Goal: Task Accomplishment & Management: Manage account settings

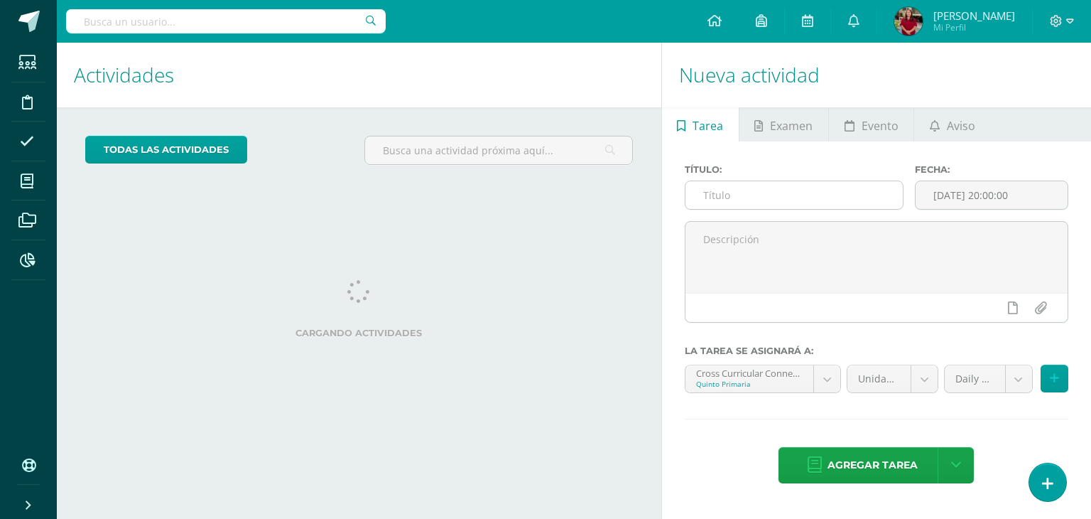
click at [722, 200] on input "text" at bounding box center [795, 195] width 218 height 28
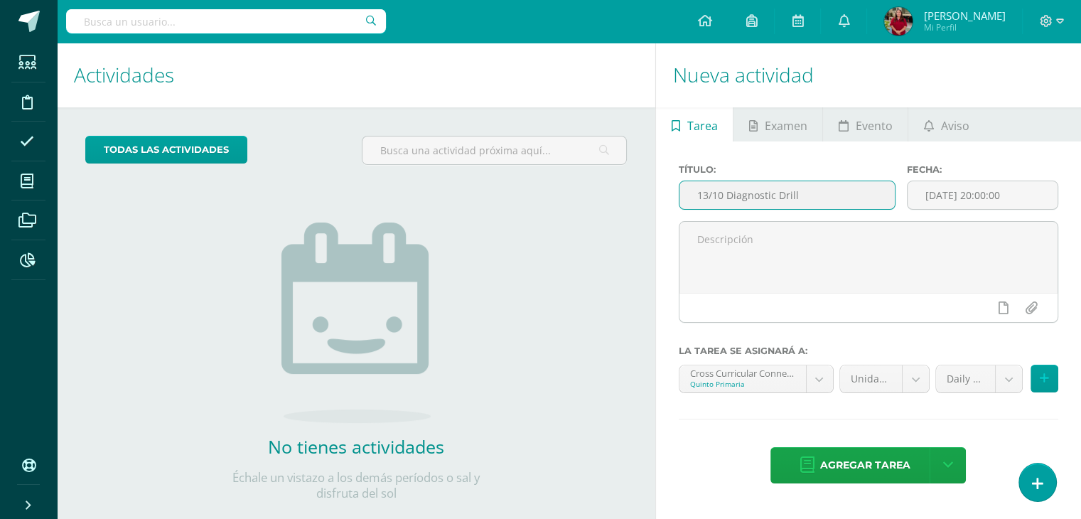
drag, startPoint x: 824, startPoint y: 200, endPoint x: 662, endPoint y: 200, distance: 162.0
click at [662, 200] on div "Título: 13/10 Diagnostic Drill Fecha: 2025-10-13 20:00:00 La tarea se asignará …" at bounding box center [868, 324] width 425 height 367
type input "13/10 Diagnostic Drill"
click at [770, 370] on body "Estudiantes Disciplina Asistencia Mis cursos Archivos Reportes Soporte Ayuda Re…" at bounding box center [540, 259] width 1081 height 519
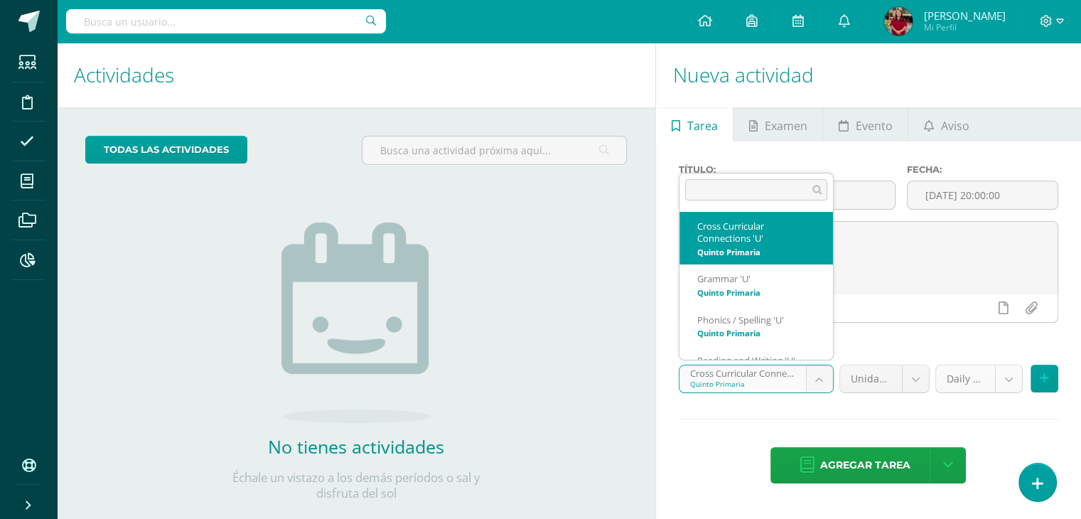
click at [942, 374] on body "Estudiantes Disciplina Asistencia Mis cursos Archivos Reportes Soporte Ayuda Re…" at bounding box center [540, 259] width 1081 height 519
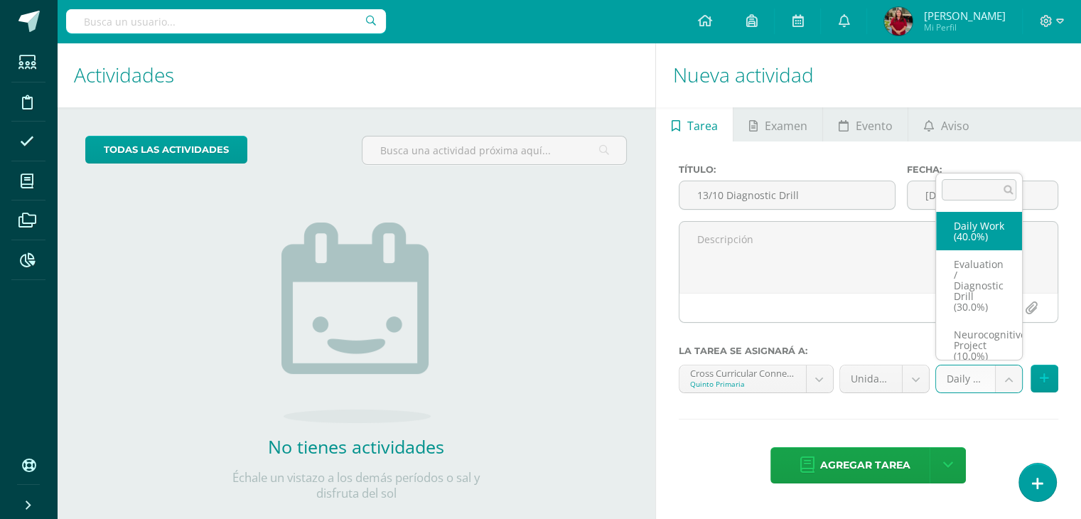
click at [949, 369] on body "Estudiantes Disciplina Asistencia Mis cursos Archivos Reportes Soporte Ayuda Re…" at bounding box center [540, 259] width 1081 height 519
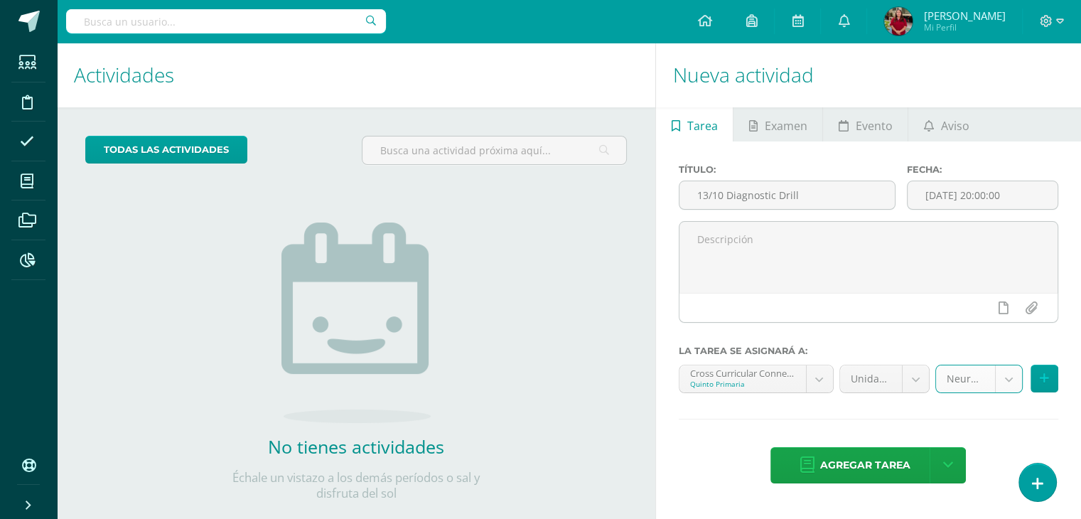
click at [974, 384] on body "Estudiantes Disciplina Asistencia Mis cursos Archivos Reportes Soporte Ayuda Re…" at bounding box center [540, 259] width 1081 height 519
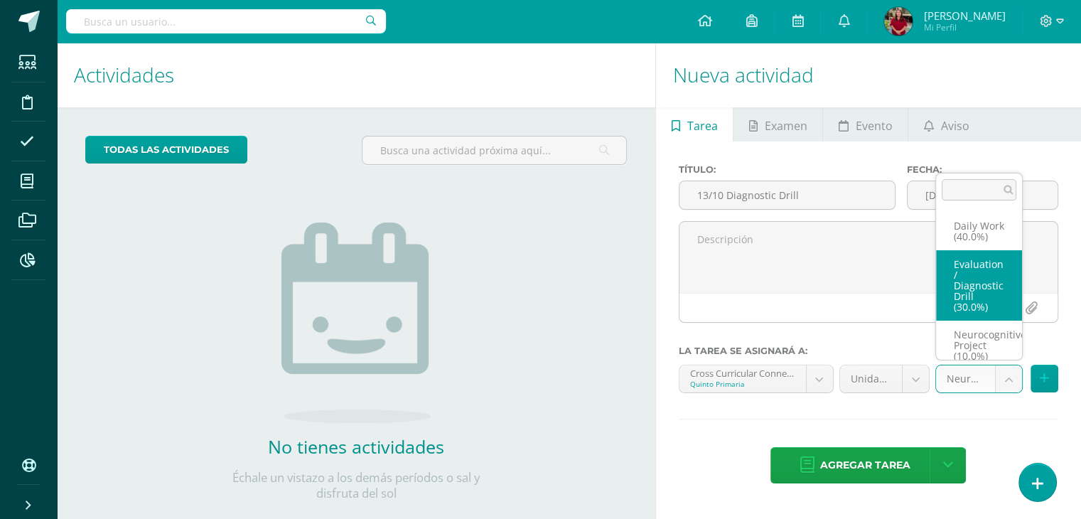
select select "205883"
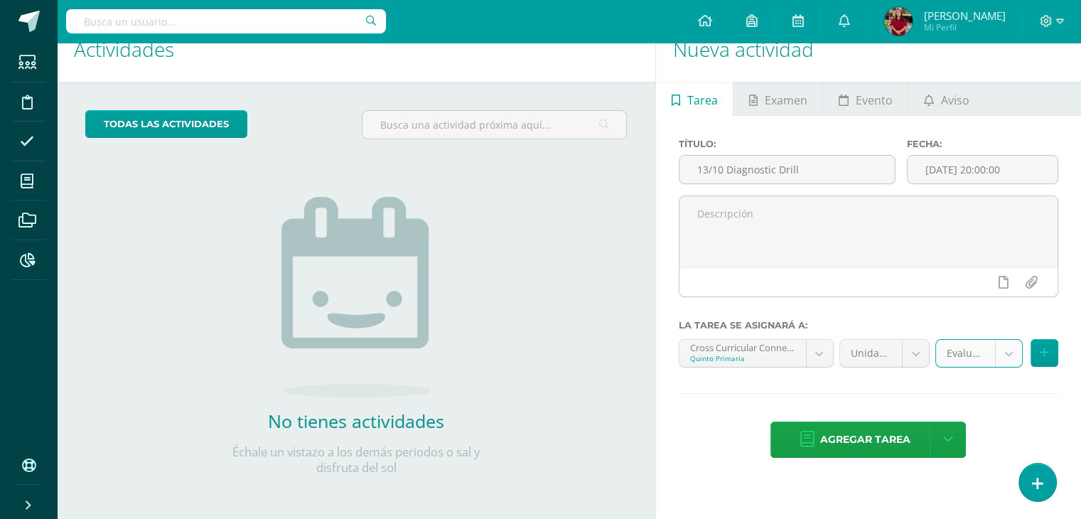
scroll to position [26, 0]
click at [857, 446] on span "Agregar tarea" at bounding box center [864, 439] width 90 height 35
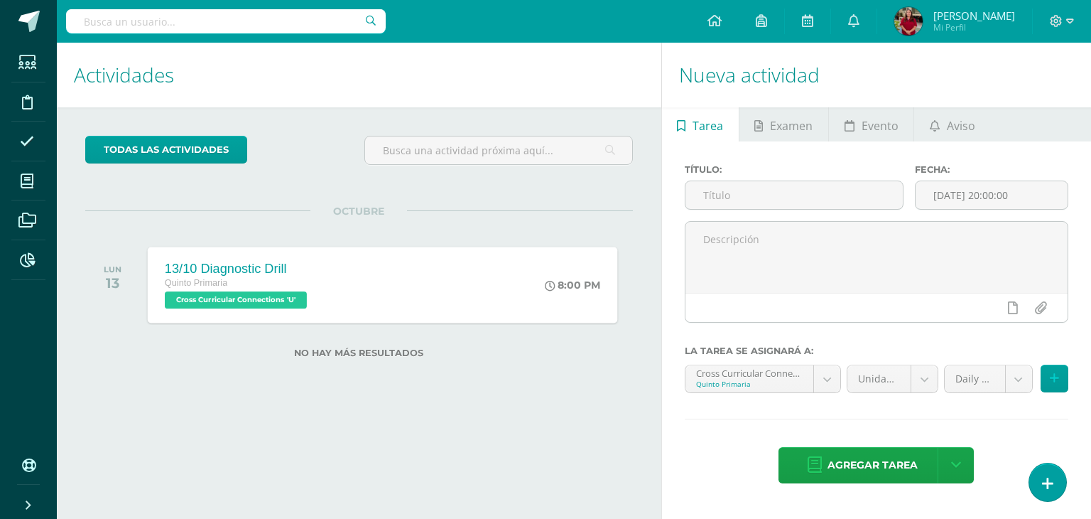
click at [403, 284] on div "13/10 Diagnostic Drill Quinto Primaria Cross Curricular Connections 'U' 8:00 PM…" at bounding box center [383, 285] width 470 height 76
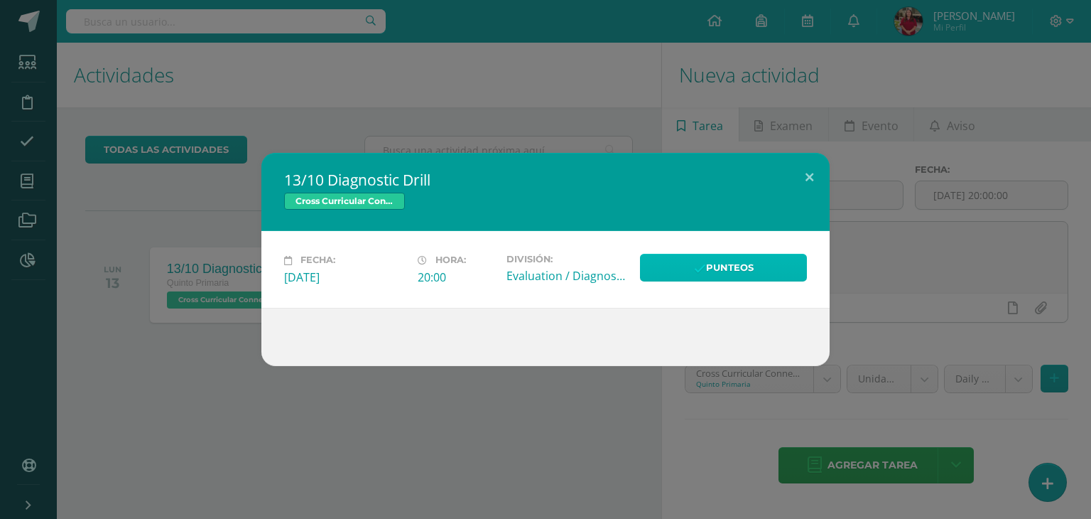
click at [688, 269] on link "Punteos" at bounding box center [723, 268] width 167 height 28
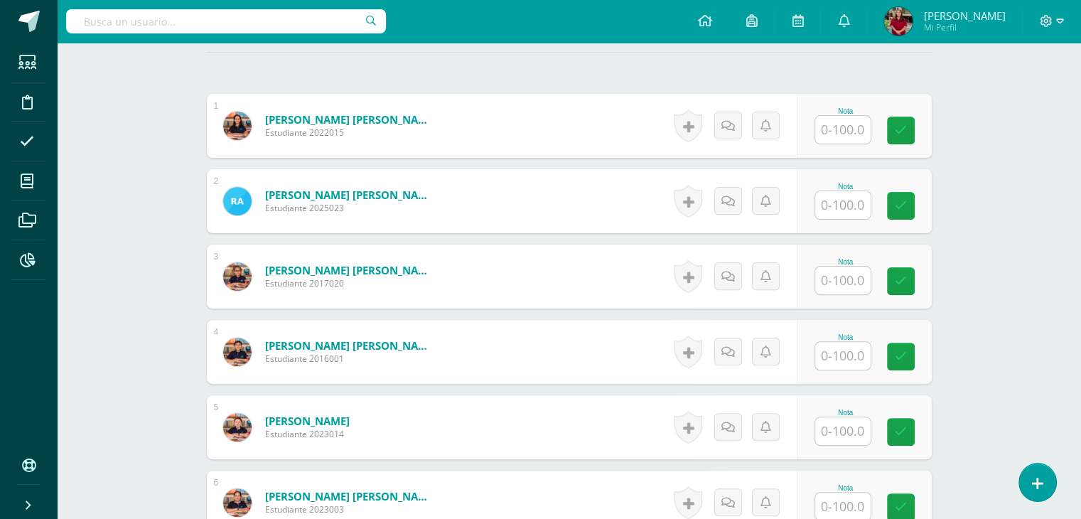
scroll to position [401, 0]
click at [862, 128] on input "text" at bounding box center [842, 129] width 55 height 28
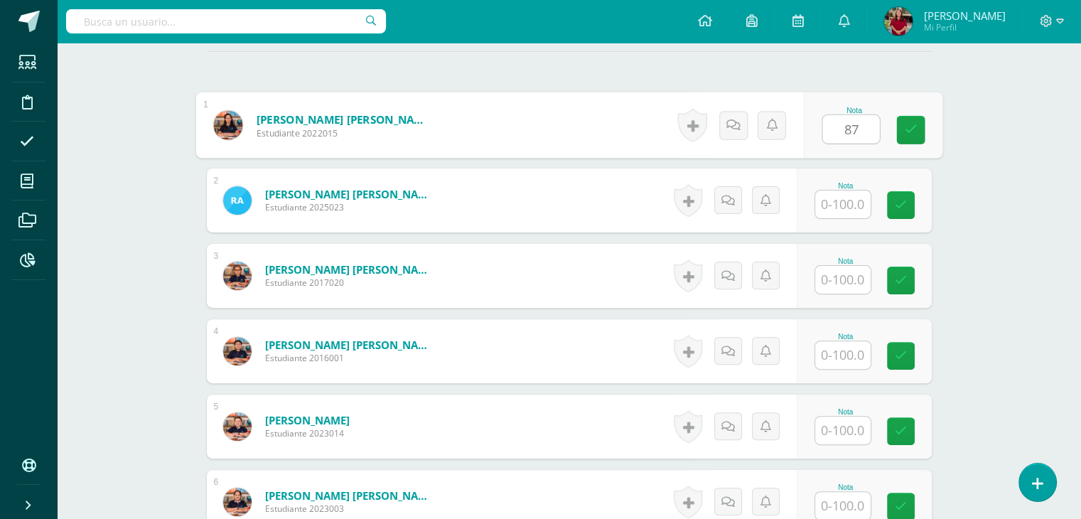
type input "87"
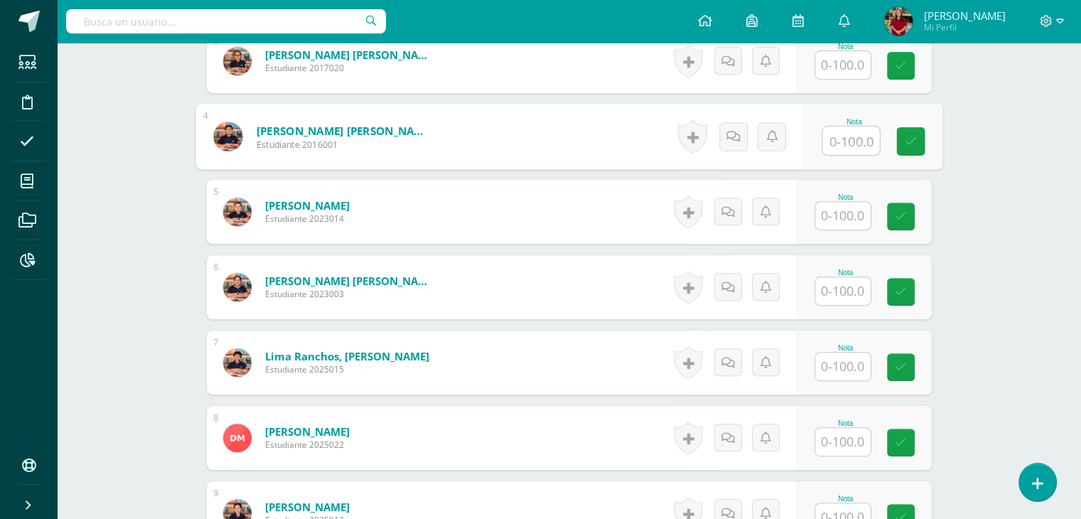
click at [838, 148] on input "text" at bounding box center [850, 140] width 57 height 28
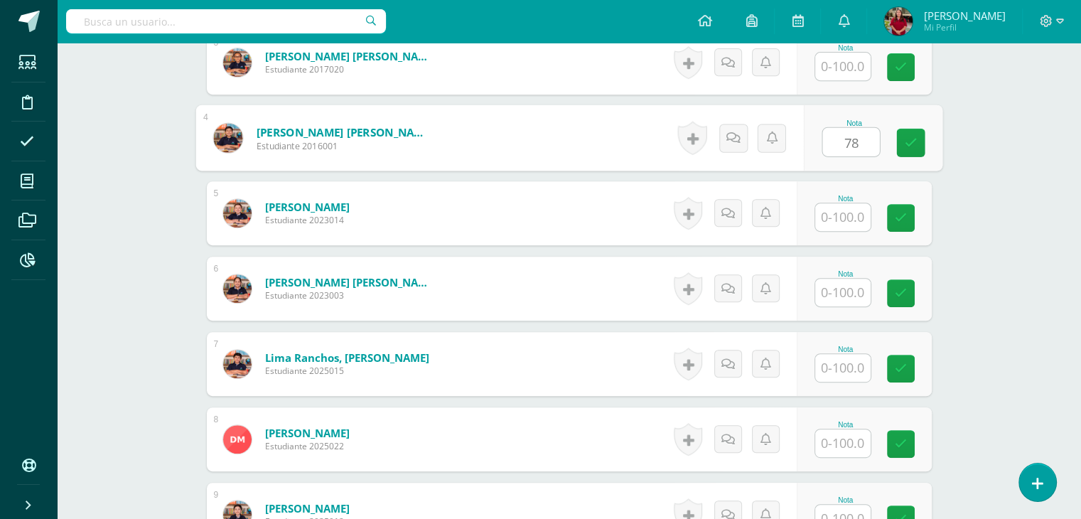
type input "78"
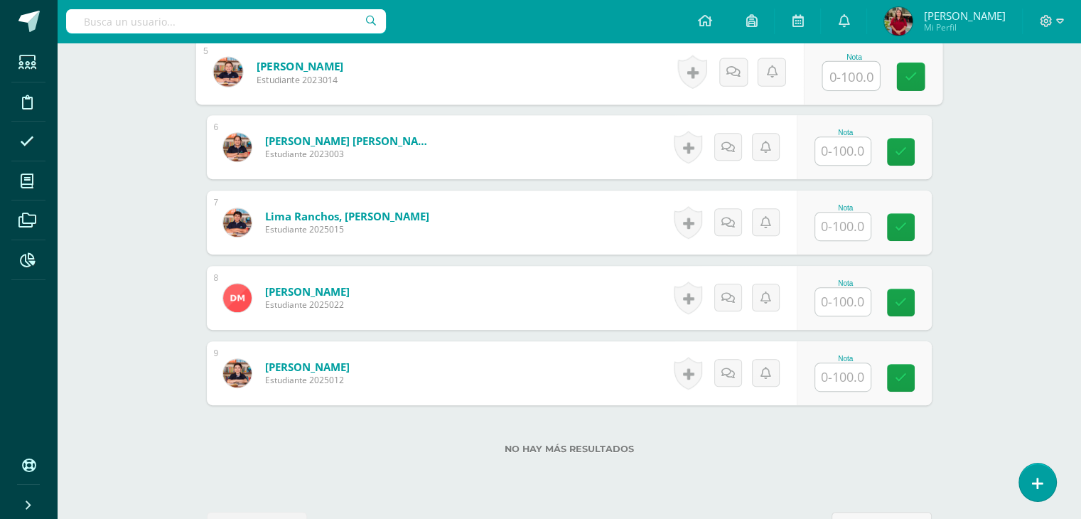
scroll to position [756, 0]
click at [851, 228] on input "text" at bounding box center [842, 226] width 55 height 28
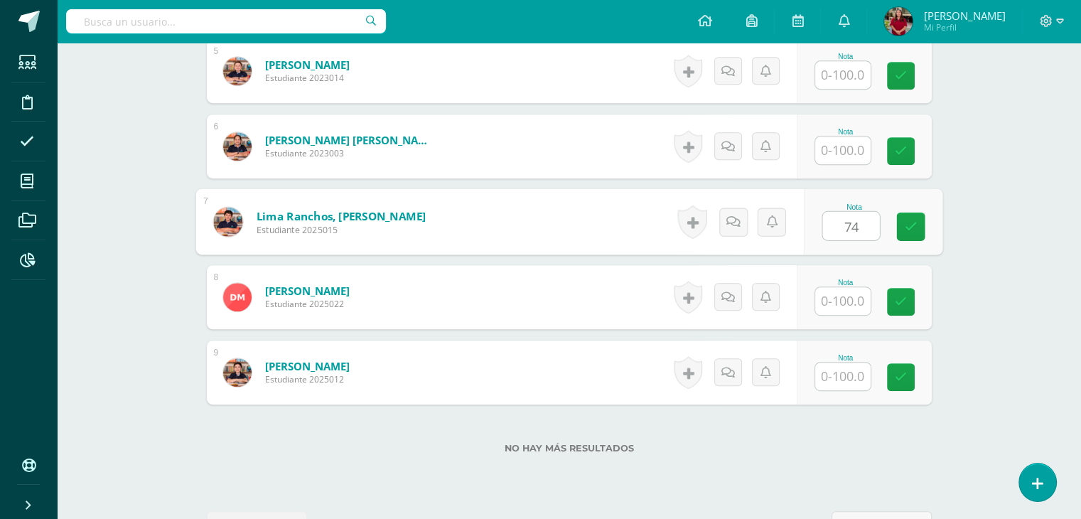
type input "74"
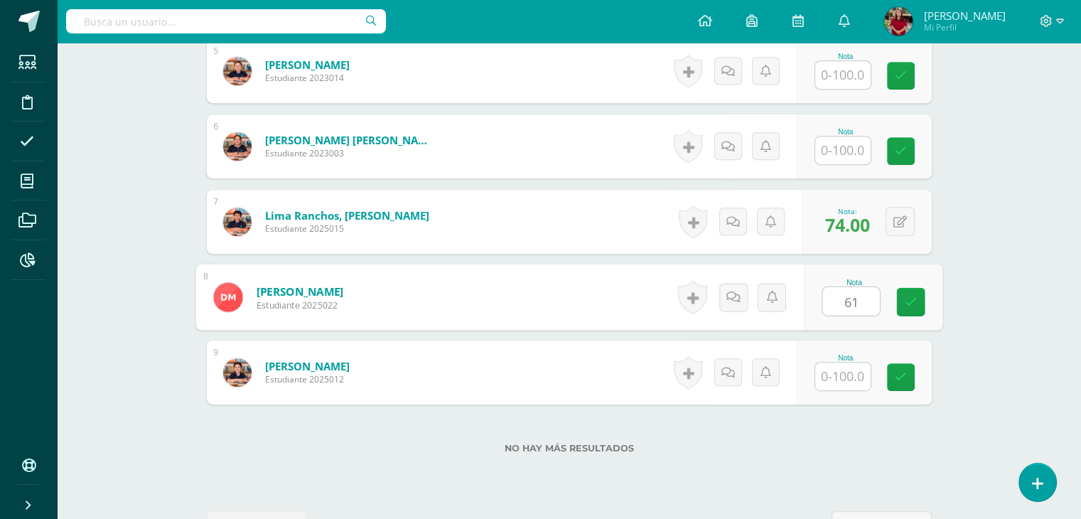
type input "61"
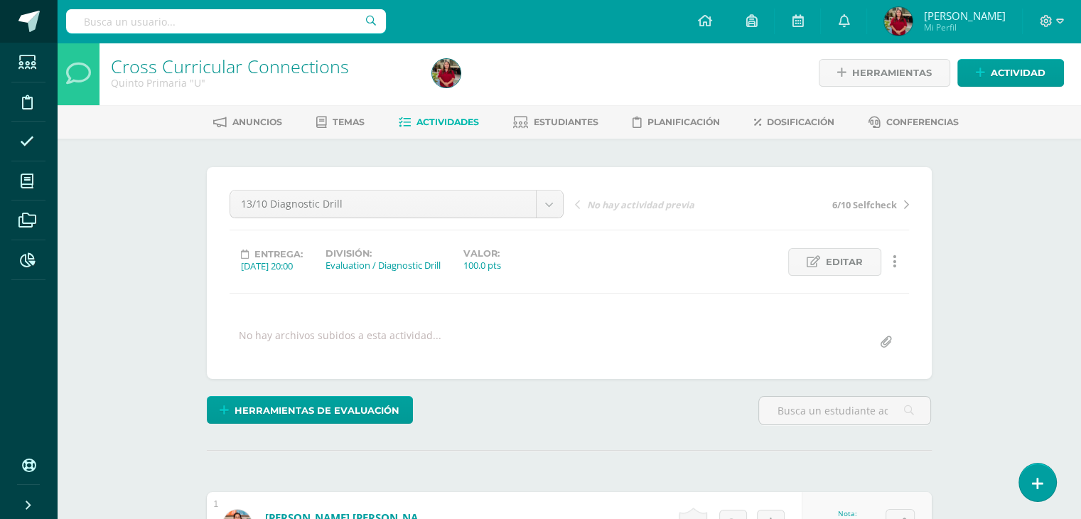
scroll to position [0, 0]
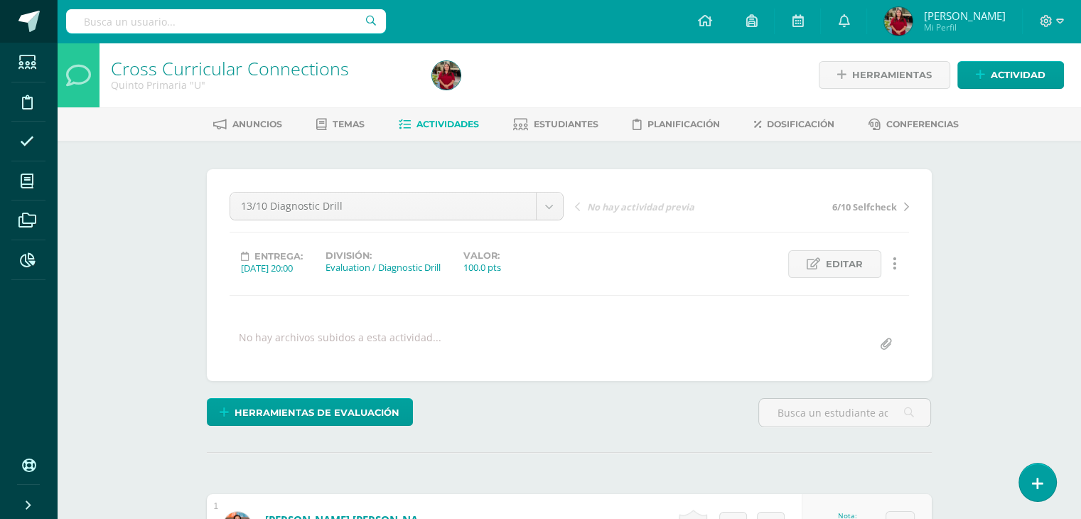
click at [26, 17] on span at bounding box center [28, 21] width 21 height 21
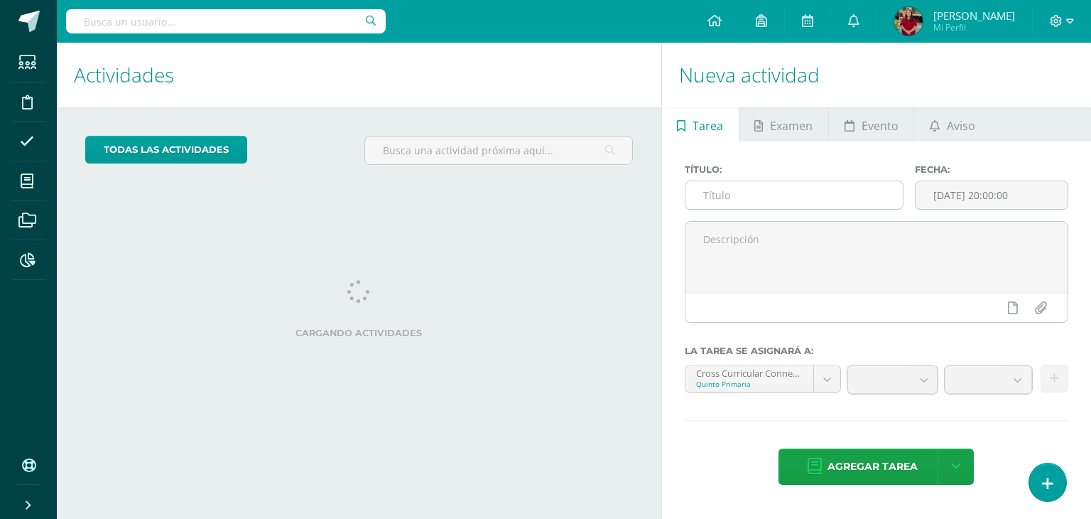
click at [866, 184] on input "text" at bounding box center [795, 195] width 218 height 28
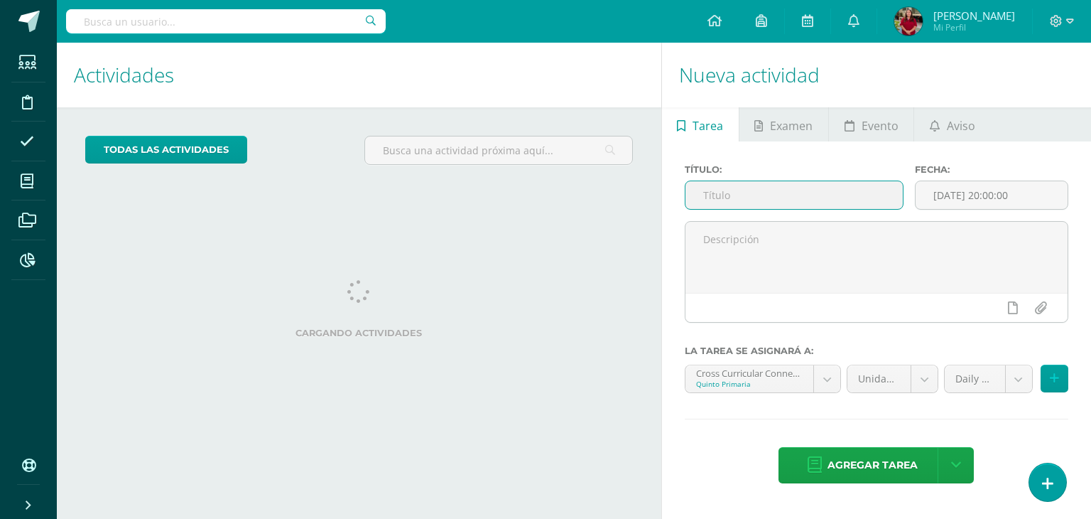
paste input "13/10 Diagnostic Drill"
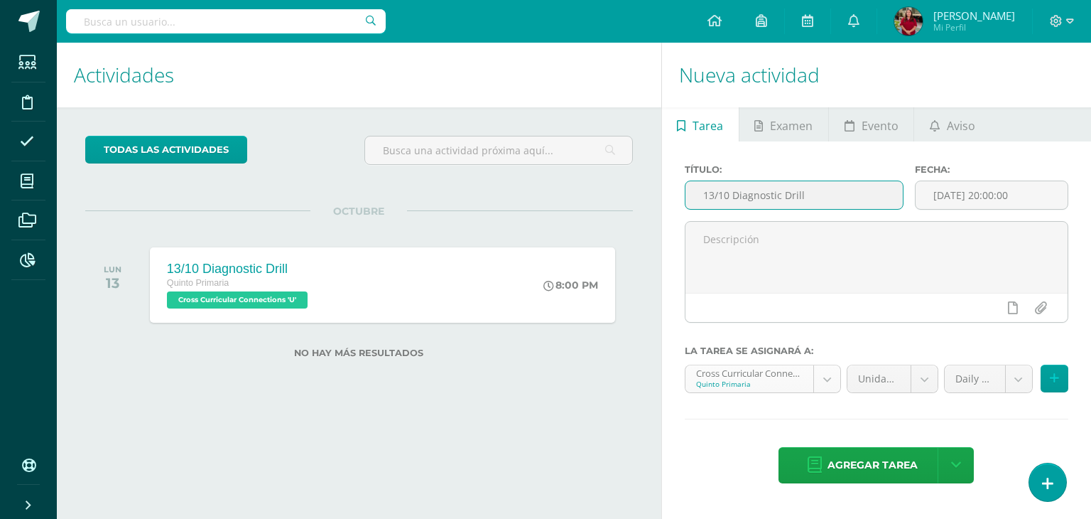
type input "13/10 Diagnostic Drill"
click at [814, 386] on body "Estudiantes Disciplina Asistencia Mis cursos Archivos Reportes Soporte Ayuda Re…" at bounding box center [545, 259] width 1091 height 519
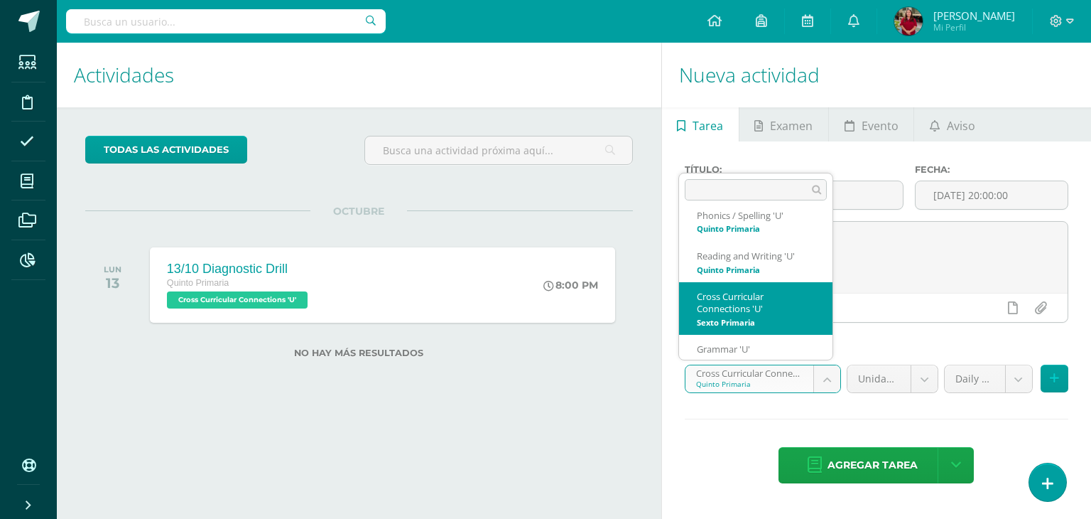
scroll to position [105, 0]
select select "200804"
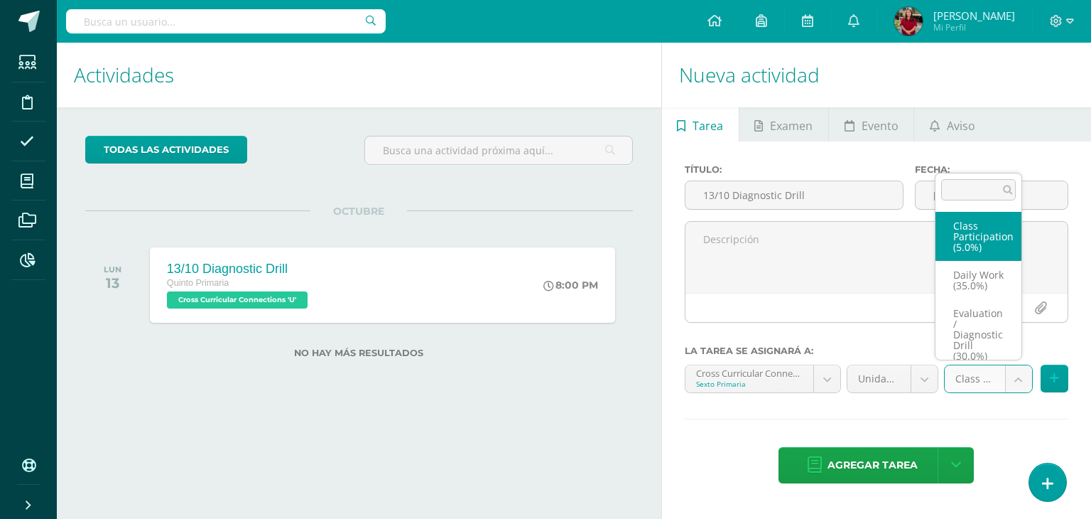
click at [989, 384] on body "Estudiantes Disciplina Asistencia Mis cursos Archivos Reportes Soporte Ayuda Re…" at bounding box center [545, 259] width 1091 height 519
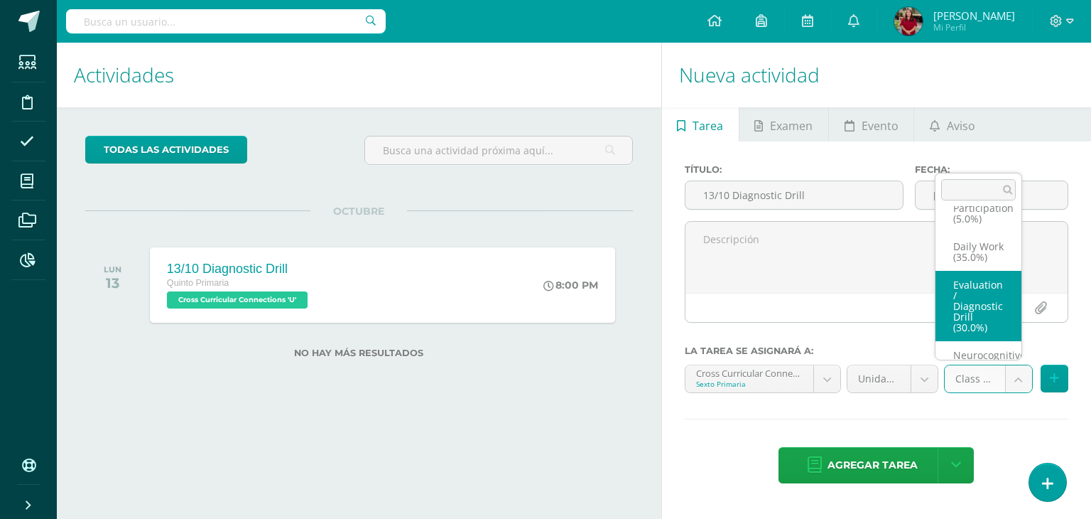
select select "205937"
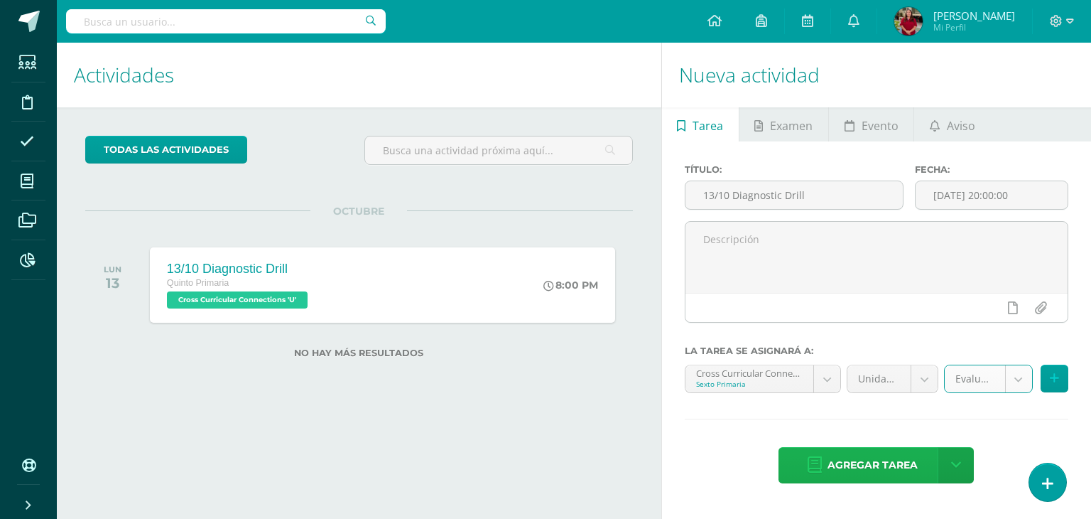
click at [922, 450] on link "Agregar tarea" at bounding box center [863, 465] width 168 height 36
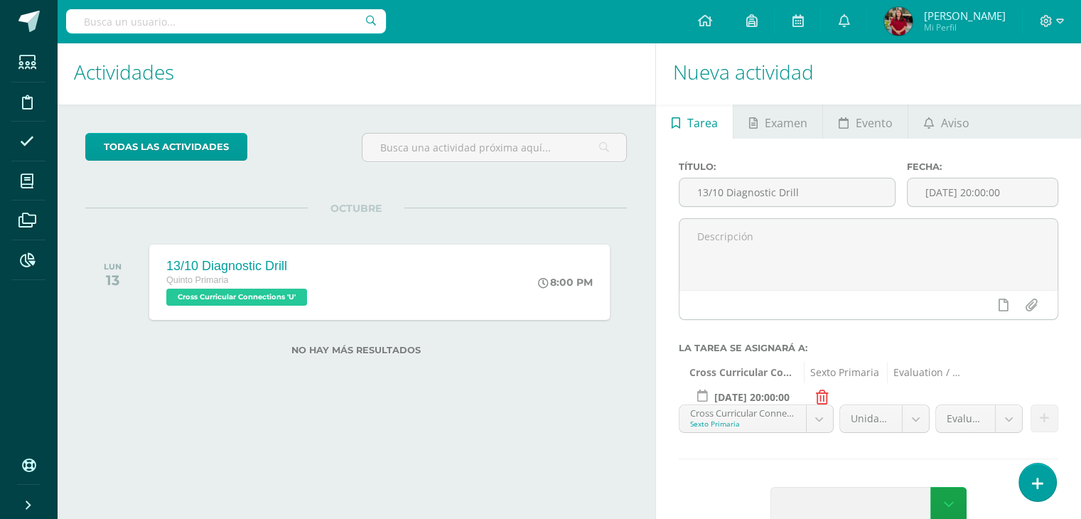
scroll to position [3, 0]
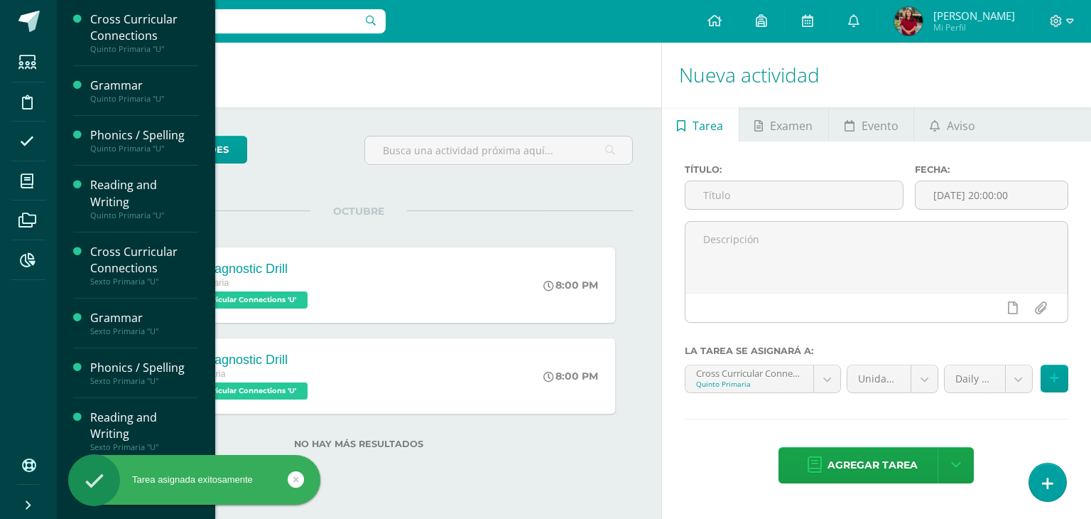
click at [536, 470] on div "todas las Actividades No tienes actividades Échale un vistazo a los demás perío…" at bounding box center [359, 300] width 605 height 387
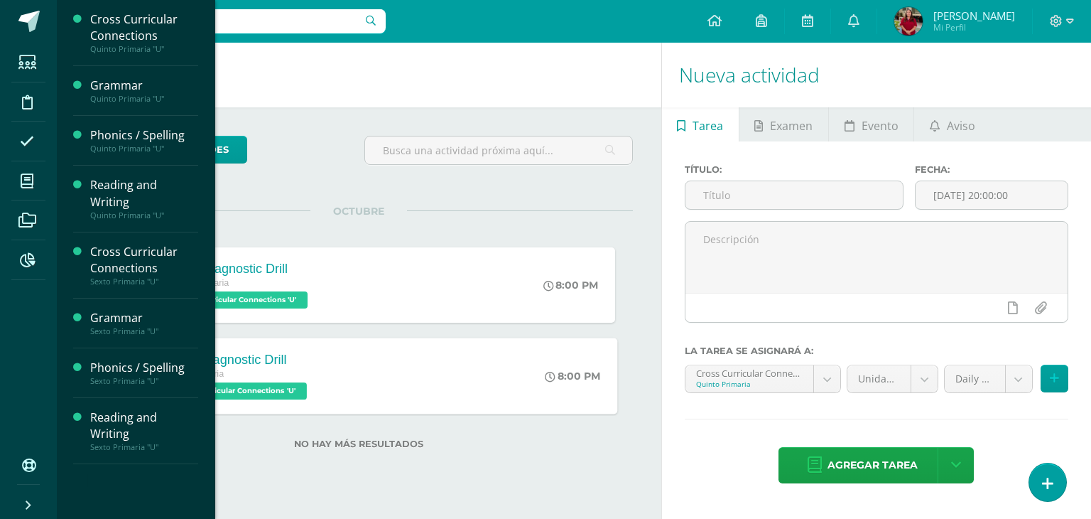
click at [259, 365] on div "13/10 Diagnostic Drill" at bounding box center [238, 359] width 146 height 15
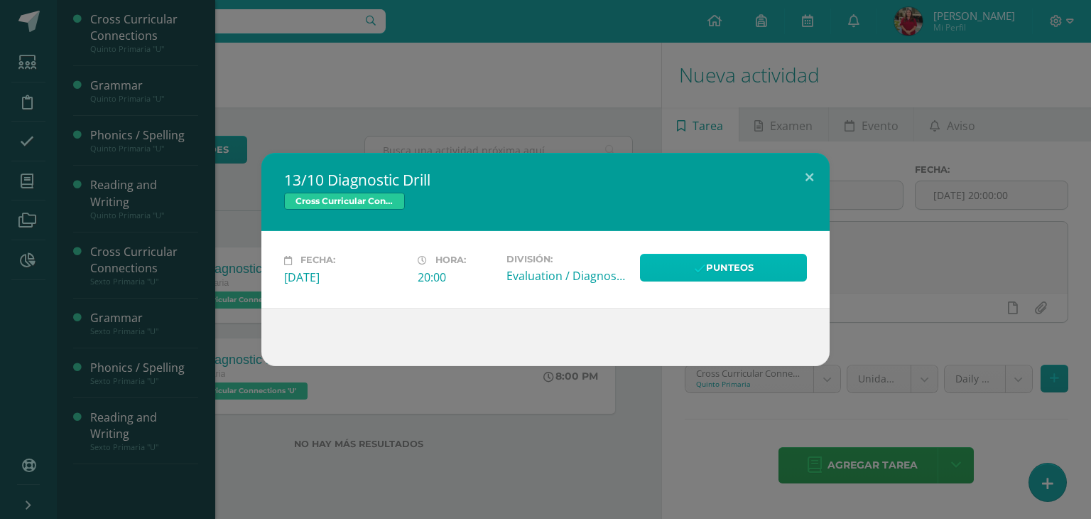
click at [763, 274] on link "Punteos" at bounding box center [723, 268] width 167 height 28
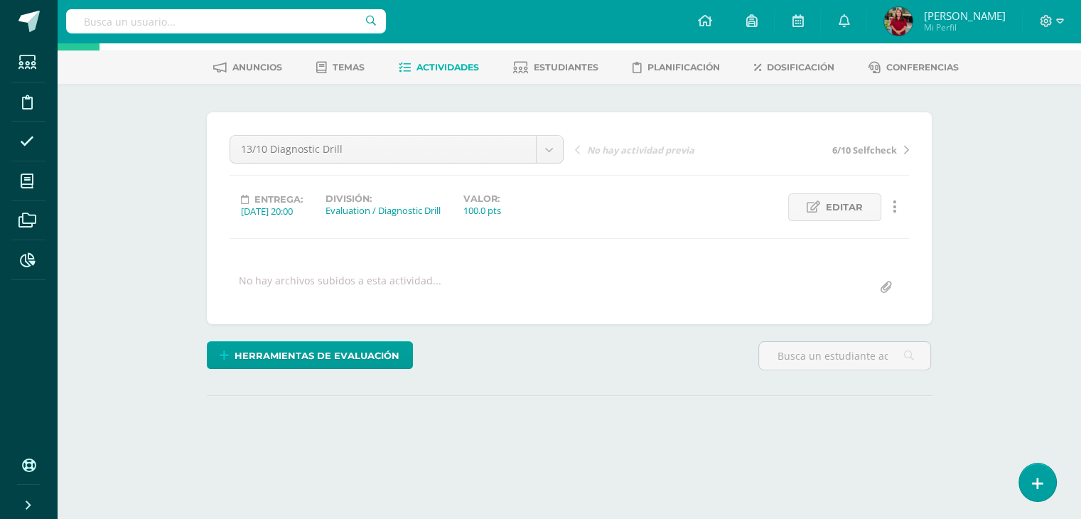
scroll to position [142, 0]
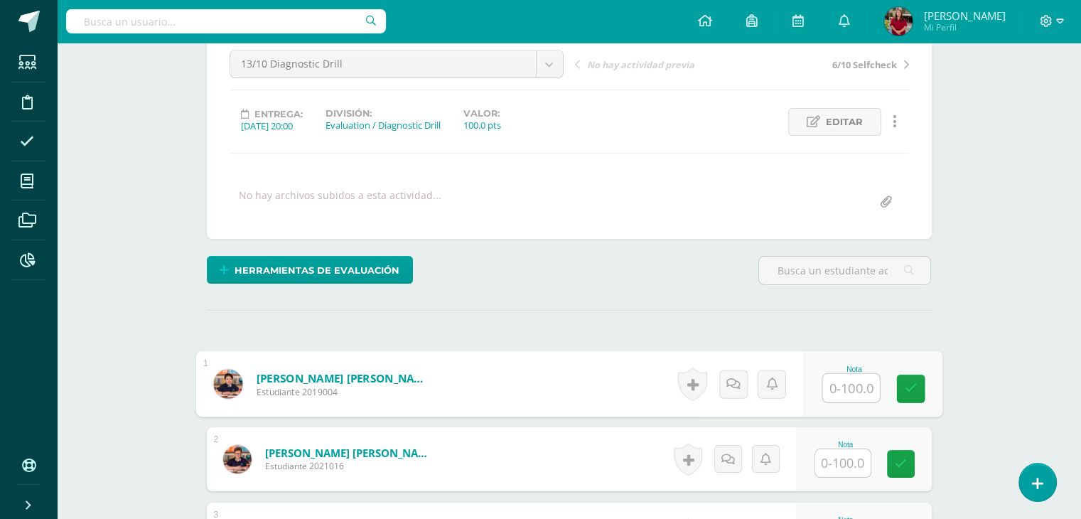
click at [837, 392] on input "text" at bounding box center [850, 388] width 57 height 28
type input "82"
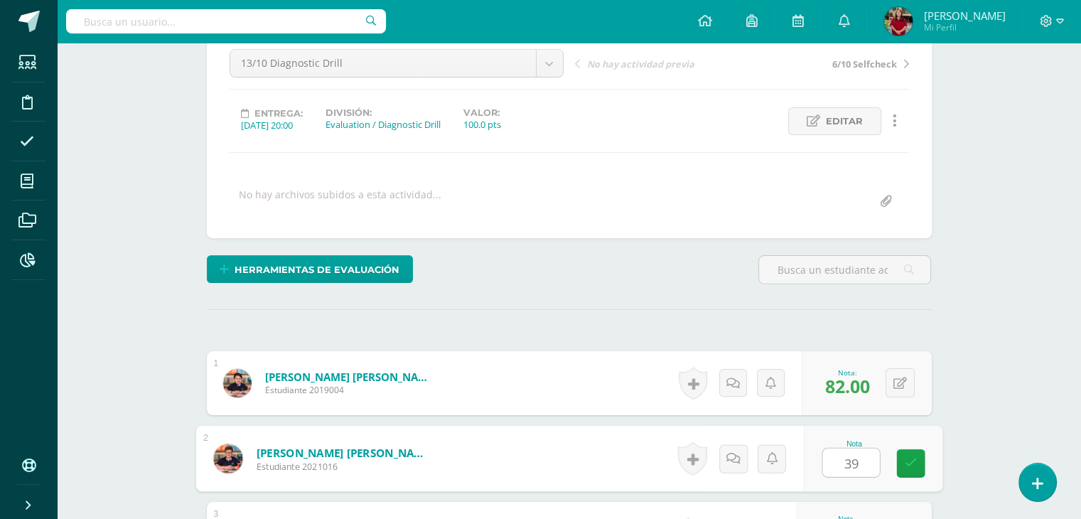
type input "39"
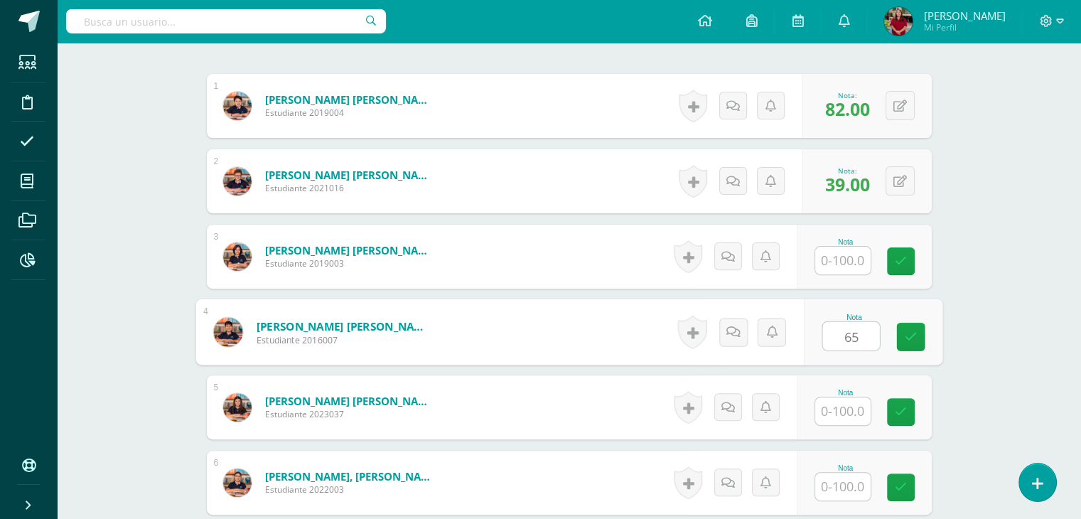
type input "65"
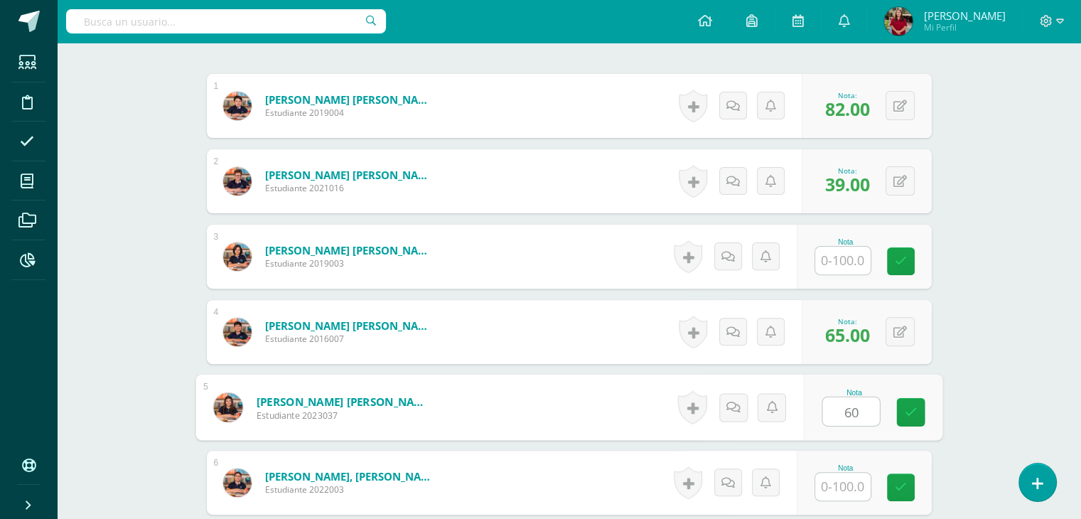
type input "60"
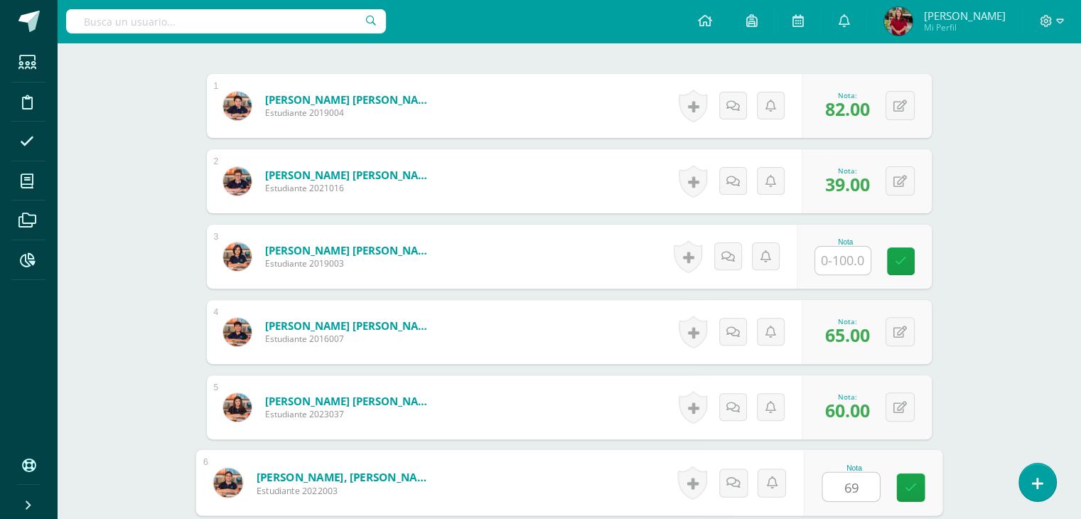
type input "69"
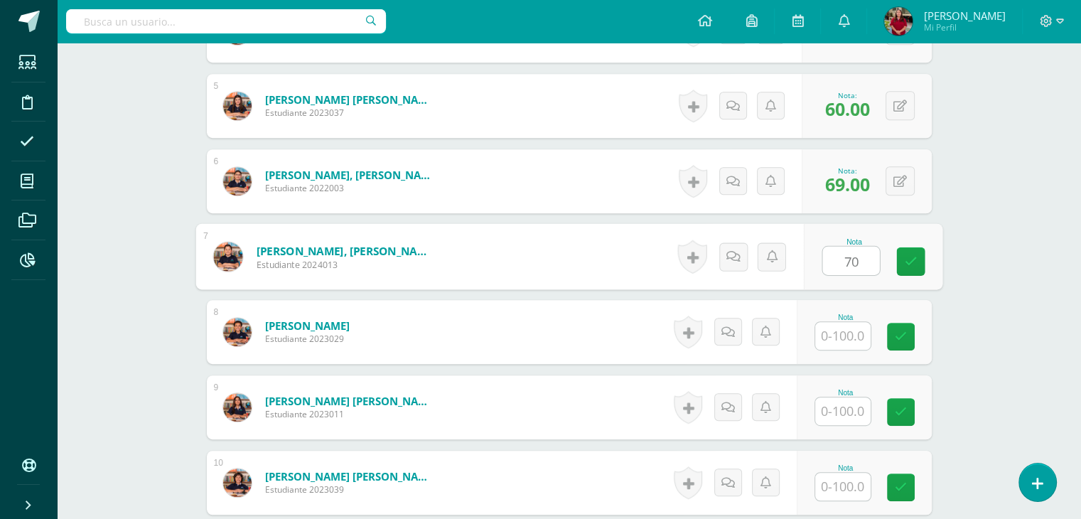
type input "70"
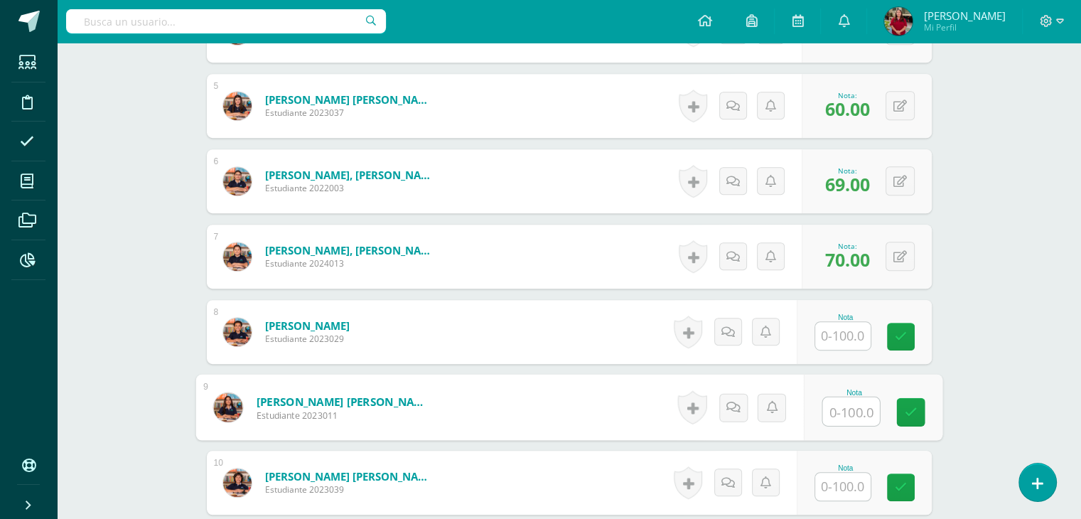
click at [836, 412] on input "text" at bounding box center [850, 411] width 57 height 28
type input "68"
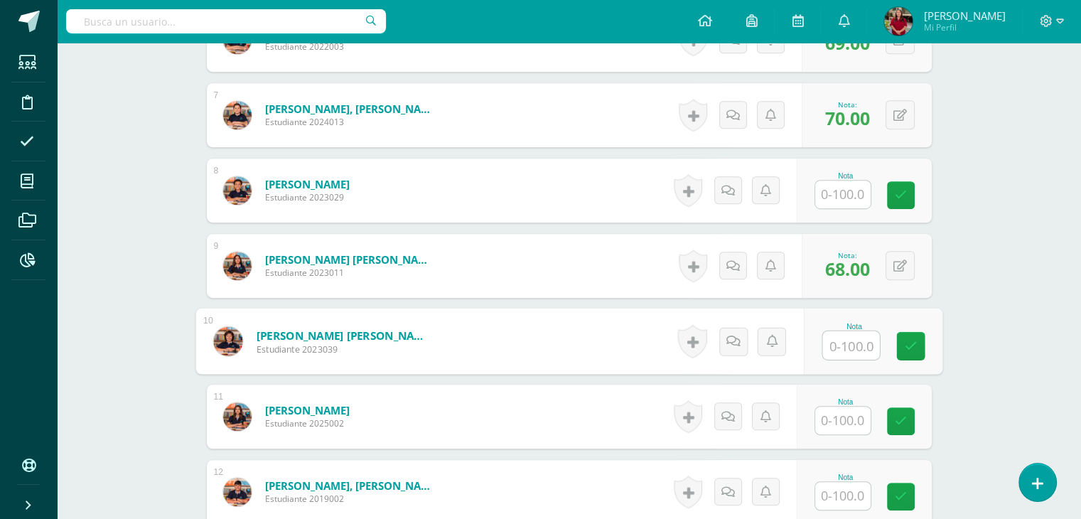
scroll to position [863, 0]
type input "58"
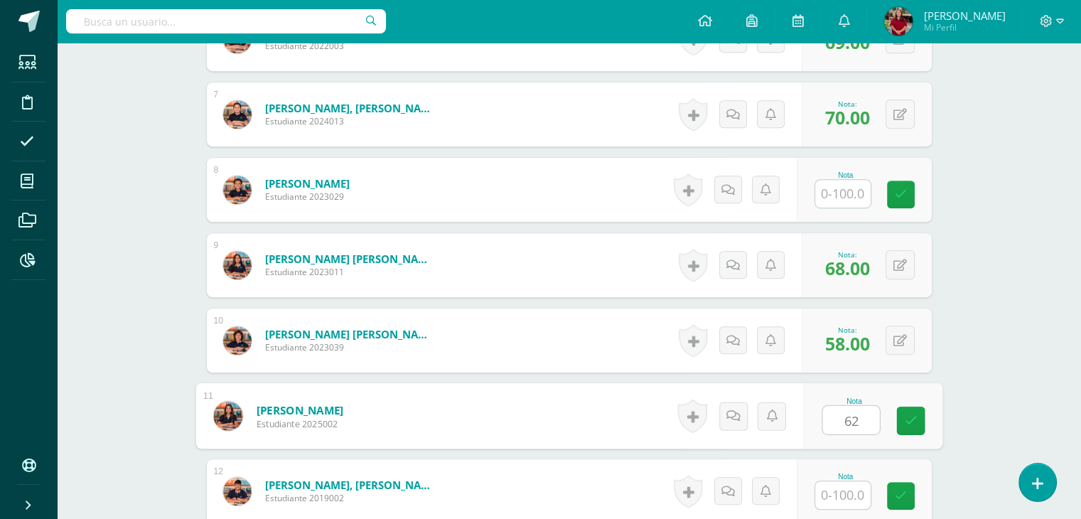
type input "62"
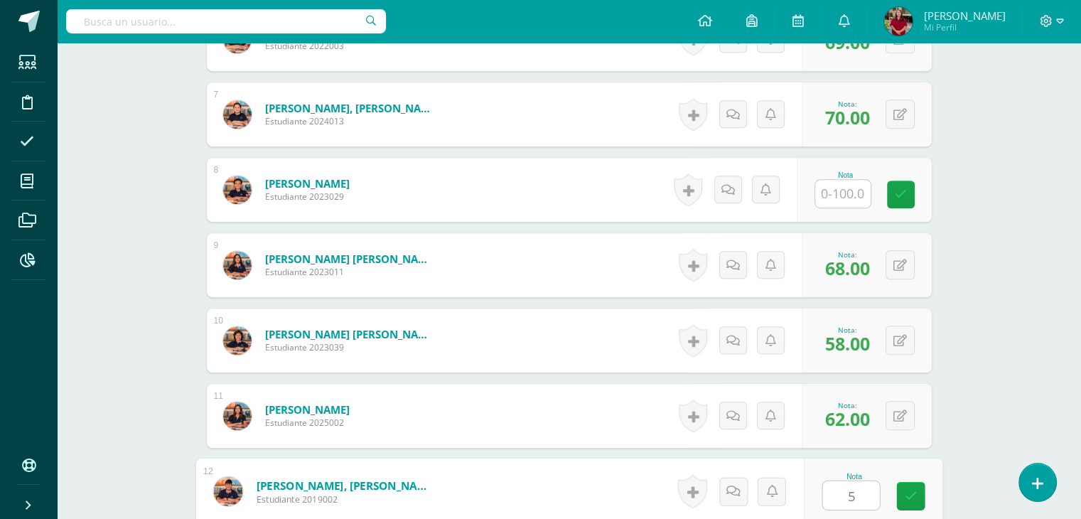
type input "50"
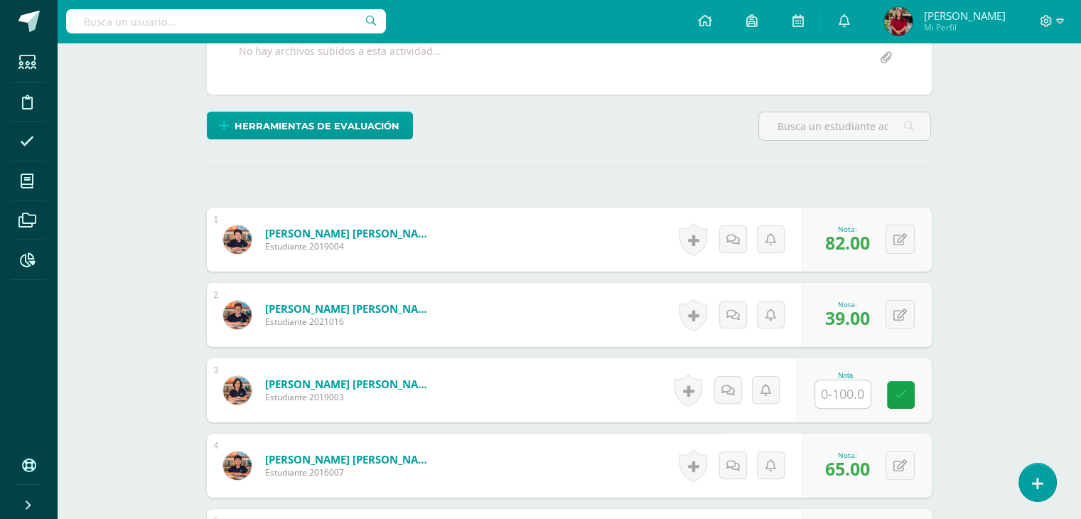
scroll to position [0, 0]
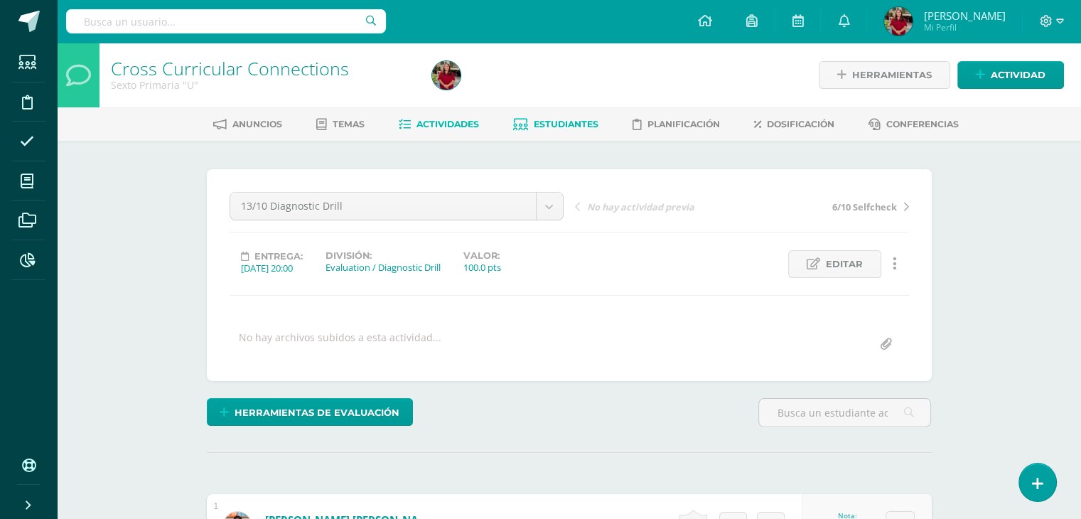
click at [537, 126] on span "Estudiantes" at bounding box center [566, 124] width 65 height 11
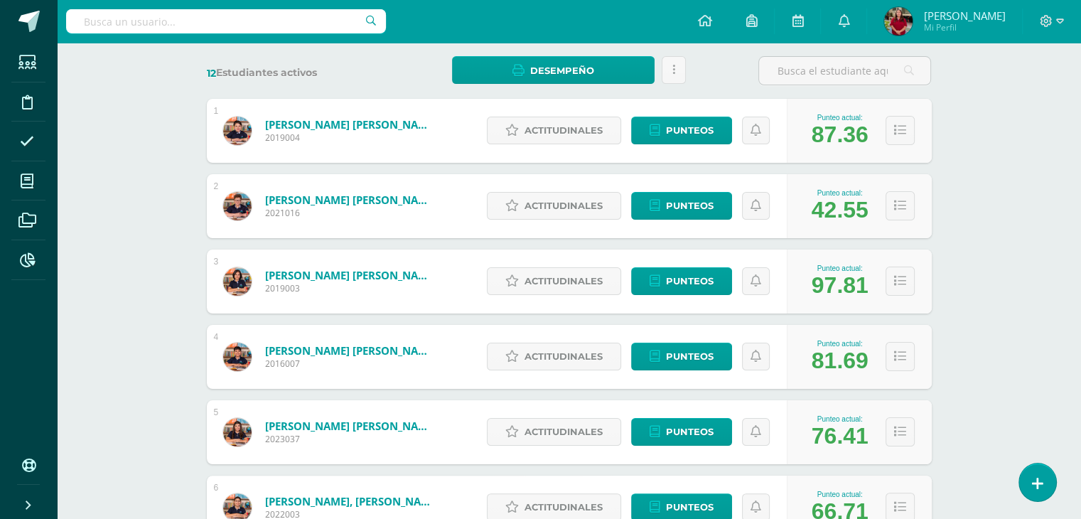
scroll to position [212, 0]
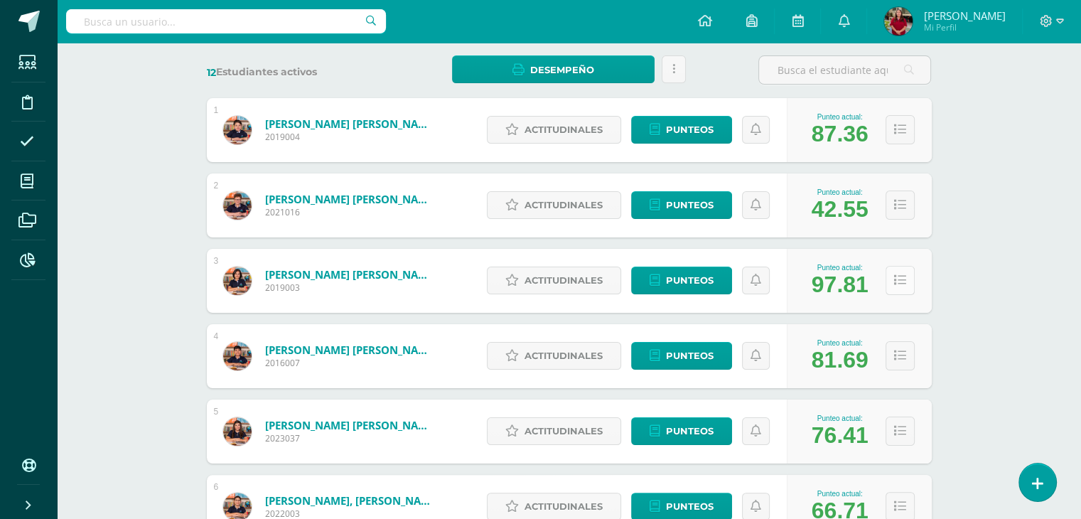
click at [888, 270] on button at bounding box center [899, 280] width 29 height 29
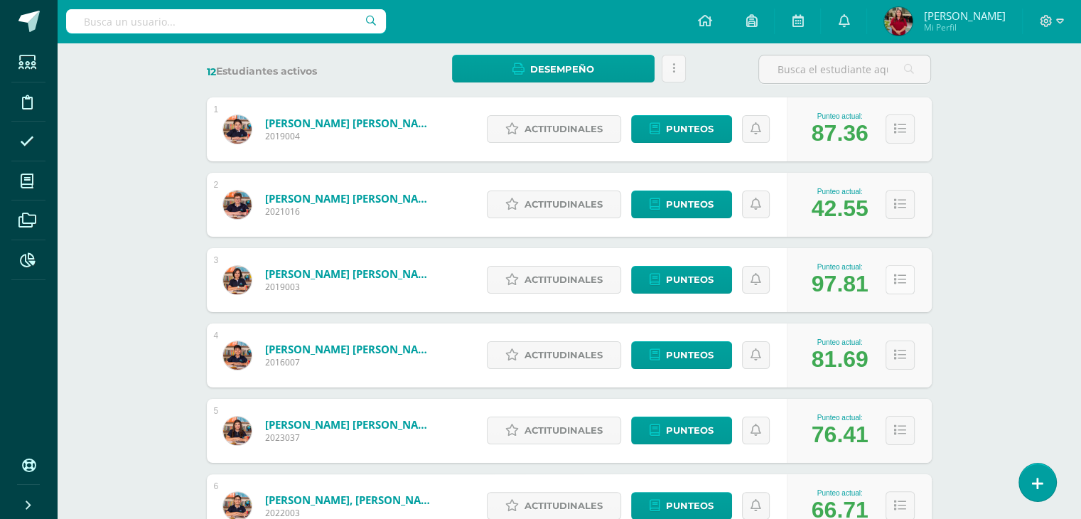
click at [893, 278] on button at bounding box center [899, 279] width 29 height 29
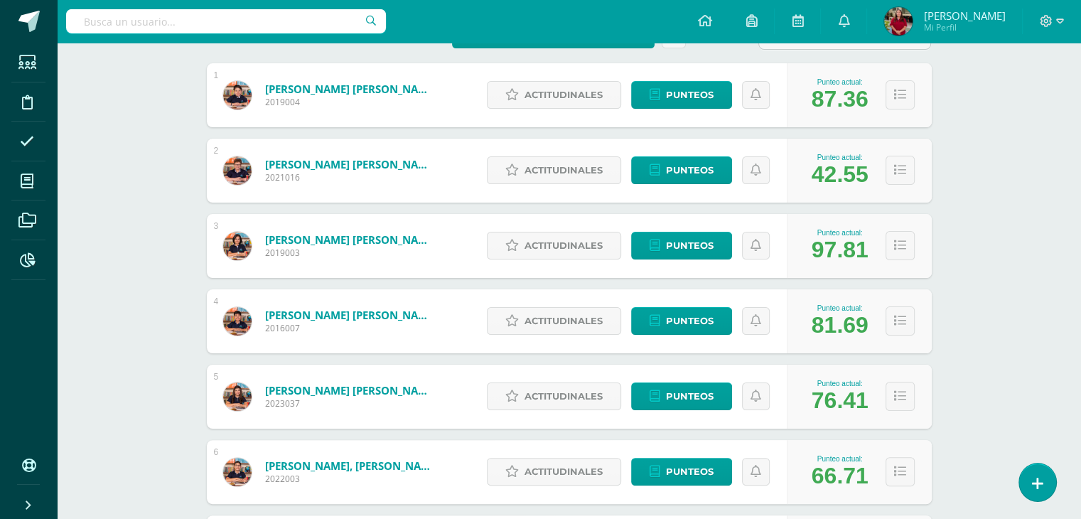
click at [917, 251] on div "Punteo actual: 97.81" at bounding box center [859, 246] width 145 height 64
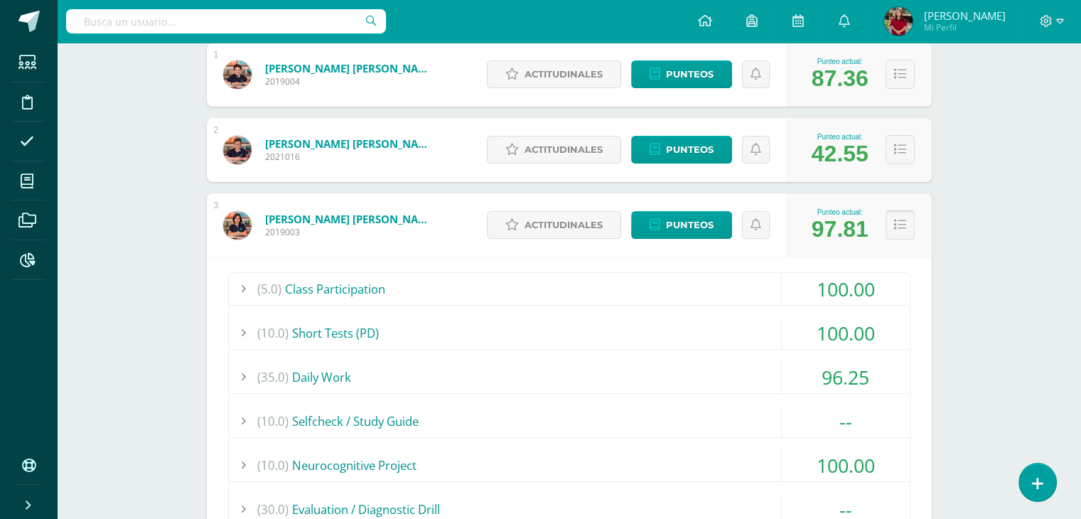
click at [904, 235] on button at bounding box center [899, 224] width 29 height 29
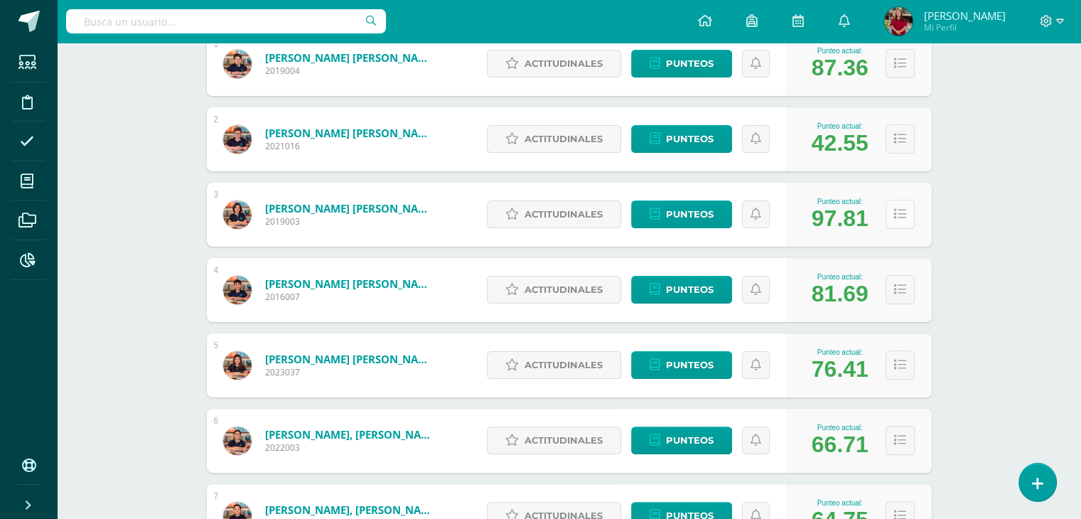
click at [902, 225] on button at bounding box center [899, 214] width 29 height 29
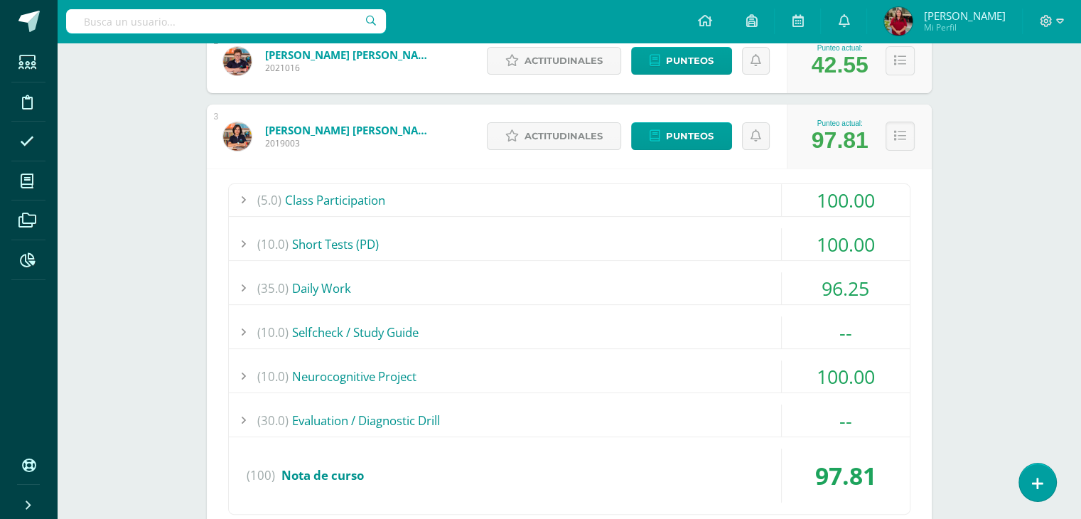
scroll to position [355, 0]
click at [898, 139] on icon at bounding box center [900, 137] width 12 height 12
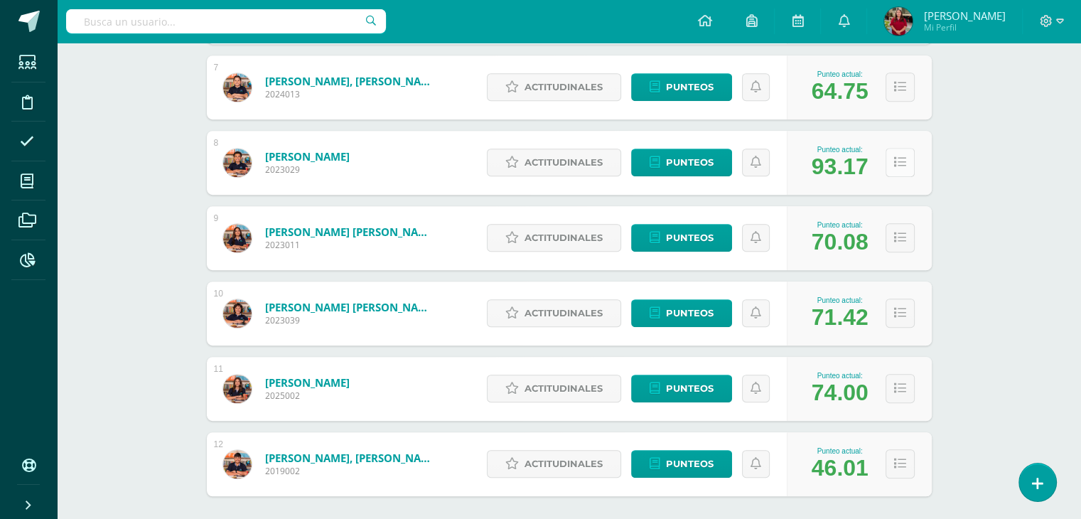
scroll to position [706, 0]
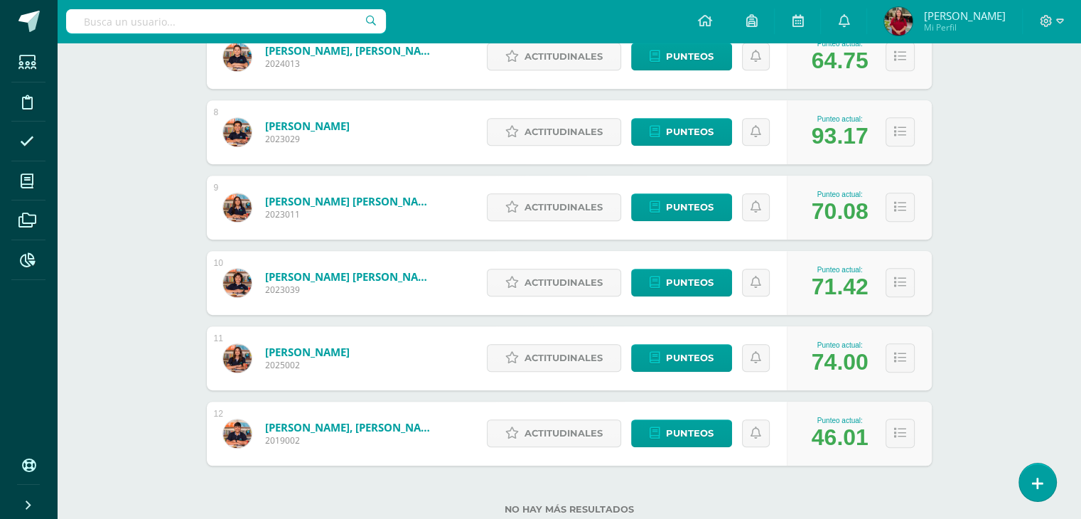
click at [899, 251] on div "Punteo actual: 71.42" at bounding box center [859, 283] width 145 height 64
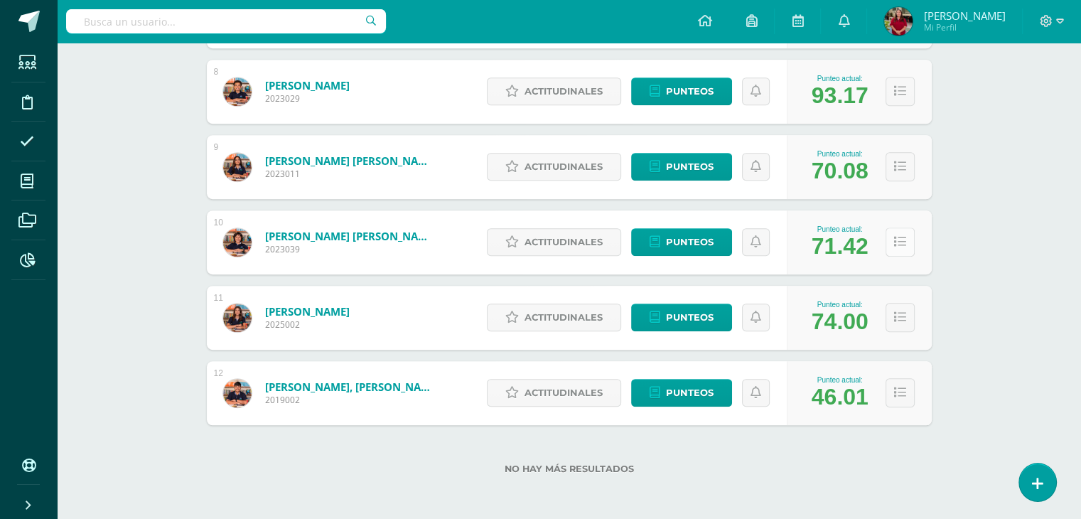
scroll to position [777, 0]
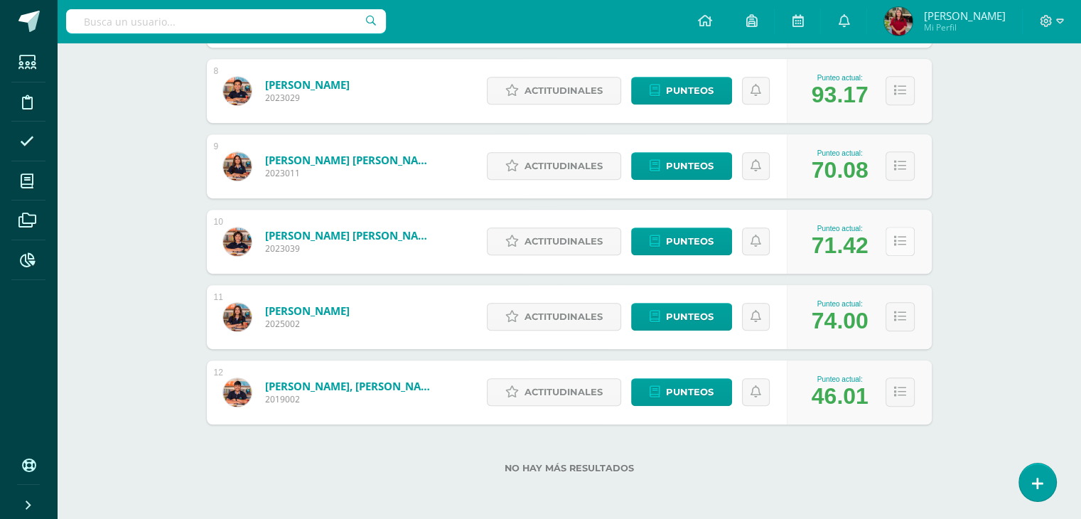
click at [898, 238] on icon at bounding box center [900, 241] width 12 height 12
click at [898, 241] on icon at bounding box center [900, 241] width 12 height 12
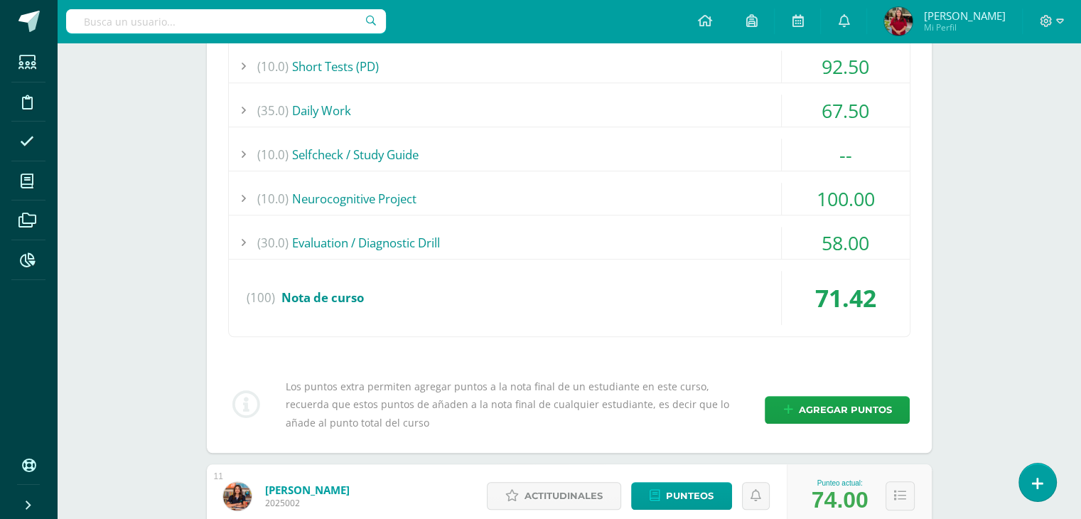
click at [713, 157] on div "(10.0) Selfcheck / Study Guide" at bounding box center [569, 155] width 681 height 32
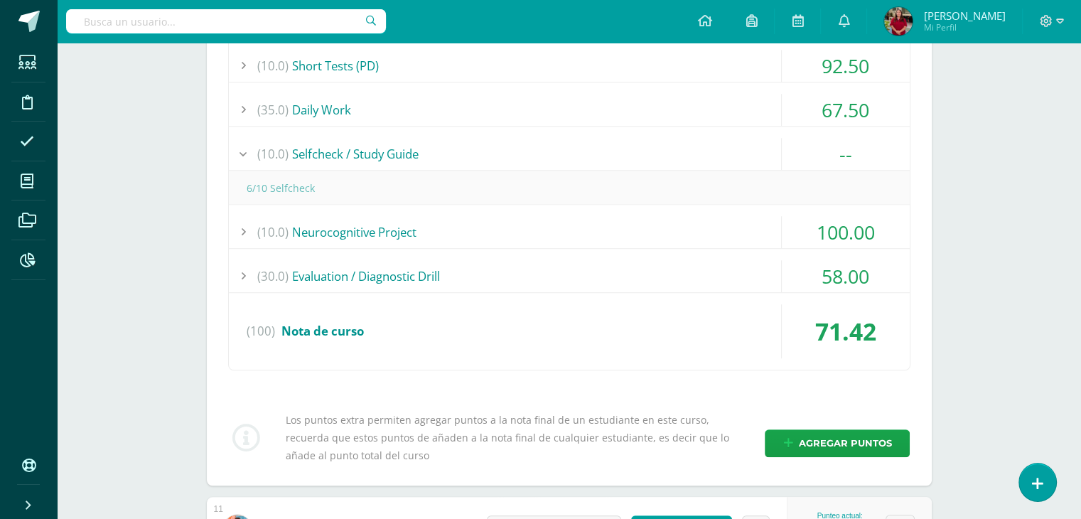
click at [712, 165] on div "(10.0) Selfcheck / Study Guide" at bounding box center [569, 154] width 681 height 32
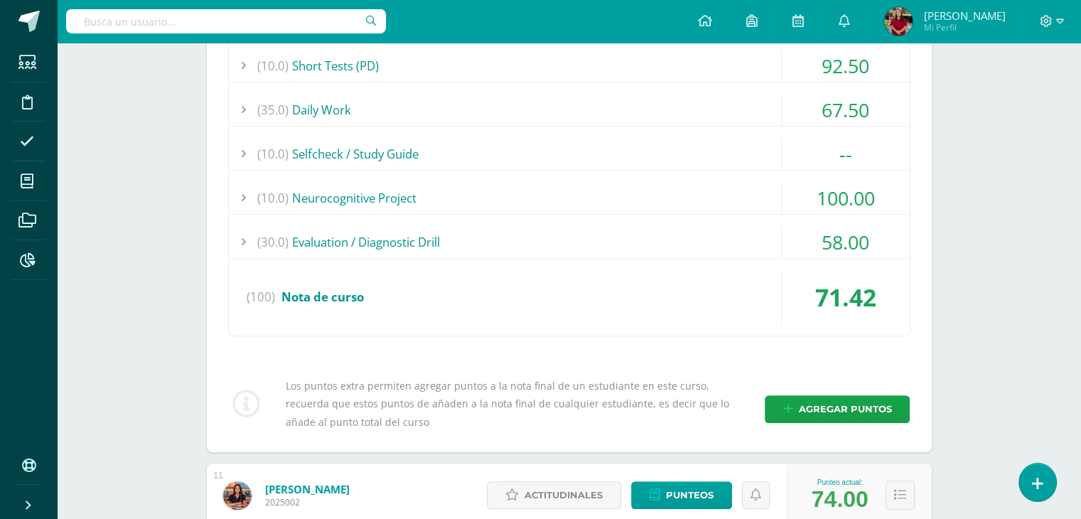
click at [712, 167] on div "(10.0) Selfcheck / Study Guide" at bounding box center [569, 154] width 681 height 32
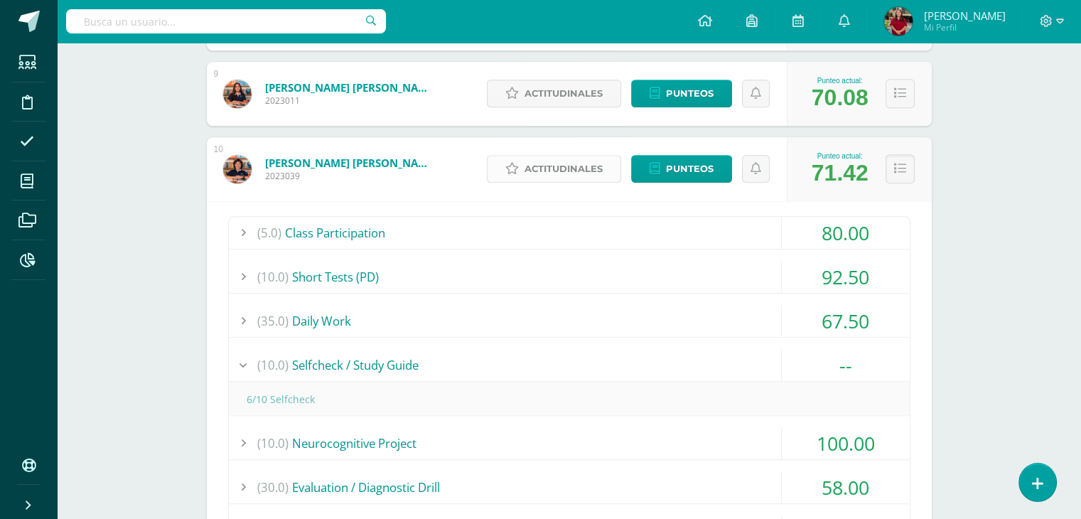
scroll to position [849, 0]
click at [691, 173] on span "Punteos" at bounding box center [690, 169] width 48 height 26
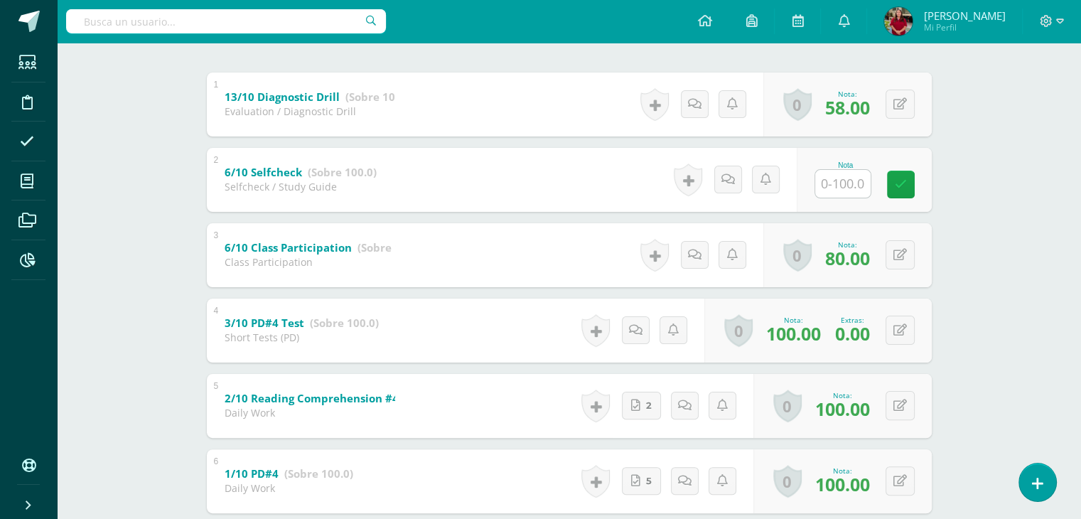
scroll to position [283, 0]
click at [860, 173] on input "text" at bounding box center [842, 183] width 55 height 28
type input "100"
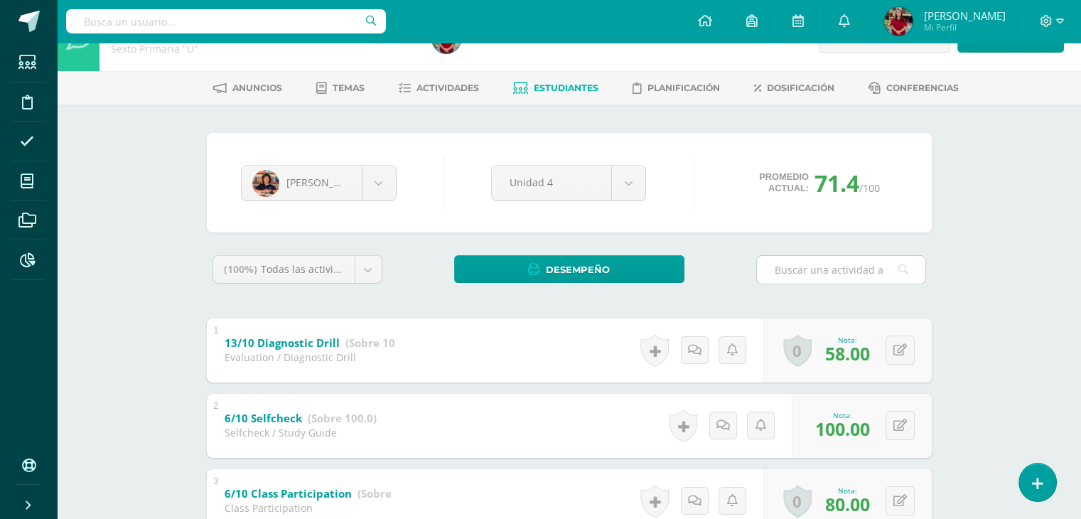
scroll to position [0, 0]
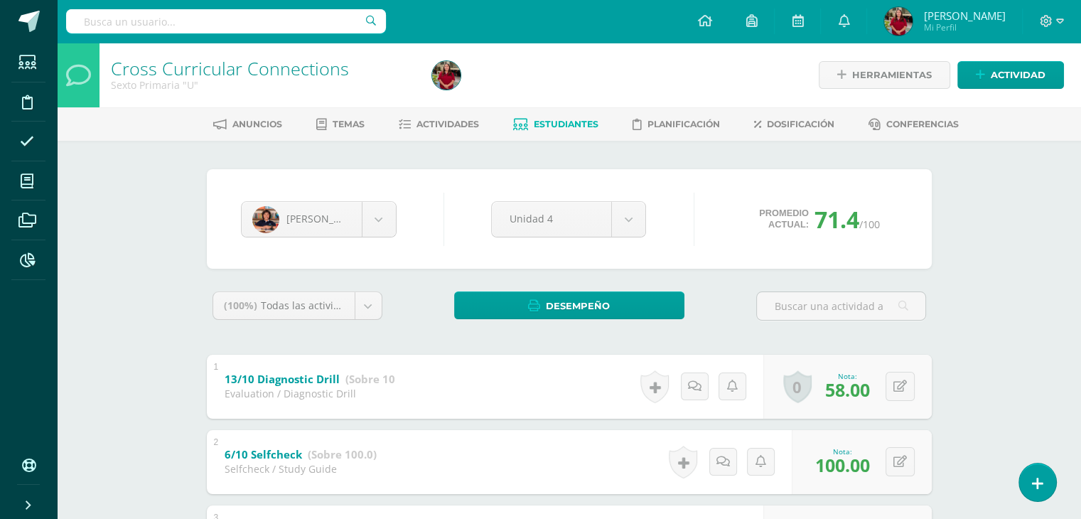
click at [527, 122] on link "Estudiantes" at bounding box center [555, 124] width 85 height 23
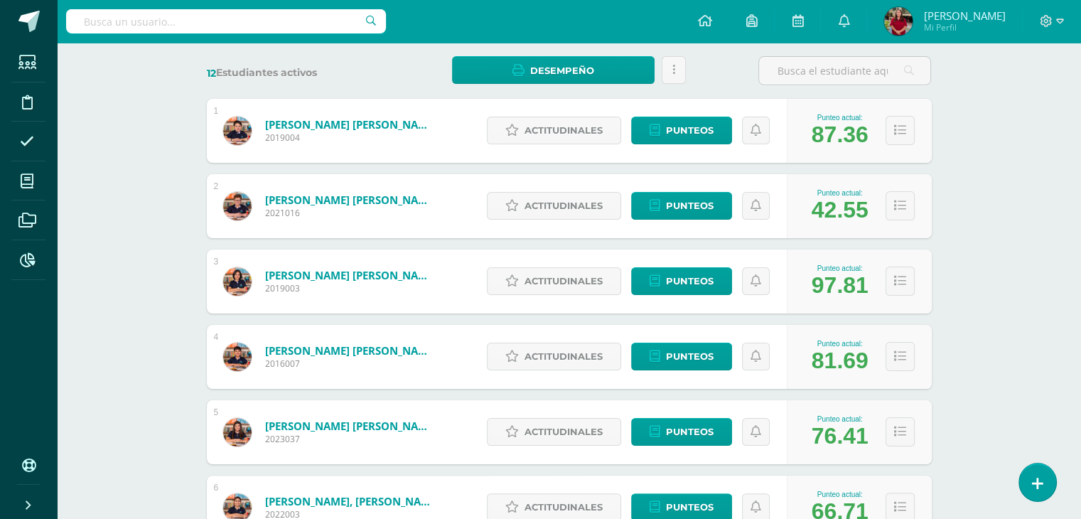
scroll to position [209, 0]
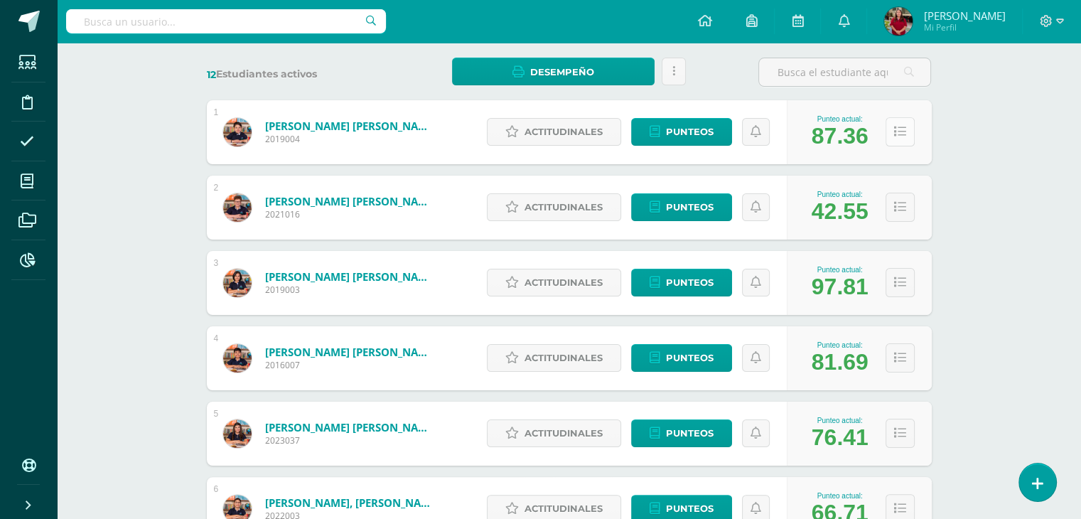
click at [904, 143] on button at bounding box center [899, 131] width 29 height 29
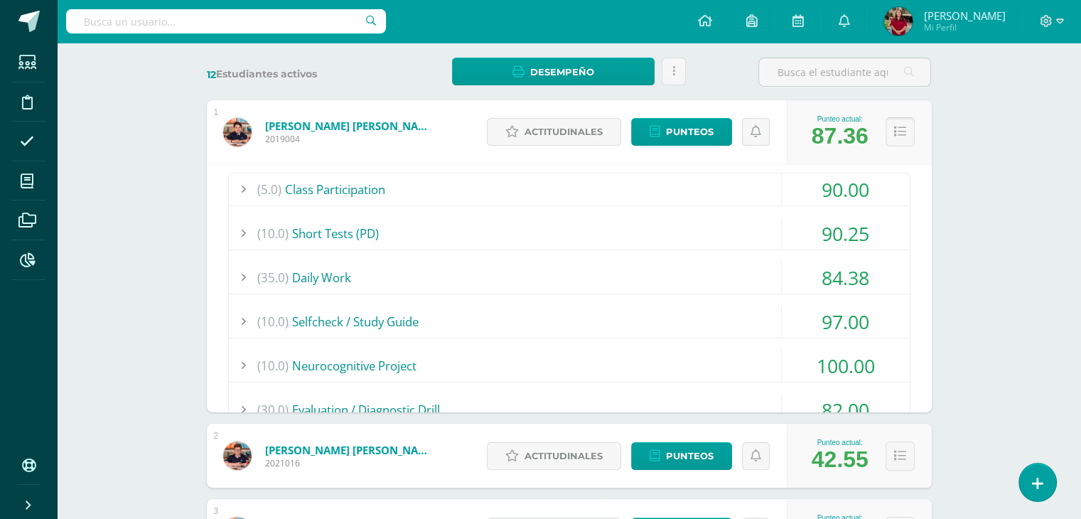
click at [899, 136] on icon at bounding box center [900, 132] width 12 height 12
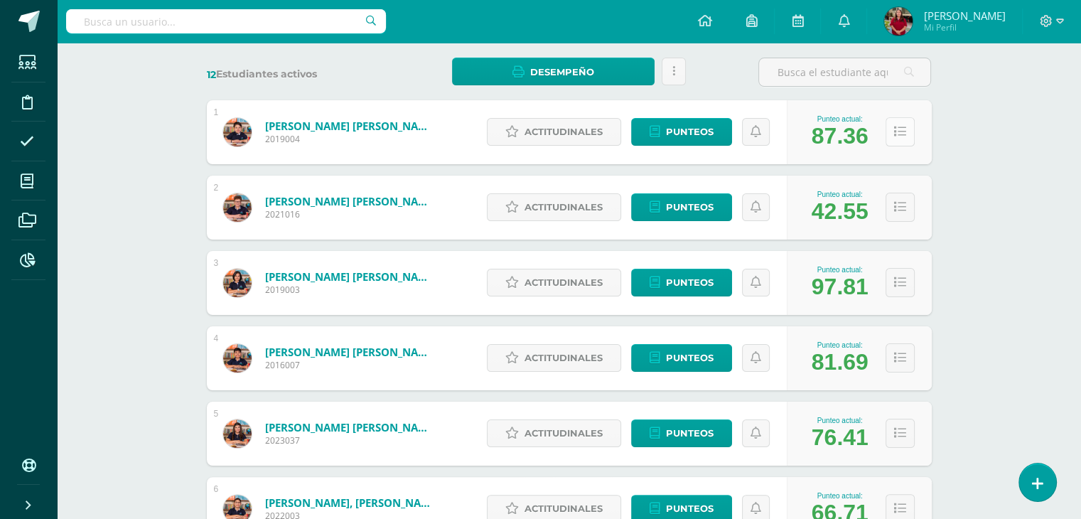
click at [899, 136] on icon at bounding box center [900, 132] width 12 height 12
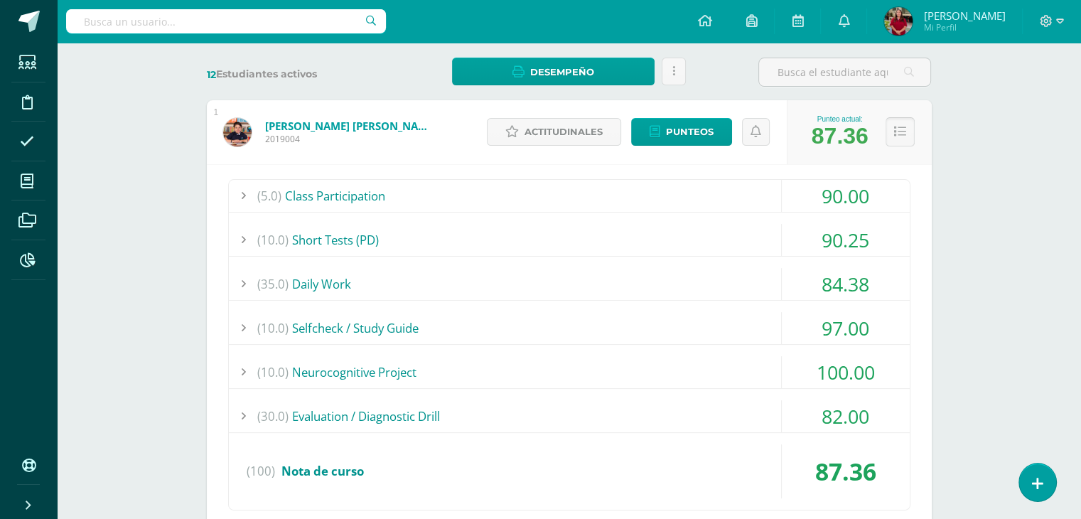
click at [899, 136] on icon at bounding box center [900, 132] width 12 height 12
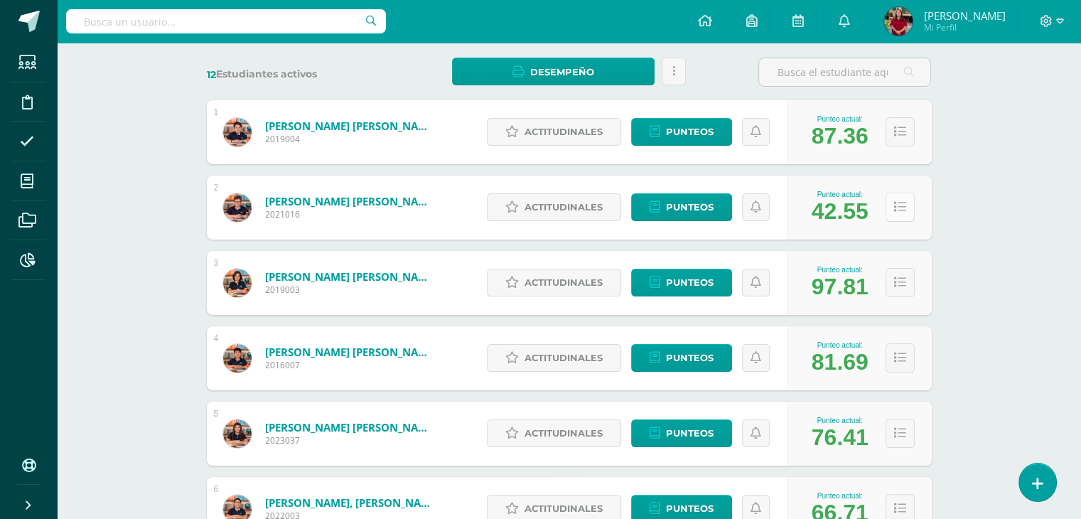
click at [895, 203] on icon at bounding box center [900, 207] width 12 height 12
click at [899, 205] on icon at bounding box center [900, 207] width 12 height 12
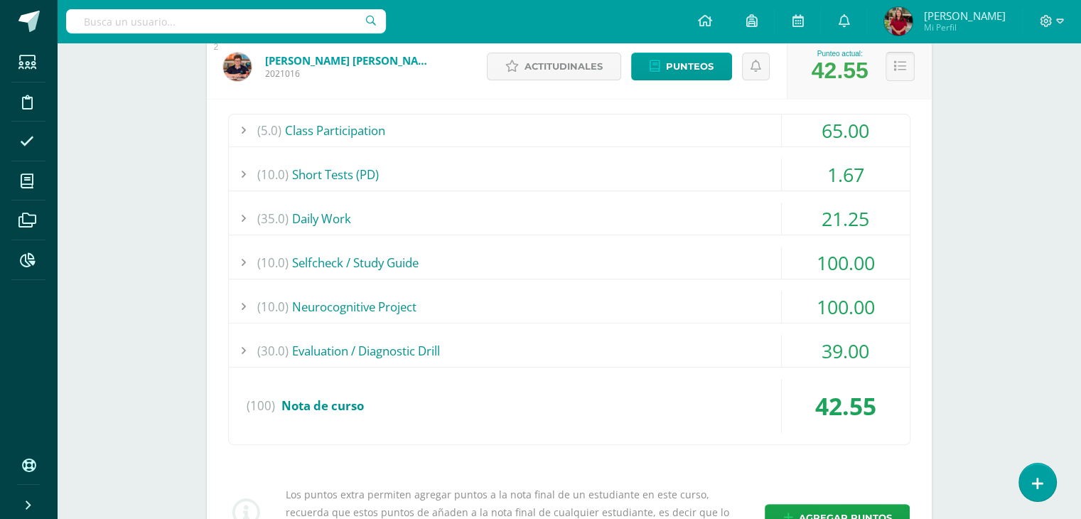
scroll to position [350, 0]
click at [899, 64] on icon at bounding box center [900, 66] width 12 height 12
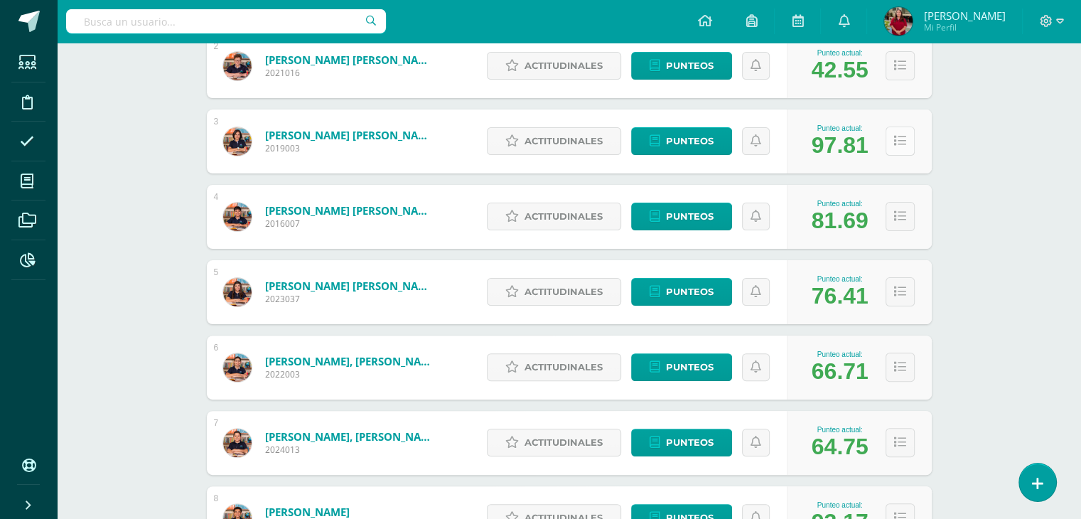
click at [888, 150] on button at bounding box center [899, 140] width 29 height 29
click at [894, 143] on icon at bounding box center [900, 141] width 12 height 12
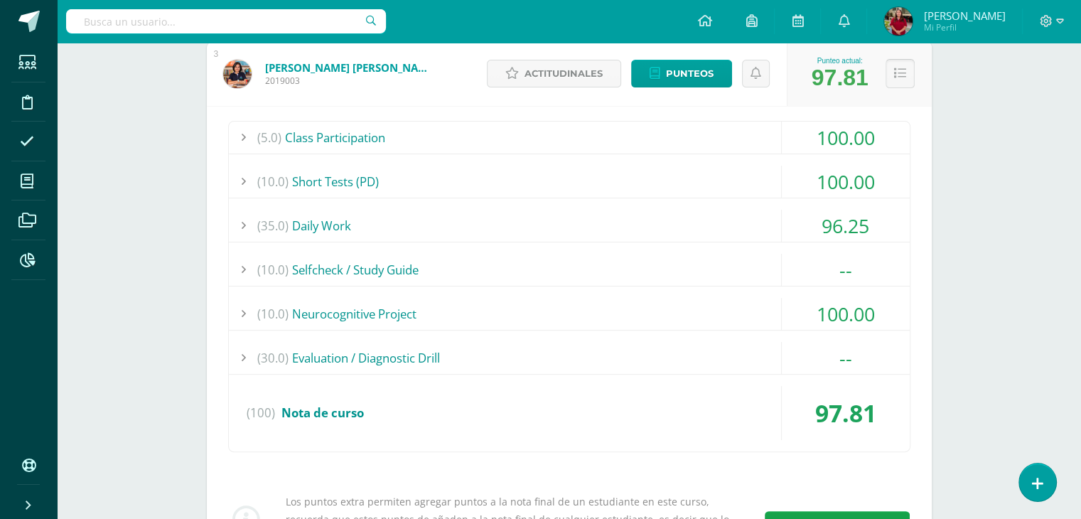
click at [895, 77] on icon at bounding box center [900, 74] width 12 height 12
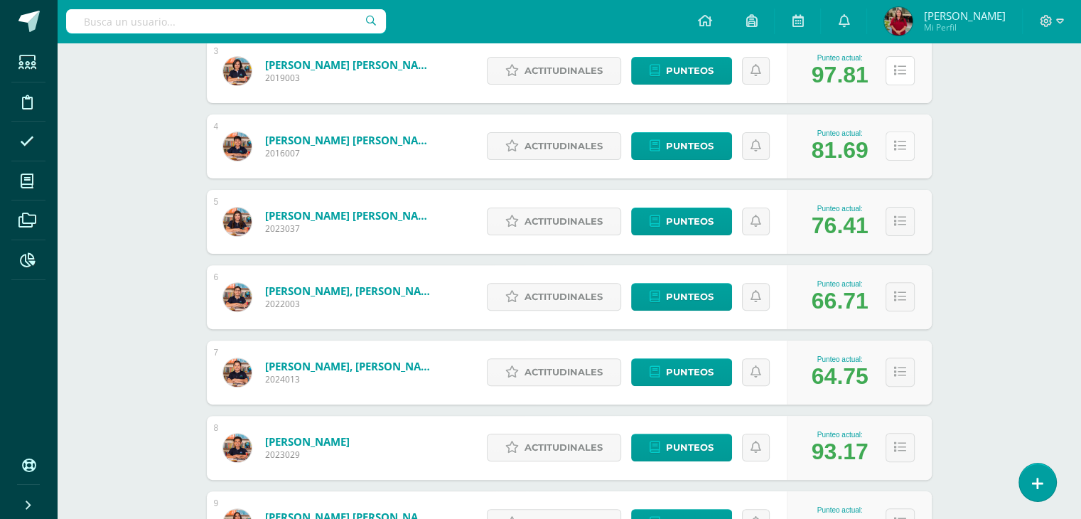
scroll to position [421, 0]
click at [900, 145] on icon at bounding box center [900, 146] width 12 height 12
click at [899, 149] on icon at bounding box center [900, 146] width 12 height 12
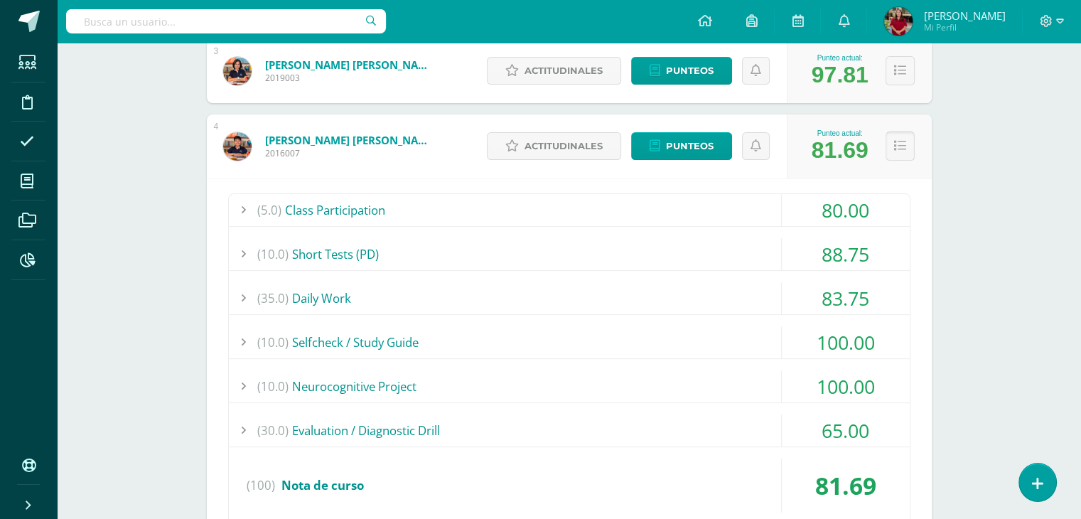
click at [898, 149] on icon at bounding box center [900, 146] width 12 height 12
click at [906, 149] on button at bounding box center [899, 145] width 29 height 29
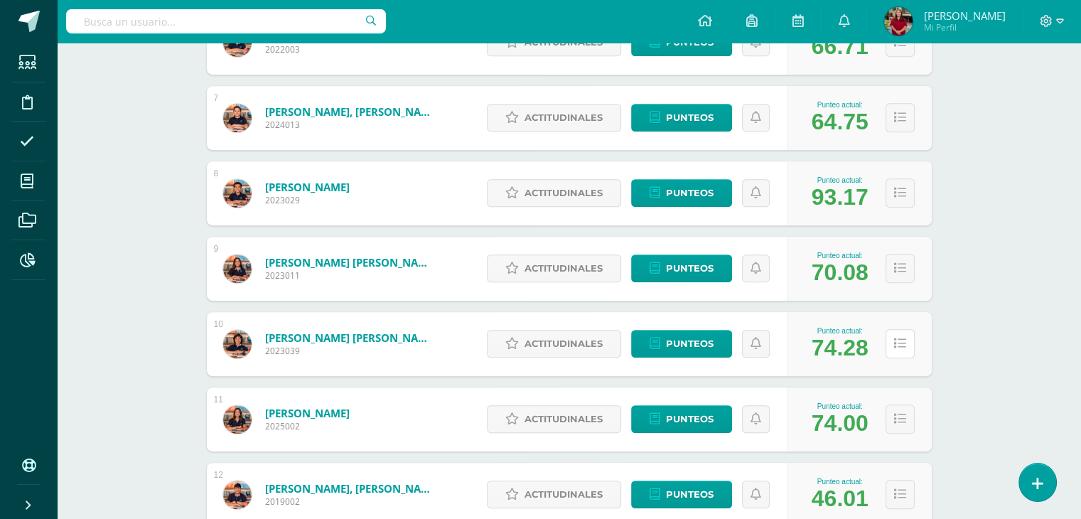
click at [908, 333] on button at bounding box center [899, 343] width 29 height 29
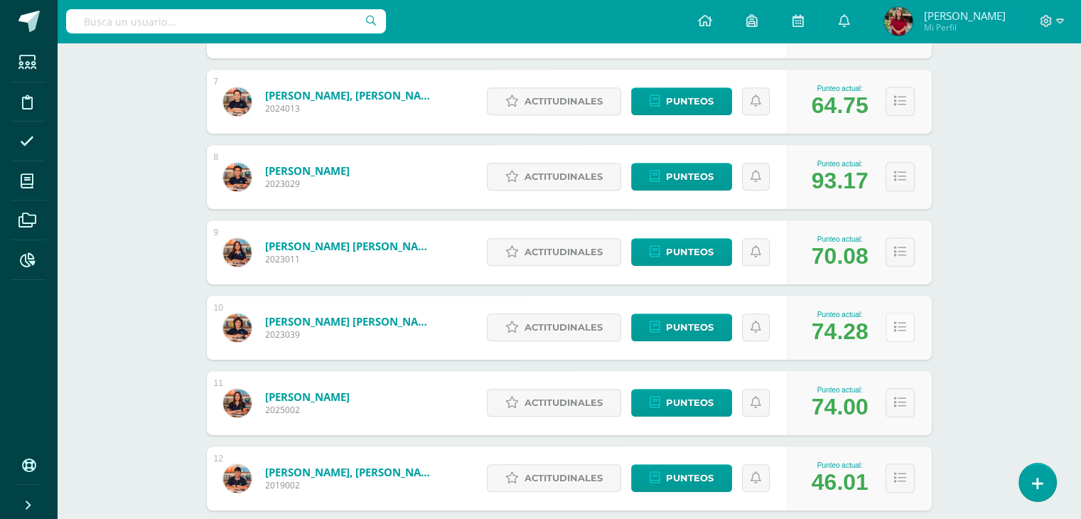
click at [905, 330] on button at bounding box center [899, 327] width 29 height 29
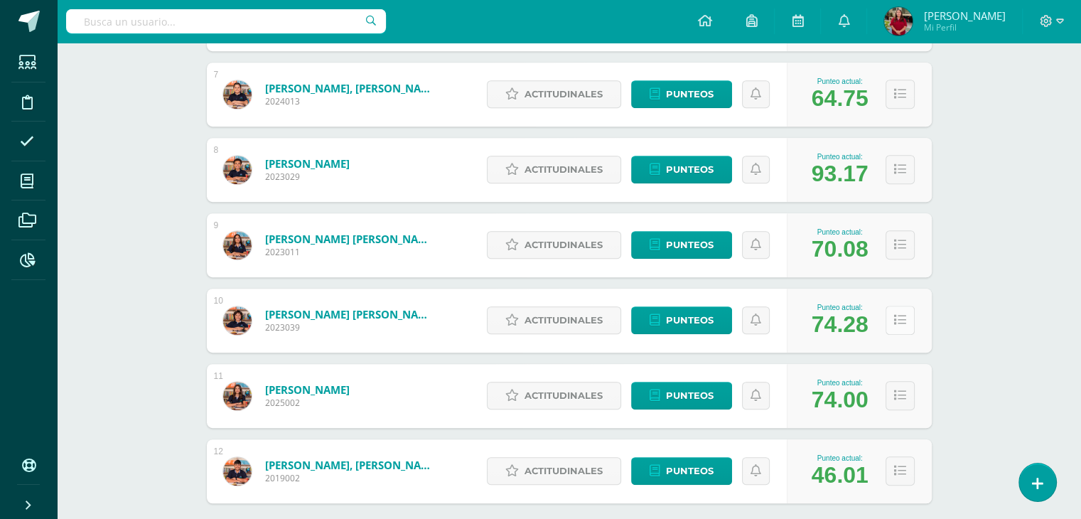
click at [904, 325] on button at bounding box center [899, 320] width 29 height 29
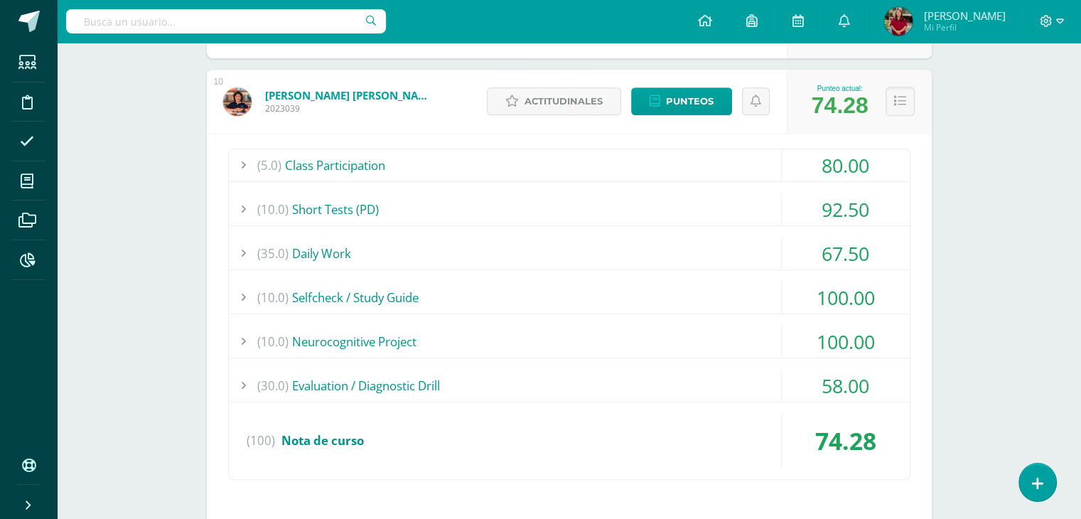
scroll to position [918, 0]
click at [787, 253] on div "67.50" at bounding box center [846, 253] width 128 height 32
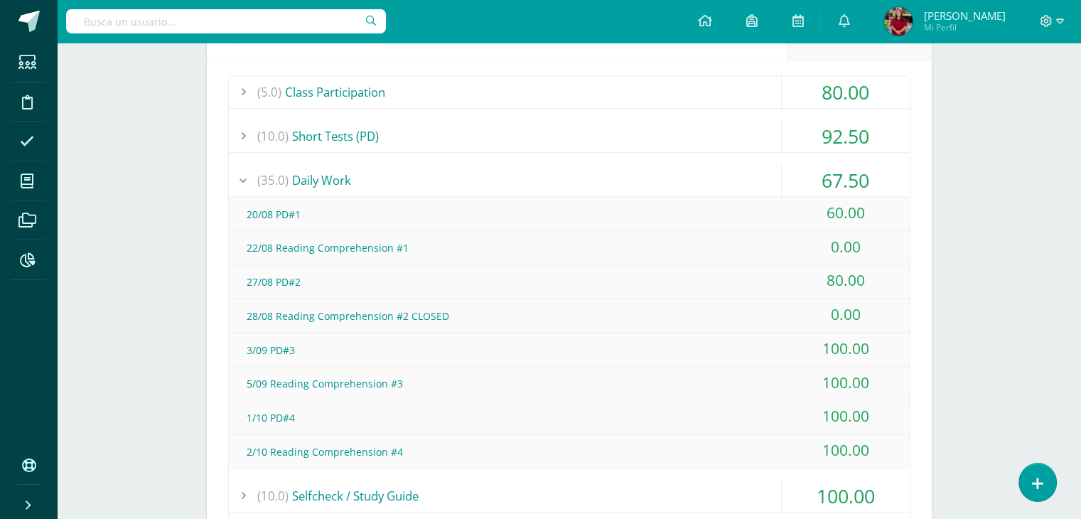
click at [770, 183] on div "(35.0) Daily Work" at bounding box center [569, 180] width 681 height 32
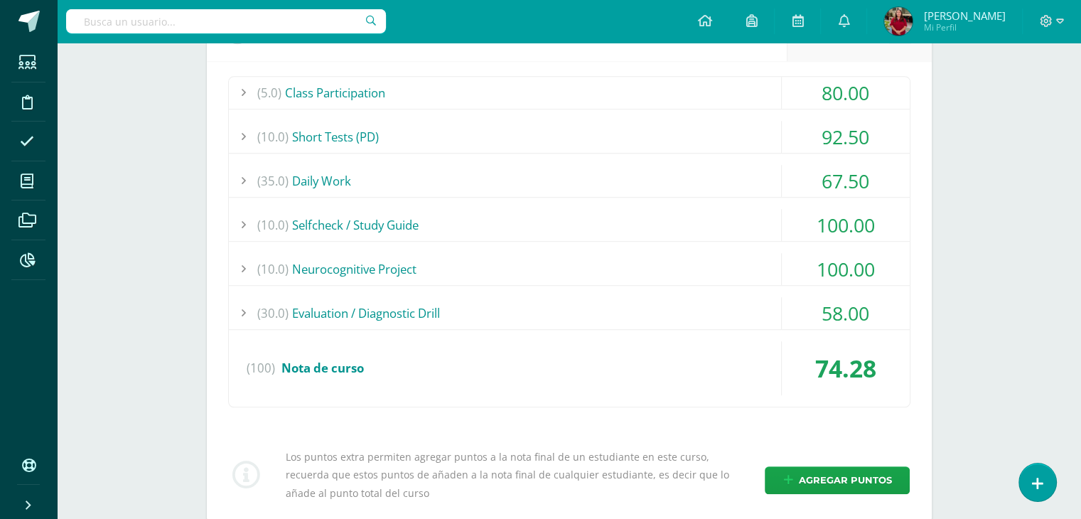
click at [756, 89] on div "(5.0) Class Participation" at bounding box center [569, 93] width 681 height 32
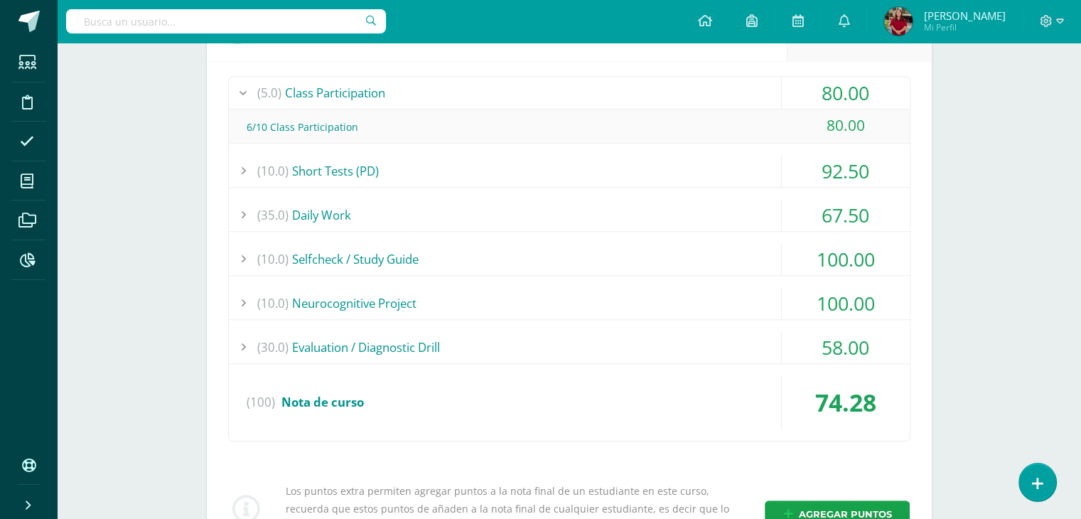
click at [756, 89] on div "(5.0) Class Participation" at bounding box center [569, 93] width 681 height 32
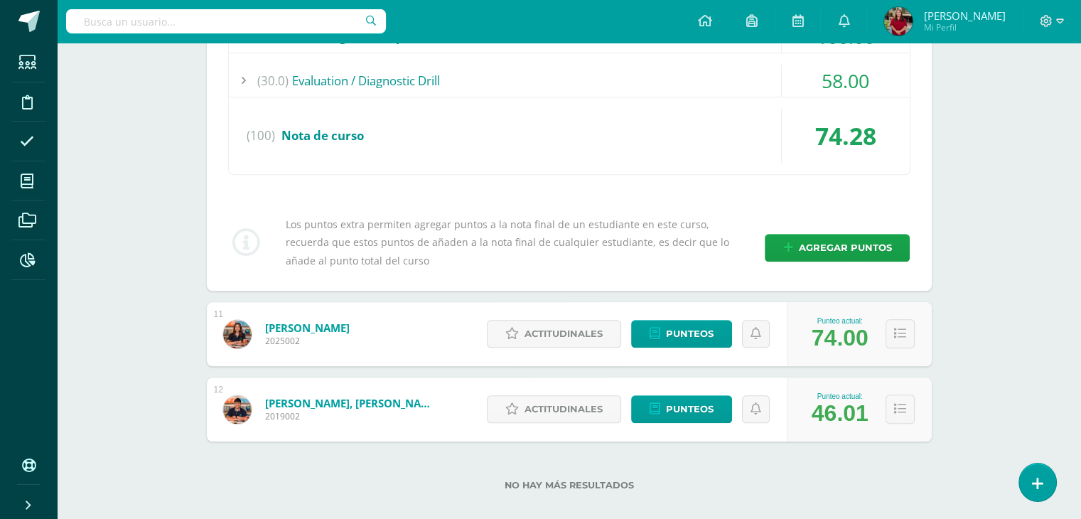
scroll to position [1238, 0]
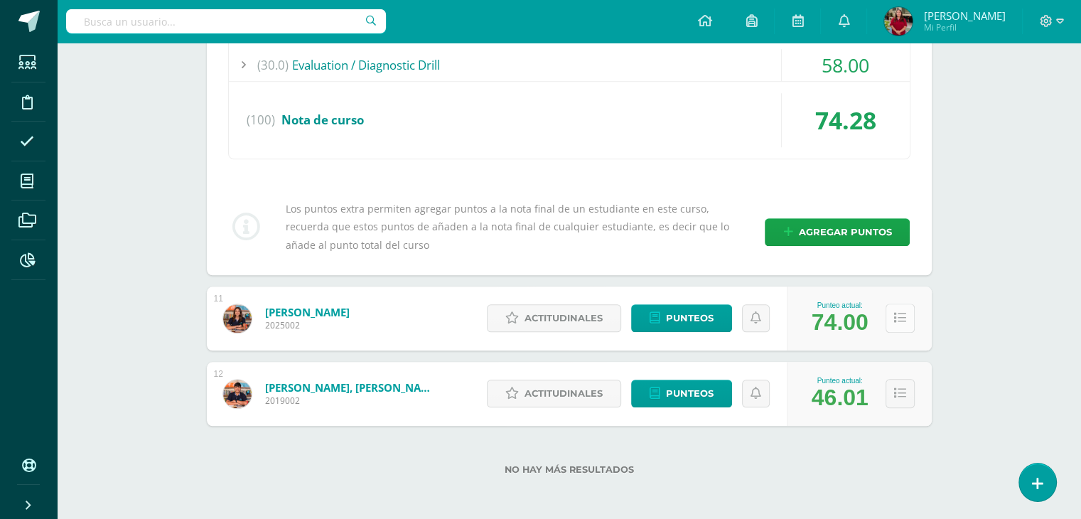
click at [902, 321] on icon at bounding box center [900, 318] width 12 height 12
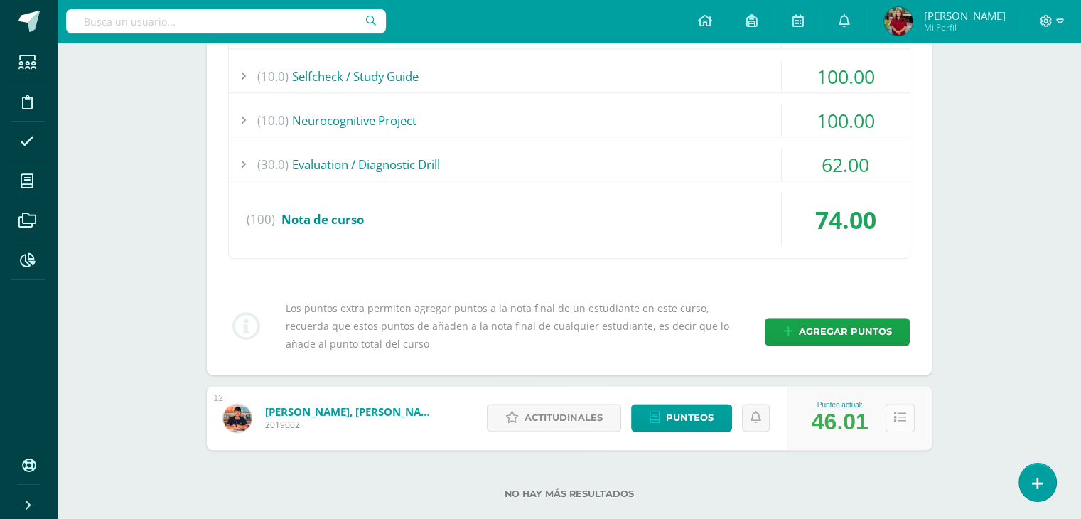
scroll to position [1698, 0]
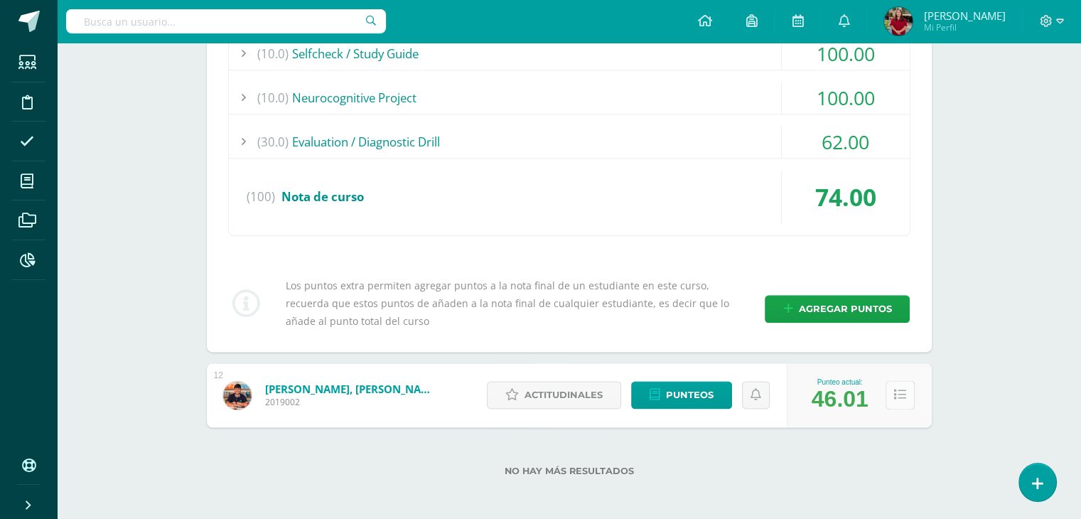
click at [901, 384] on button at bounding box center [899, 394] width 29 height 29
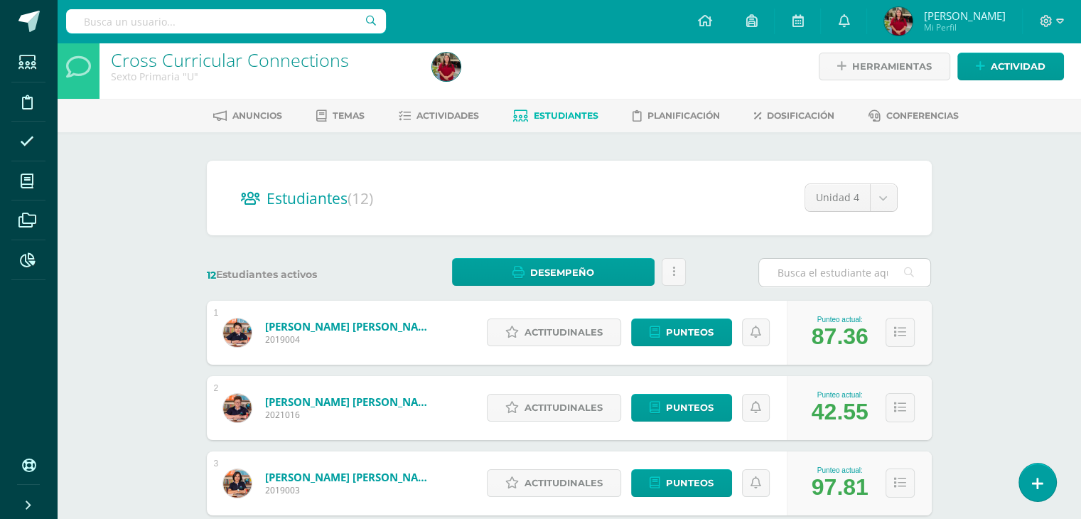
scroll to position [0, 0]
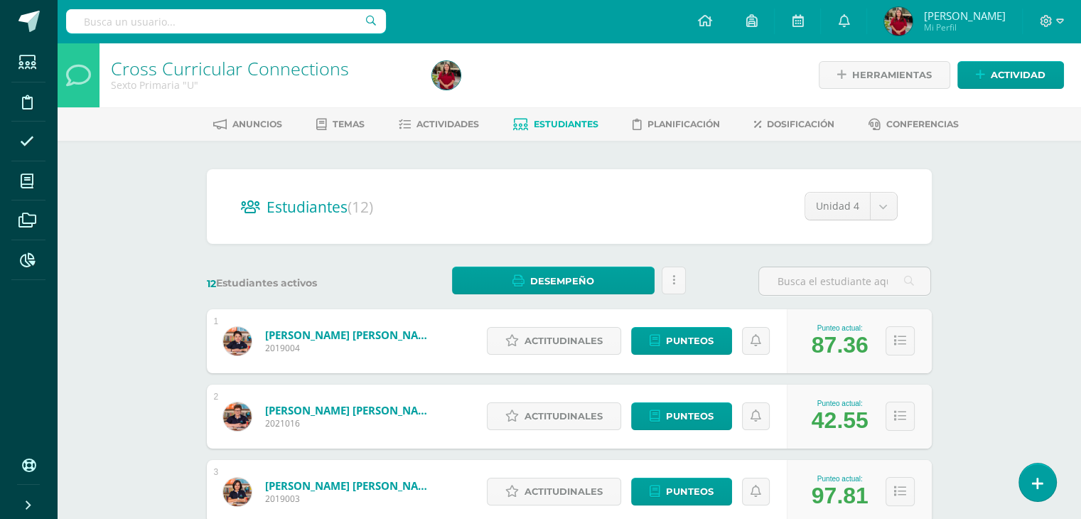
click at [554, 129] on span "Estudiantes" at bounding box center [566, 124] width 65 height 11
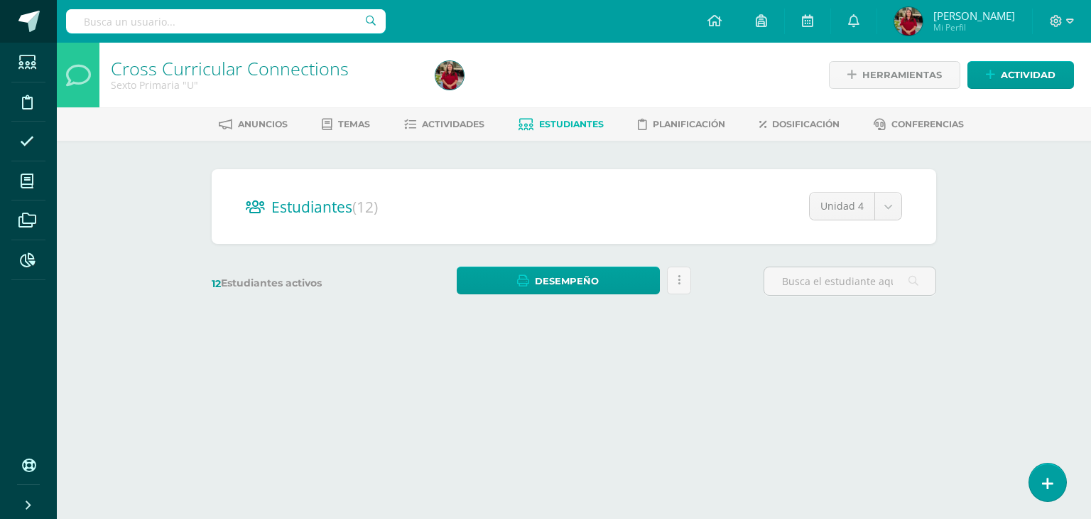
drag, startPoint x: 0, startPoint y: 0, endPoint x: 26, endPoint y: 28, distance: 38.7
click at [26, 28] on span at bounding box center [28, 21] width 21 height 21
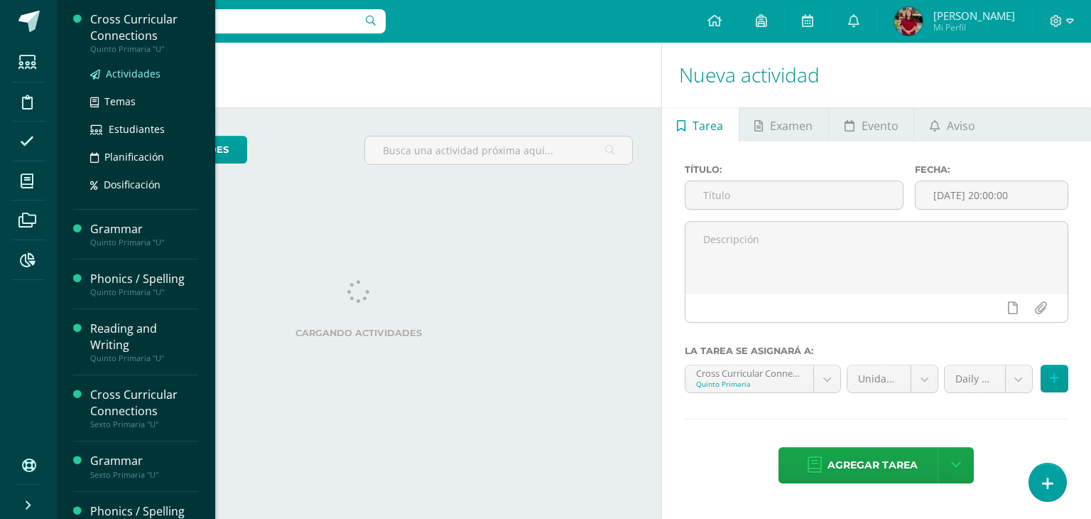
click at [117, 67] on span "Actividades" at bounding box center [133, 74] width 55 height 14
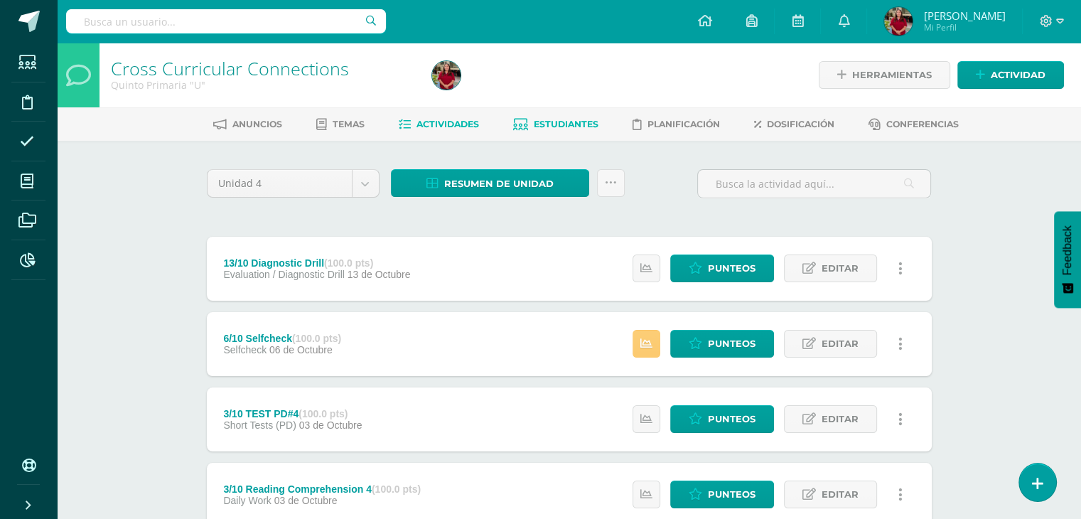
click at [566, 131] on link "Estudiantes" at bounding box center [555, 124] width 85 height 23
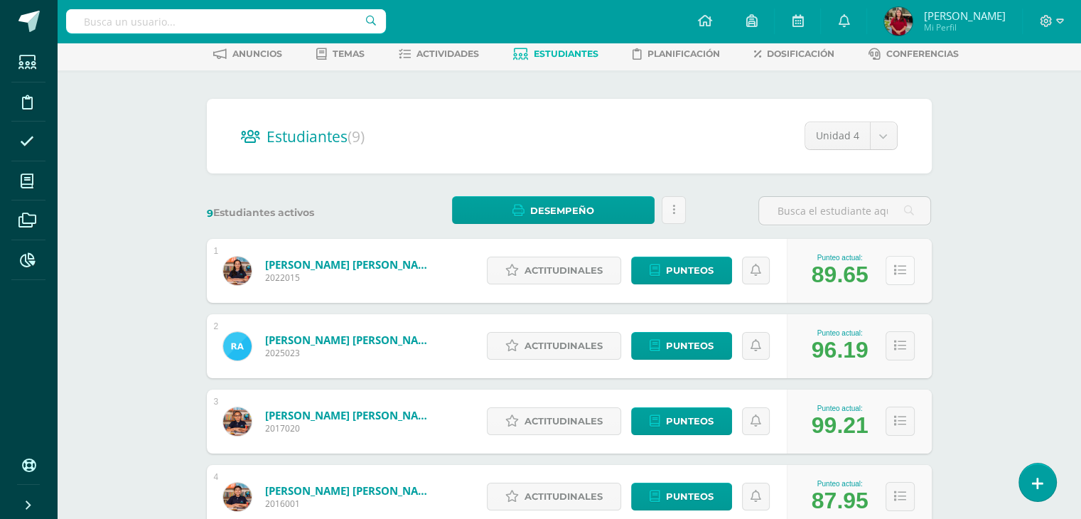
scroll to position [71, 0]
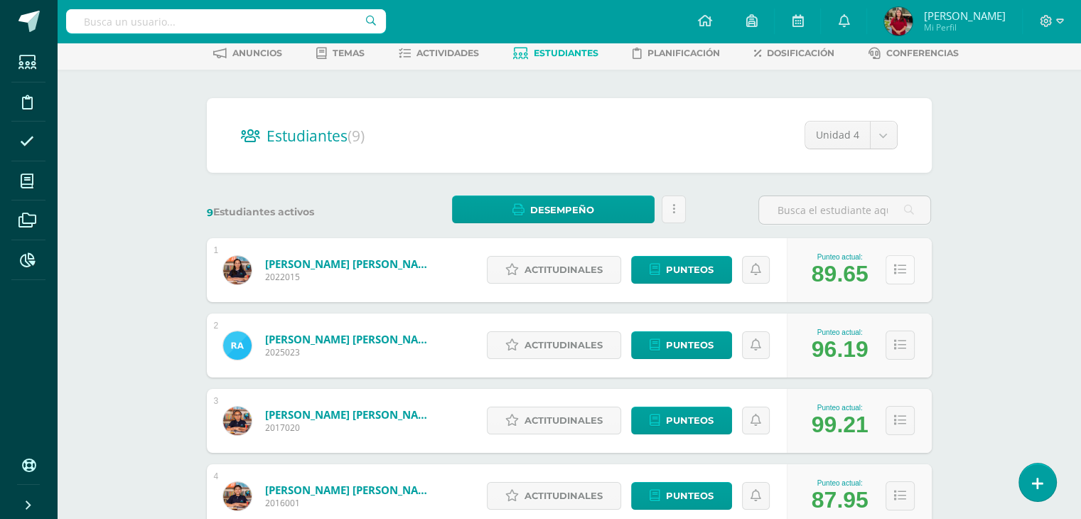
click at [897, 267] on icon at bounding box center [900, 270] width 12 height 12
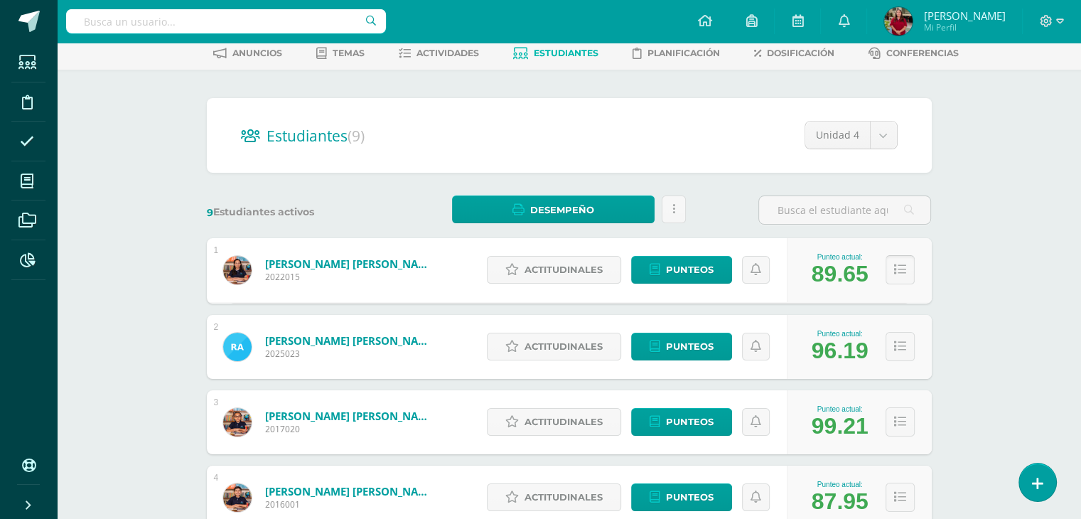
click at [900, 274] on icon at bounding box center [900, 270] width 12 height 12
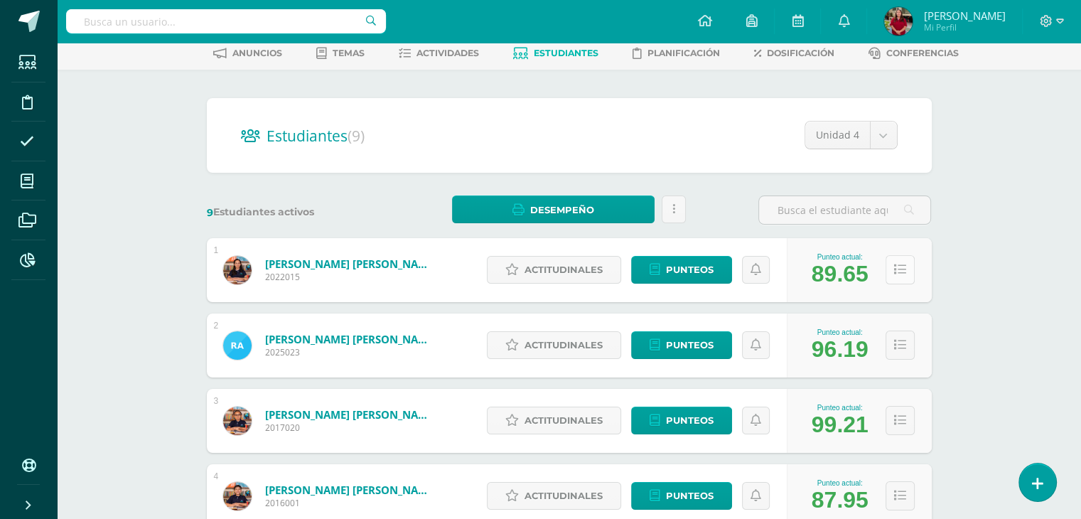
click at [900, 274] on icon at bounding box center [900, 270] width 12 height 12
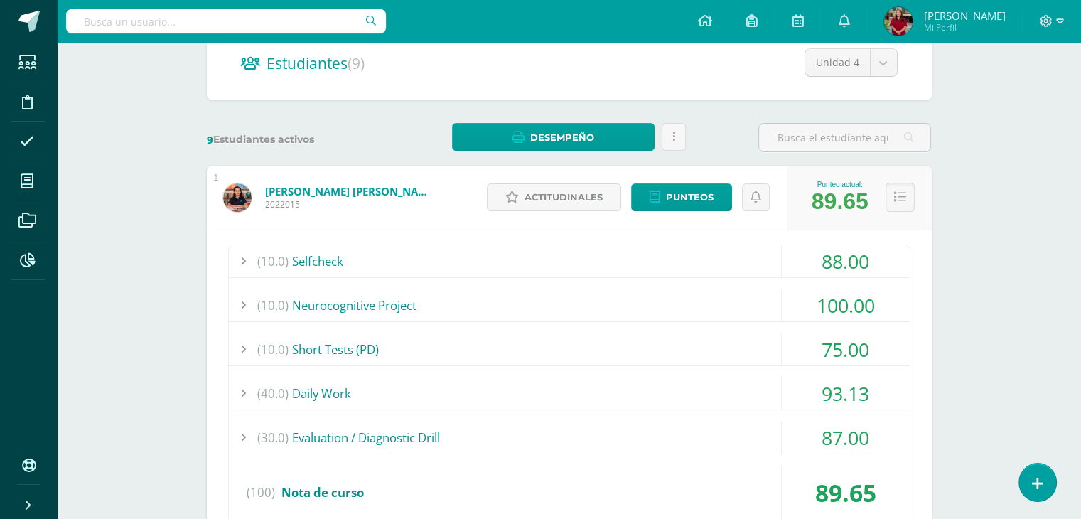
click at [898, 188] on button at bounding box center [899, 197] width 29 height 29
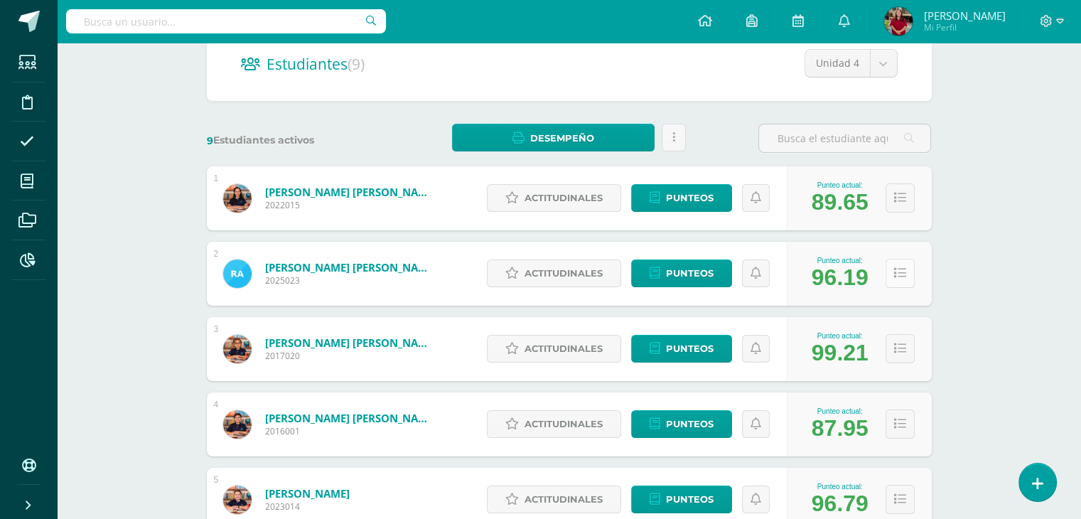
click at [897, 279] on button at bounding box center [899, 273] width 29 height 29
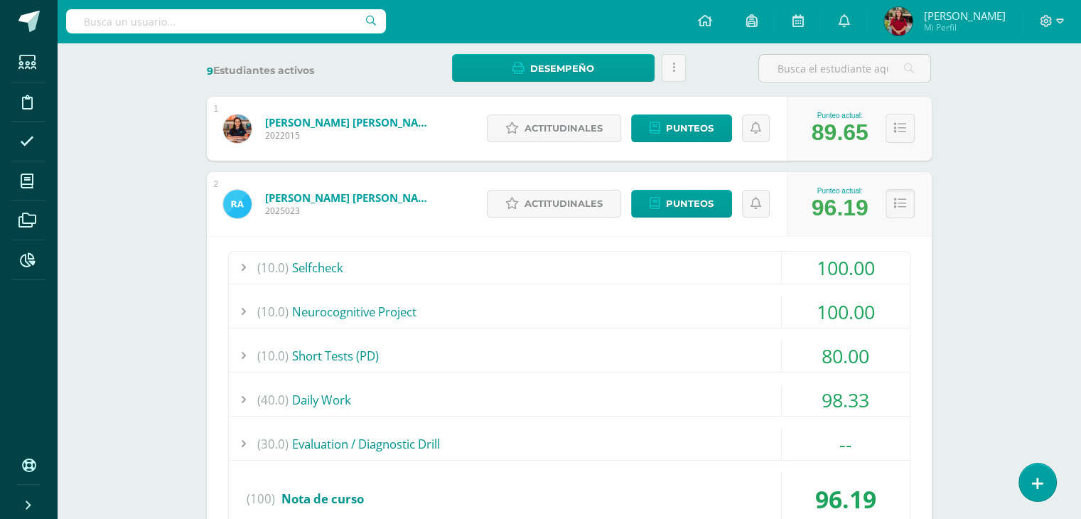
scroll to position [213, 0]
click at [907, 200] on button at bounding box center [899, 202] width 29 height 29
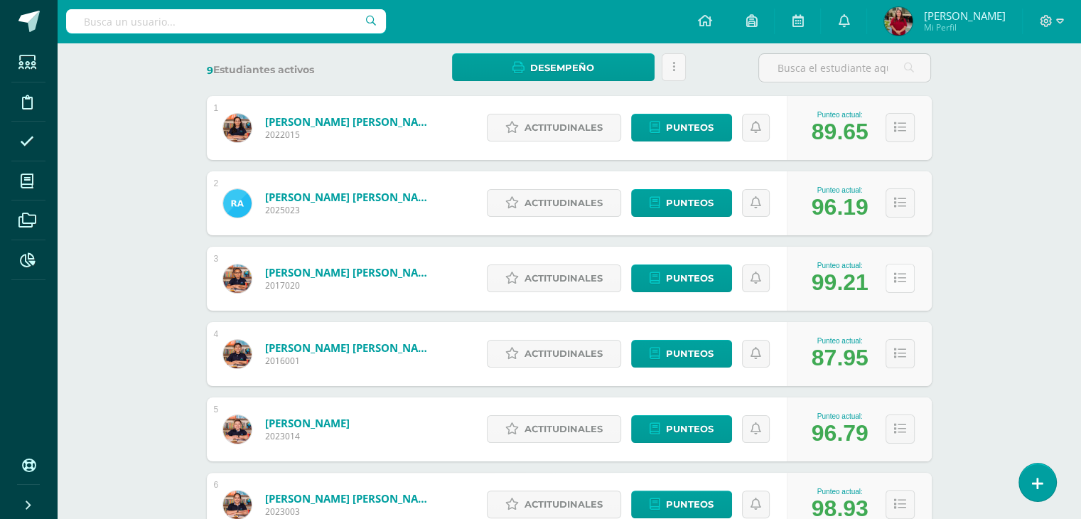
click at [909, 279] on button at bounding box center [899, 278] width 29 height 29
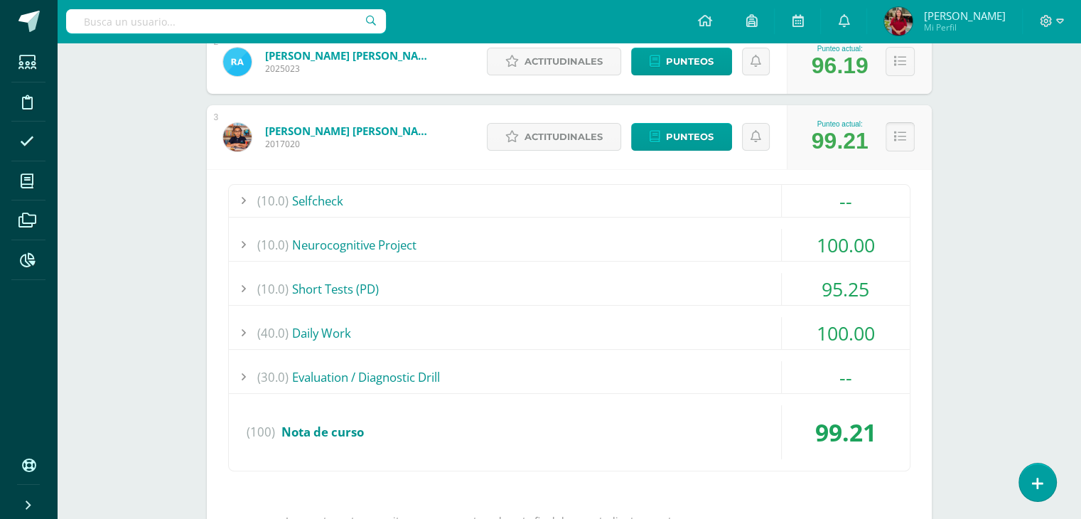
scroll to position [355, 0]
click at [897, 131] on icon at bounding box center [900, 136] width 12 height 12
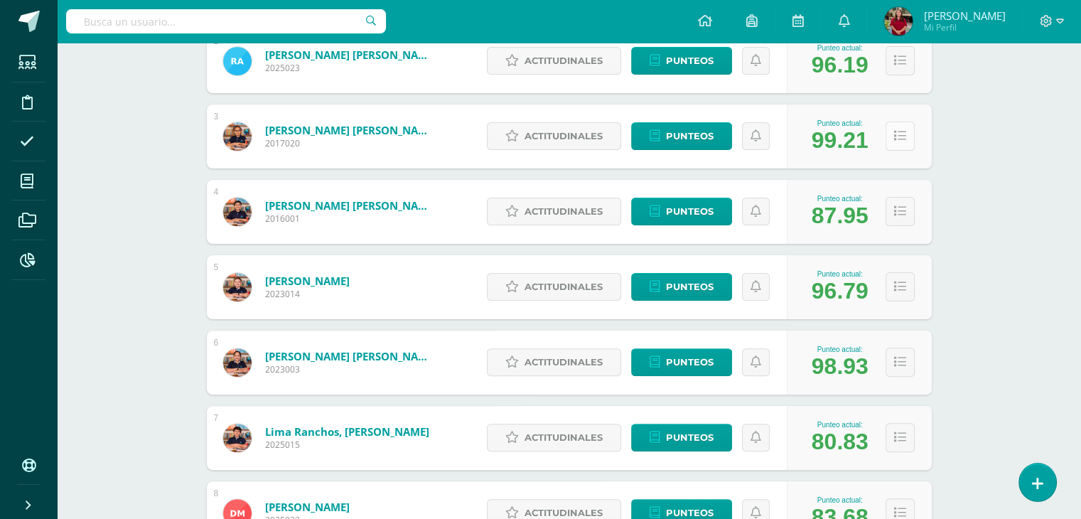
click at [897, 132] on icon at bounding box center [900, 136] width 12 height 12
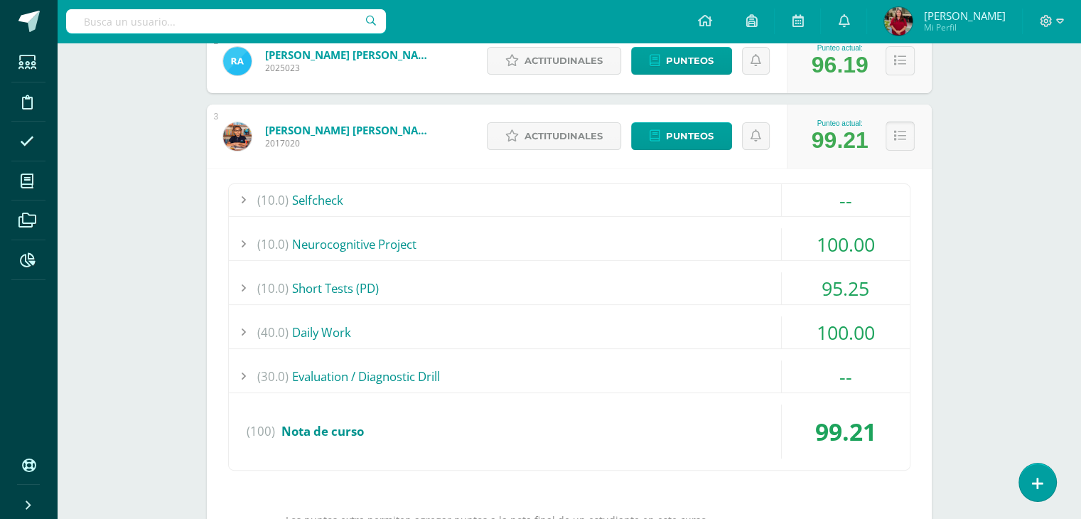
click at [897, 132] on icon at bounding box center [900, 136] width 12 height 12
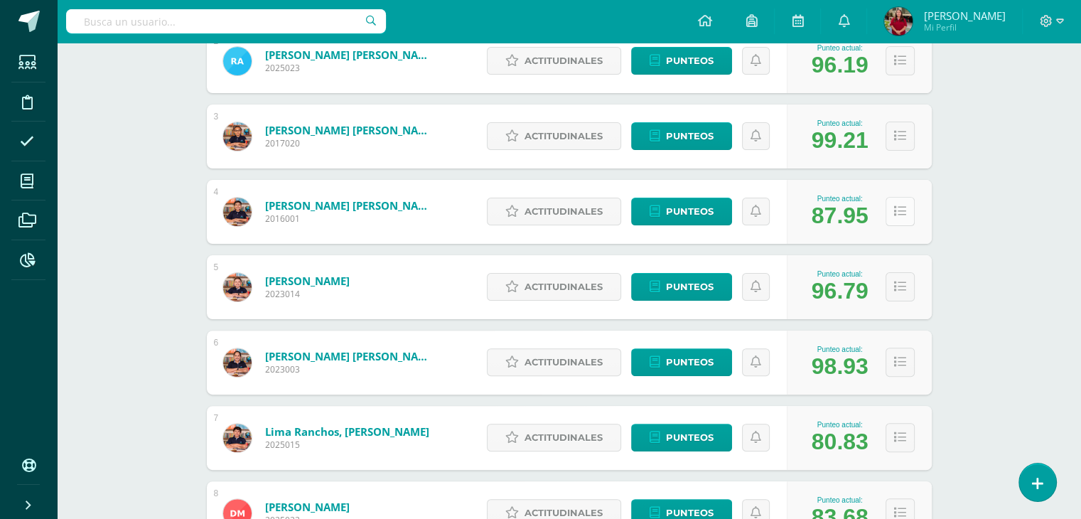
click at [895, 216] on icon at bounding box center [900, 211] width 12 height 12
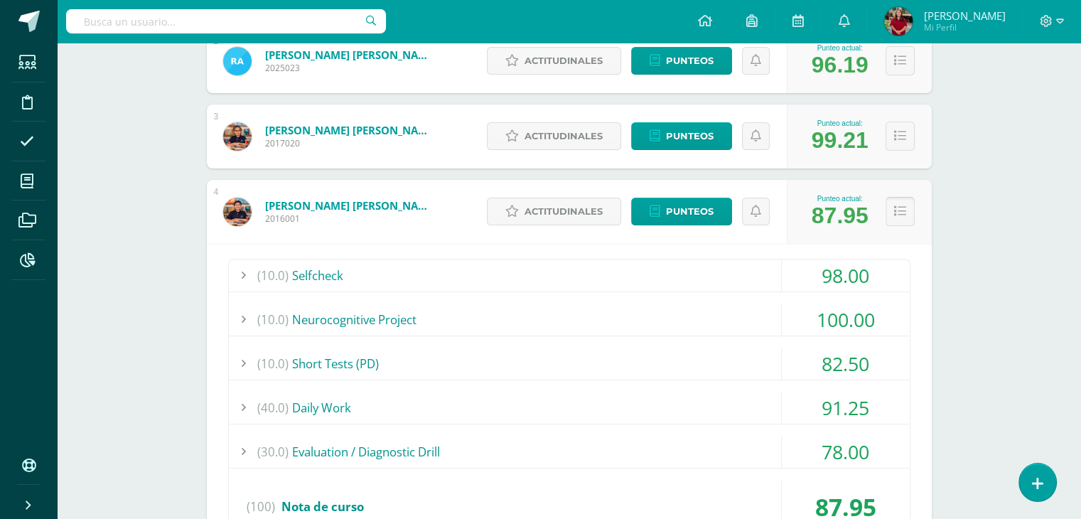
click at [895, 216] on icon at bounding box center [900, 211] width 12 height 12
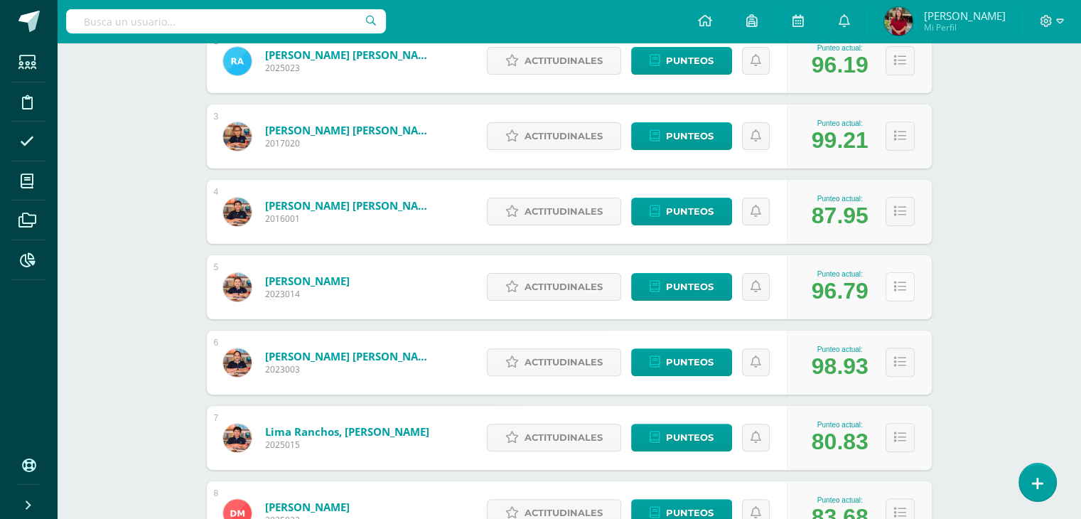
click at [901, 286] on icon at bounding box center [900, 287] width 12 height 12
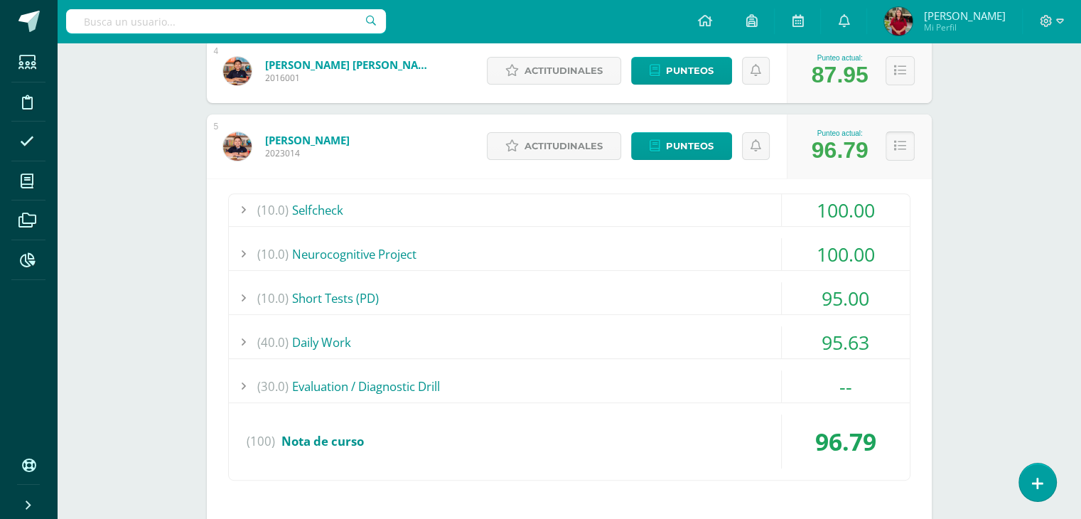
click at [897, 149] on icon at bounding box center [900, 146] width 12 height 12
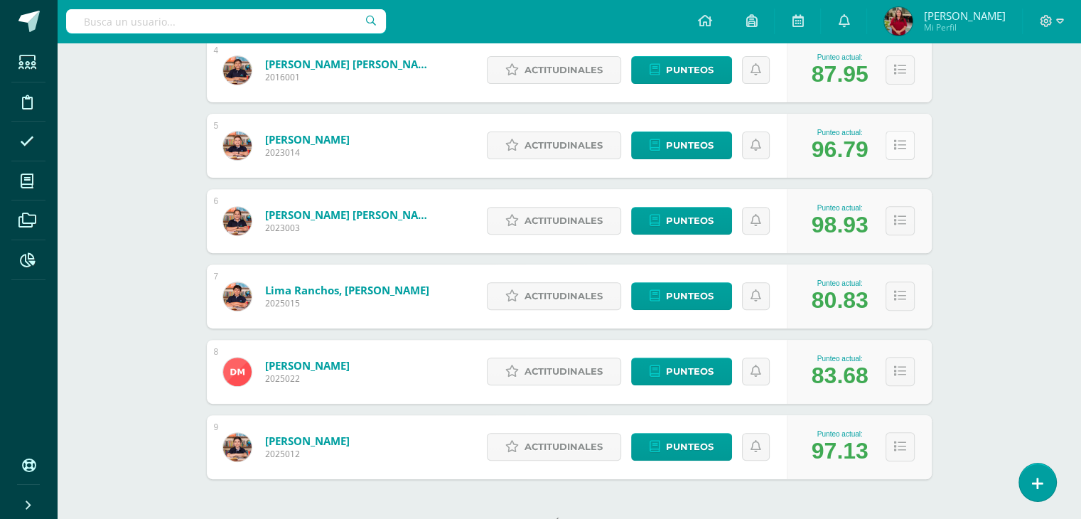
click at [897, 149] on icon at bounding box center [900, 145] width 12 height 12
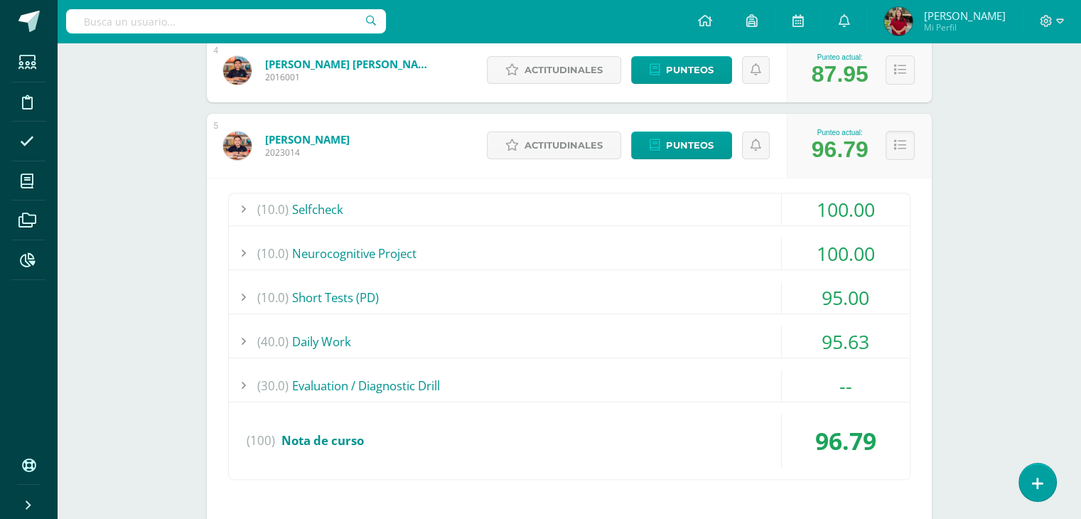
click at [657, 207] on div "(10.0) Selfcheck" at bounding box center [569, 209] width 681 height 32
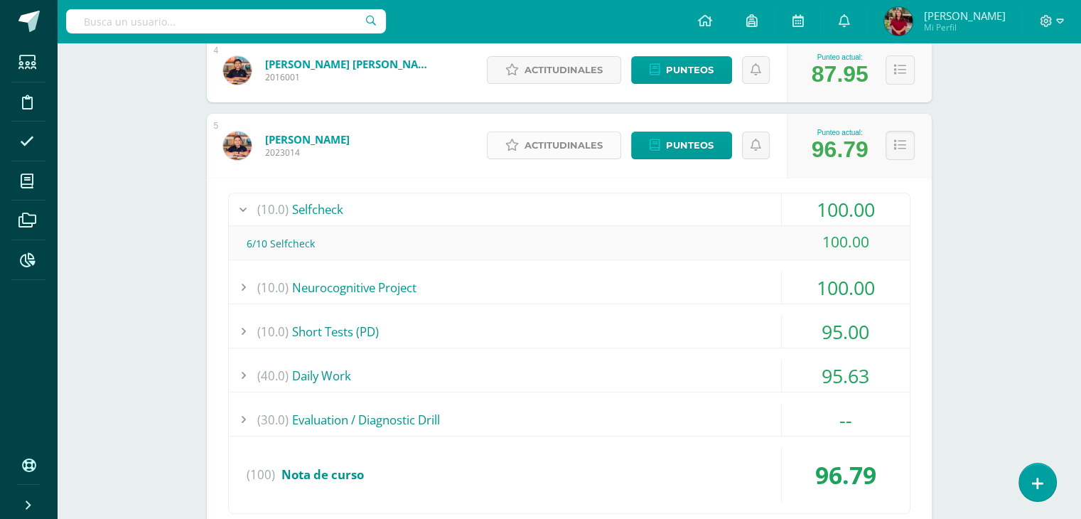
click at [577, 137] on span "Actitudinales" at bounding box center [563, 145] width 78 height 26
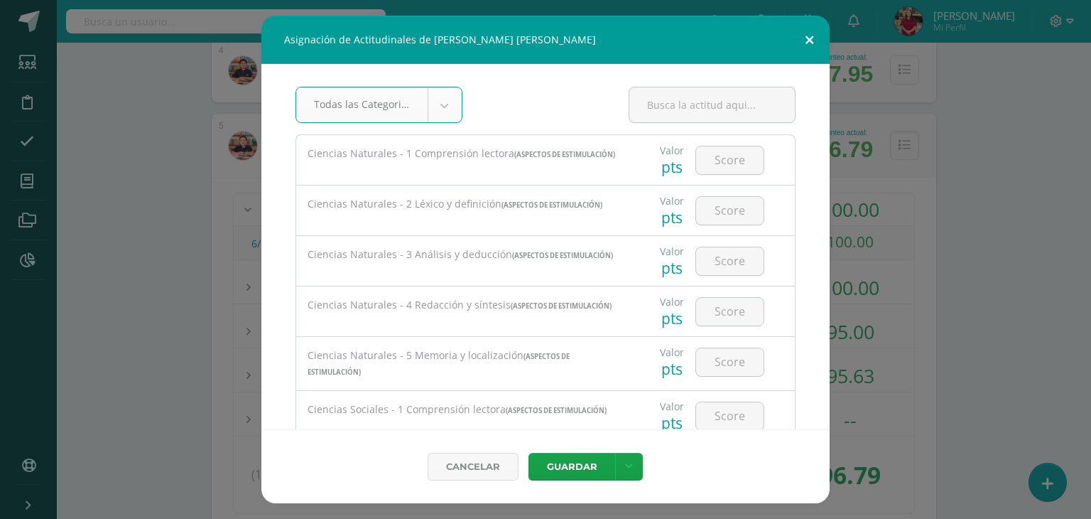
click at [804, 32] on button at bounding box center [809, 40] width 41 height 48
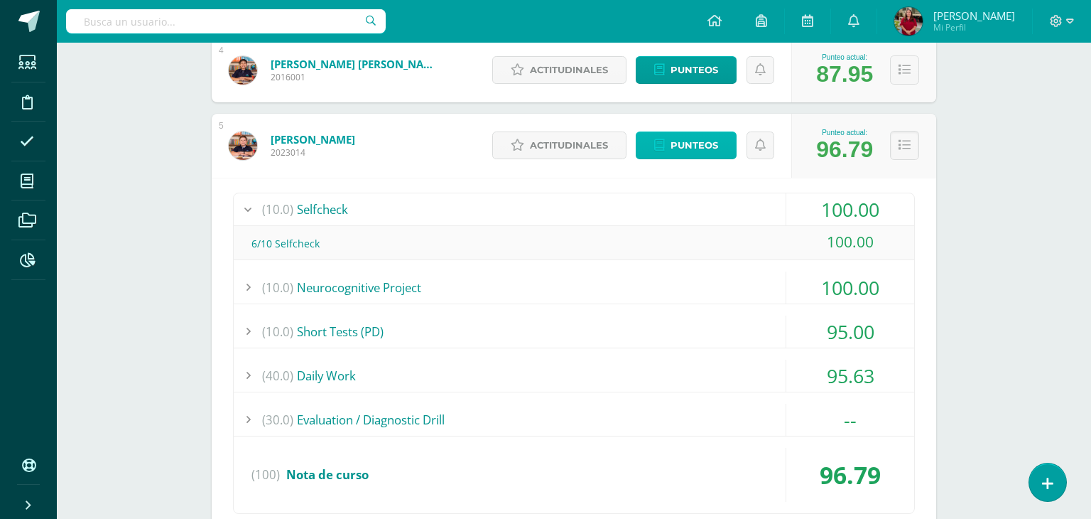
click at [681, 156] on span "Punteos" at bounding box center [695, 145] width 48 height 26
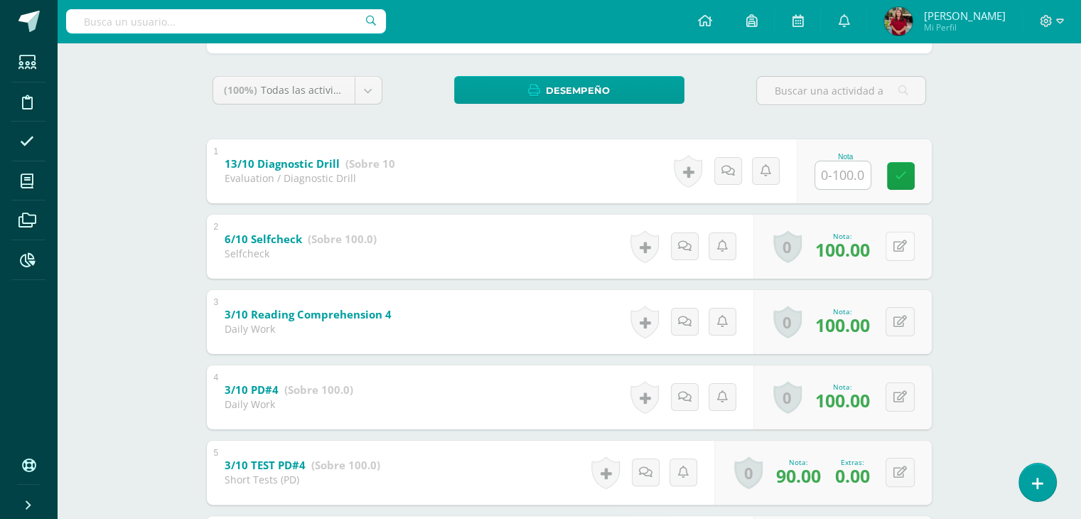
click at [909, 261] on button at bounding box center [899, 246] width 29 height 29
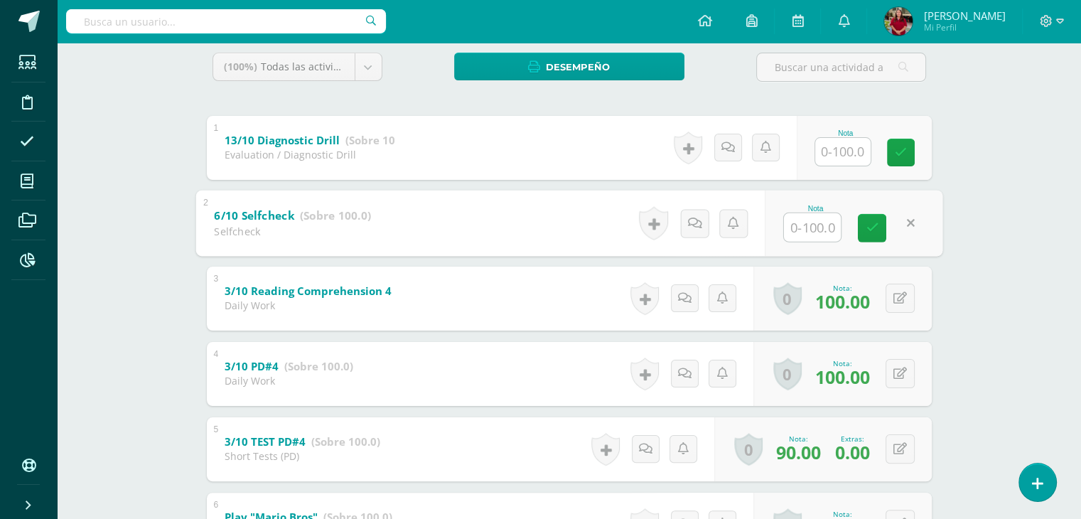
scroll to position [239, 0]
click at [976, 232] on div "Cross Curricular Connections Quinto Primaria "U" Herramientas Detalle de asiste…" at bounding box center [569, 408] width 1024 height 1209
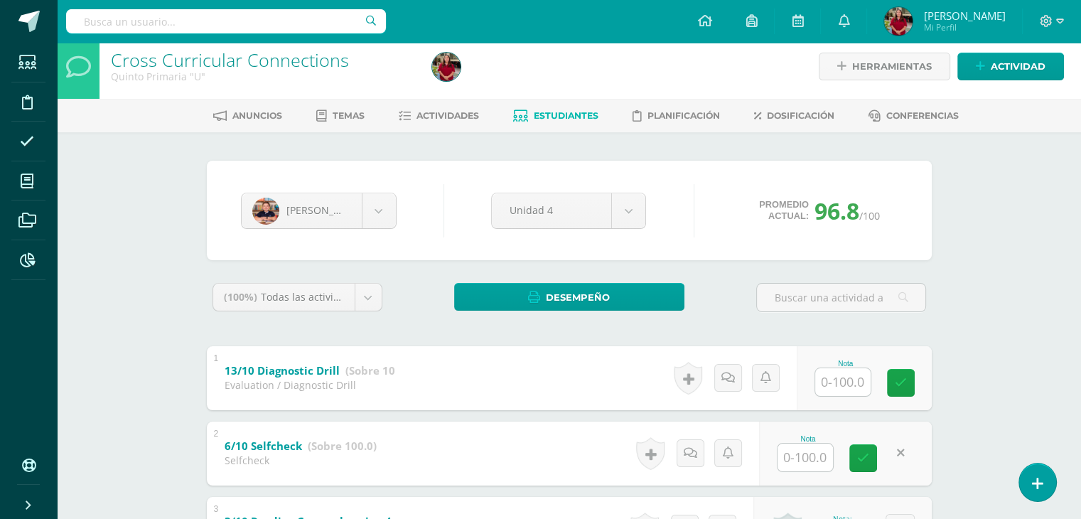
scroll to position [0, 0]
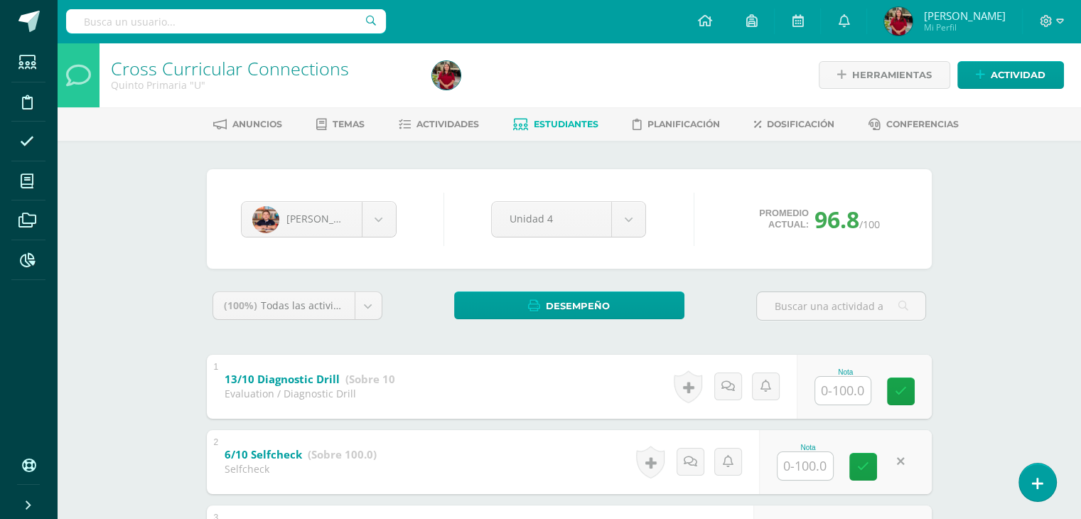
click at [539, 129] on link "Estudiantes" at bounding box center [555, 124] width 85 height 23
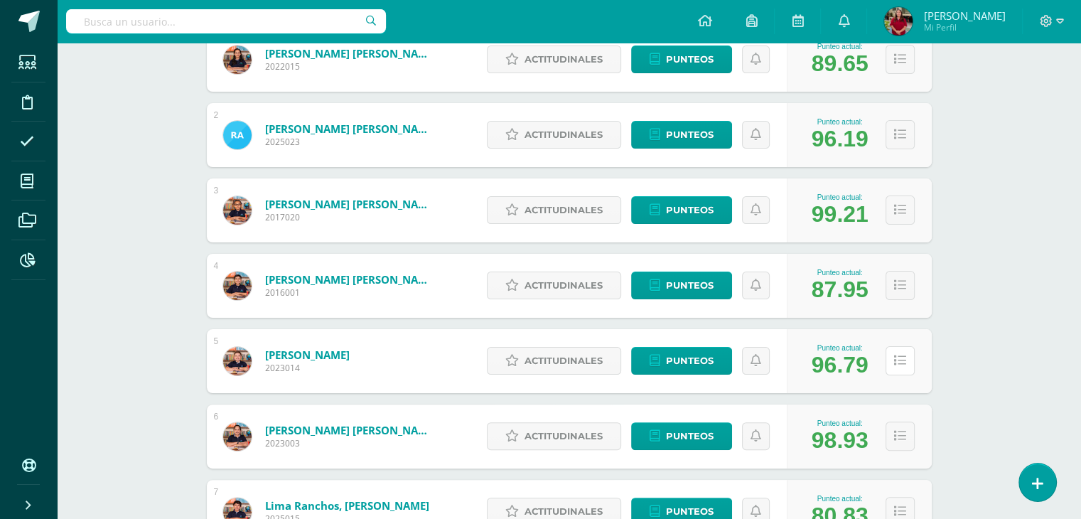
click at [893, 347] on button at bounding box center [899, 360] width 29 height 29
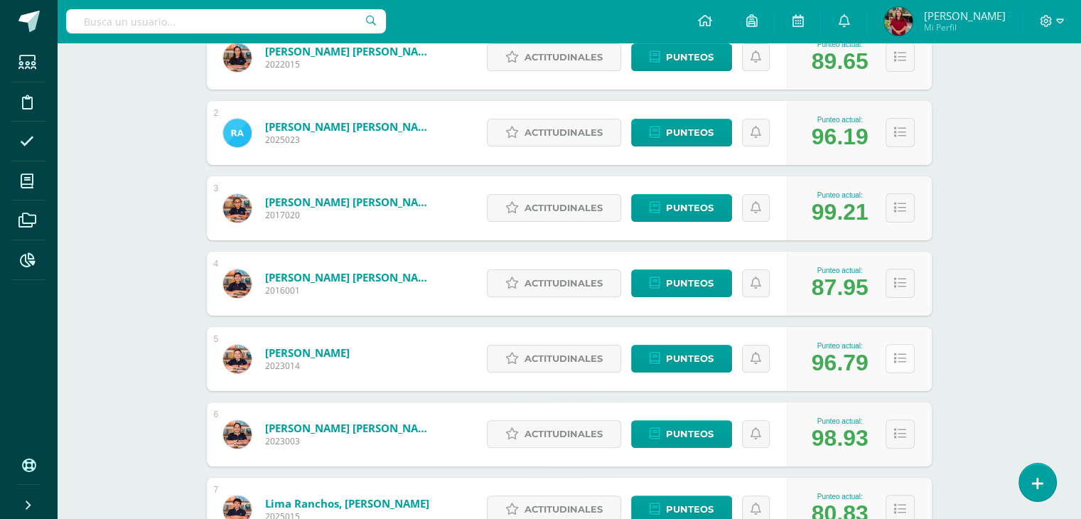
click at [899, 350] on button at bounding box center [899, 358] width 29 height 29
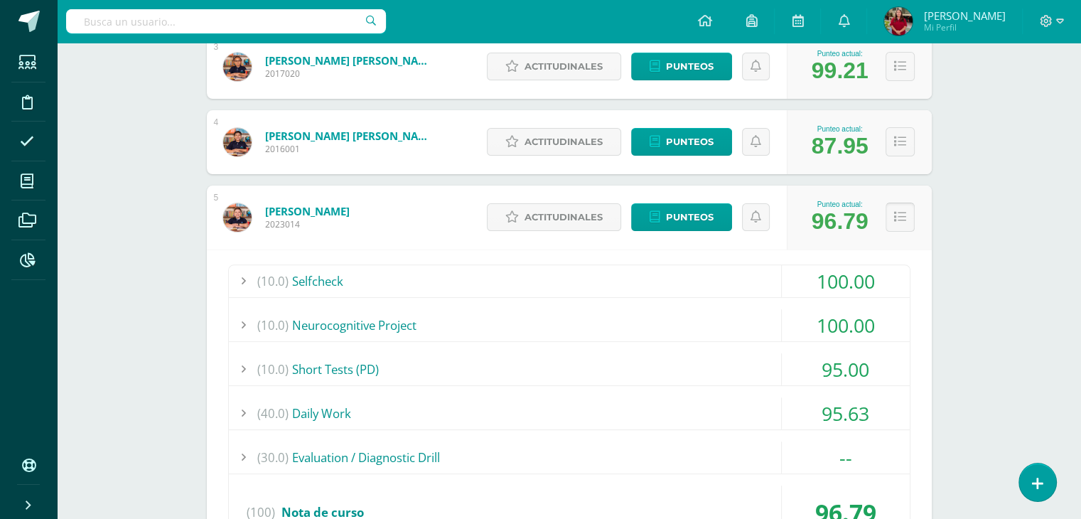
scroll to position [426, 0]
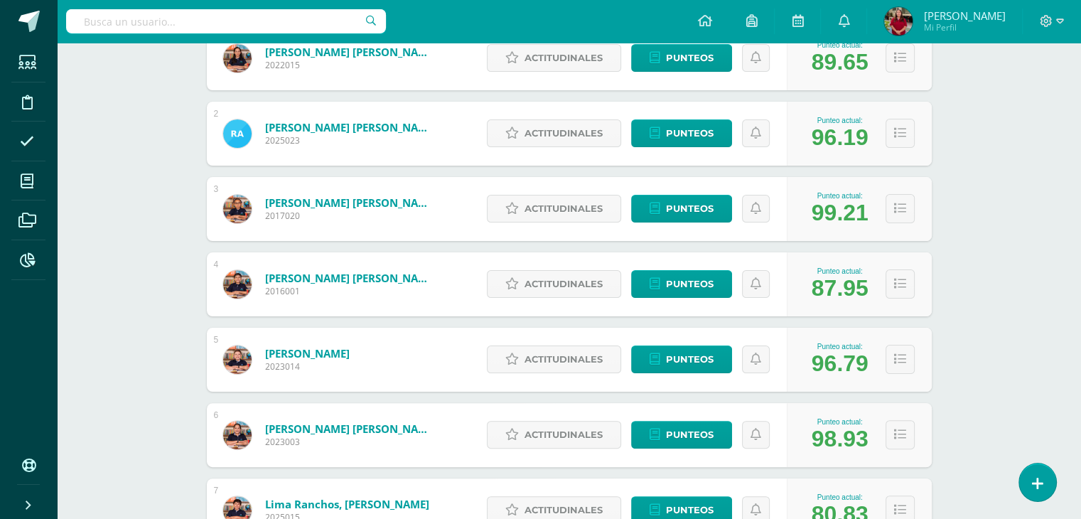
scroll to position [284, 0]
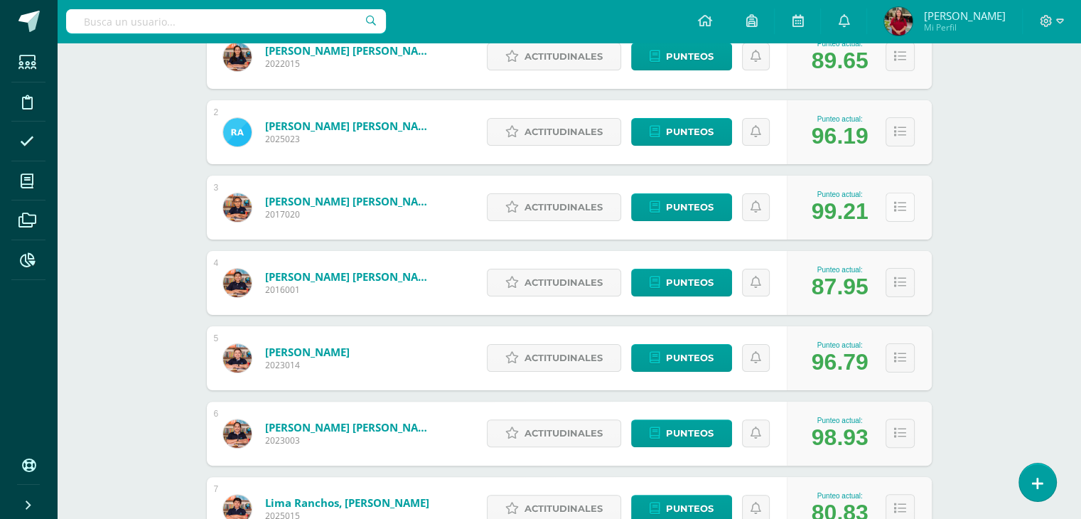
click at [898, 205] on icon at bounding box center [900, 207] width 12 height 12
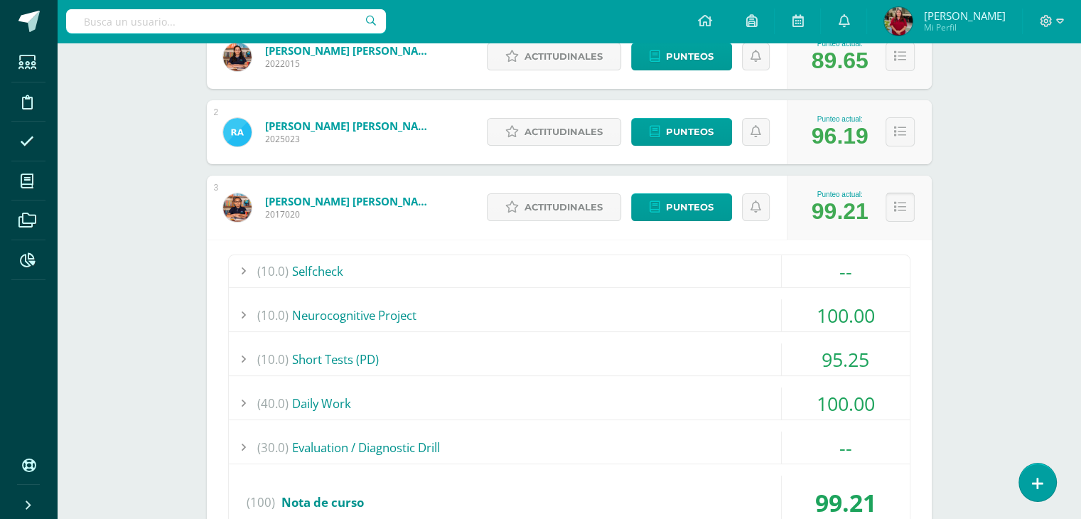
click at [898, 205] on icon at bounding box center [900, 207] width 12 height 12
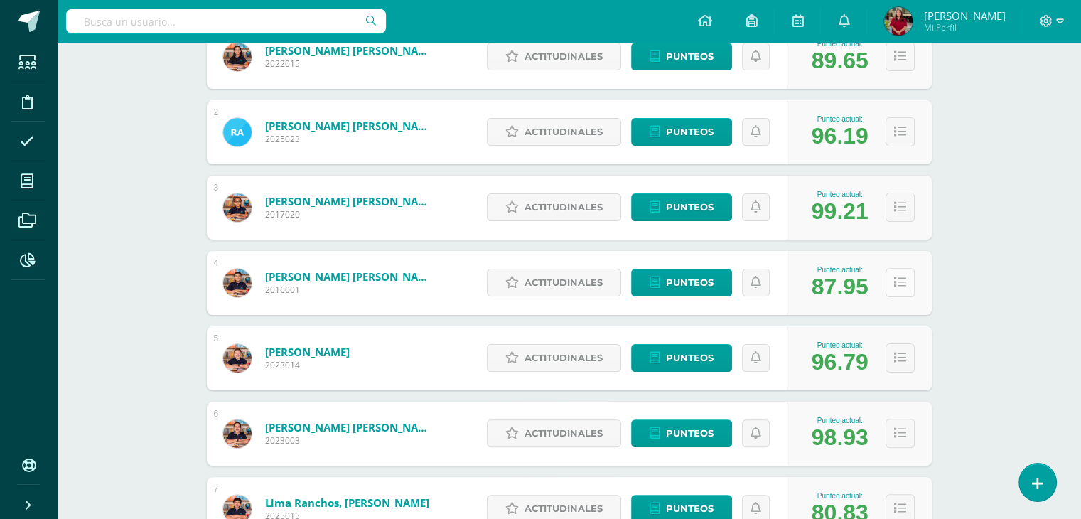
click at [893, 293] on button at bounding box center [899, 282] width 29 height 29
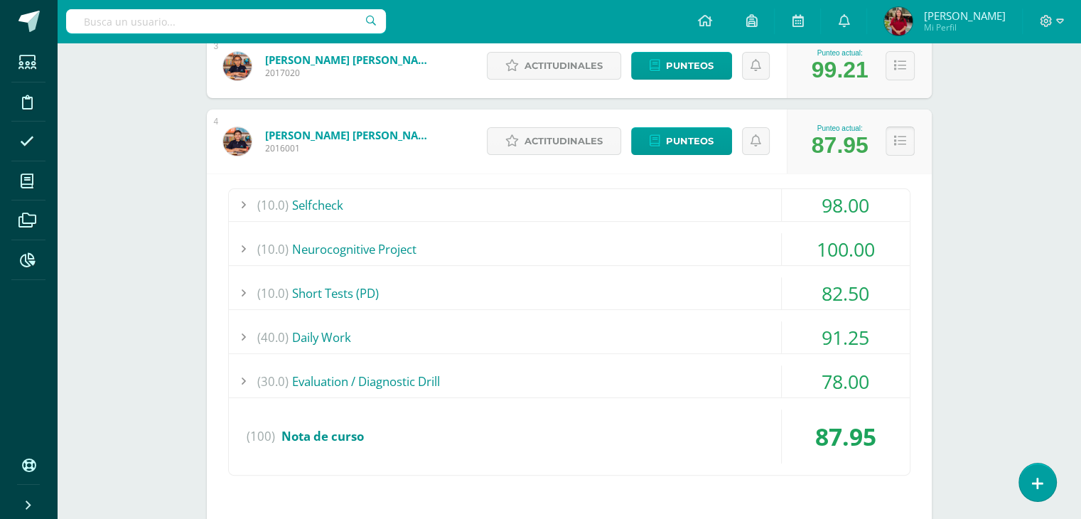
scroll to position [426, 0]
click at [898, 138] on icon at bounding box center [900, 140] width 12 height 12
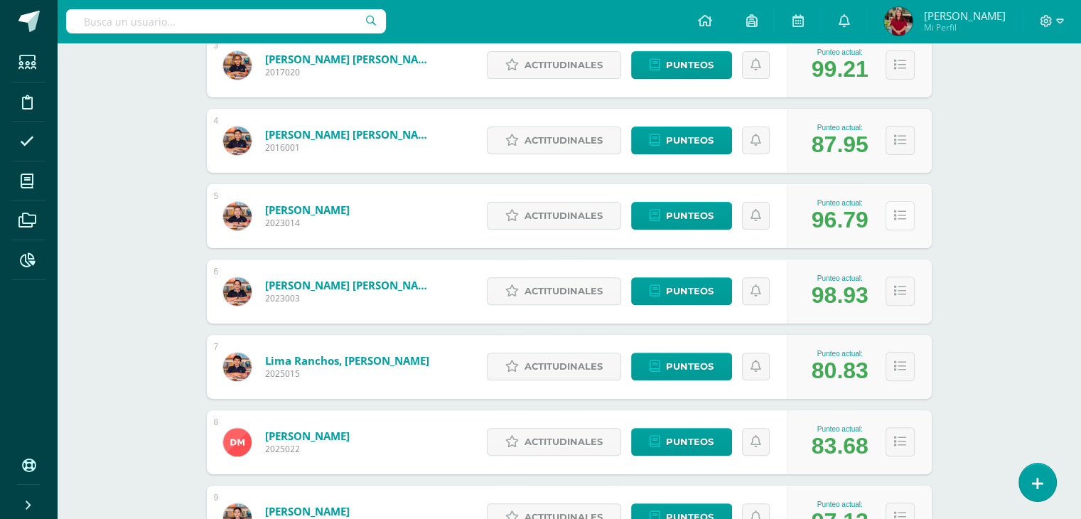
click at [895, 225] on button at bounding box center [899, 215] width 29 height 29
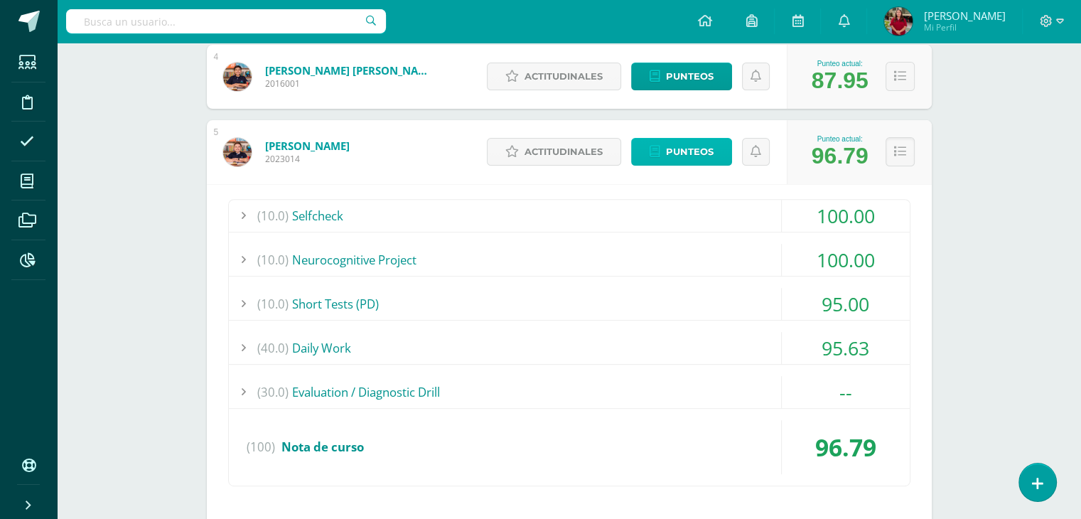
click at [652, 151] on icon at bounding box center [654, 152] width 11 height 12
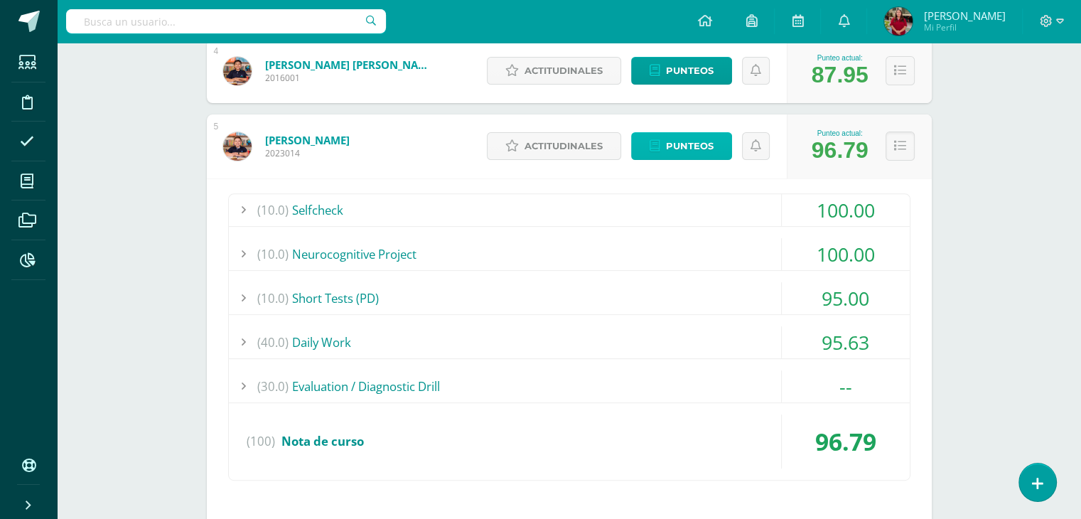
scroll to position [497, 0]
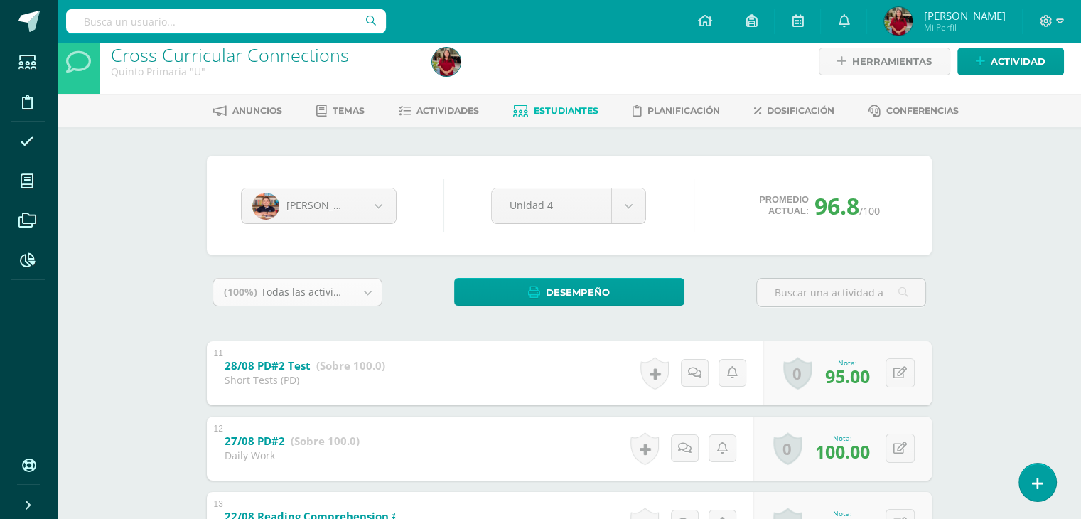
scroll to position [12, 0]
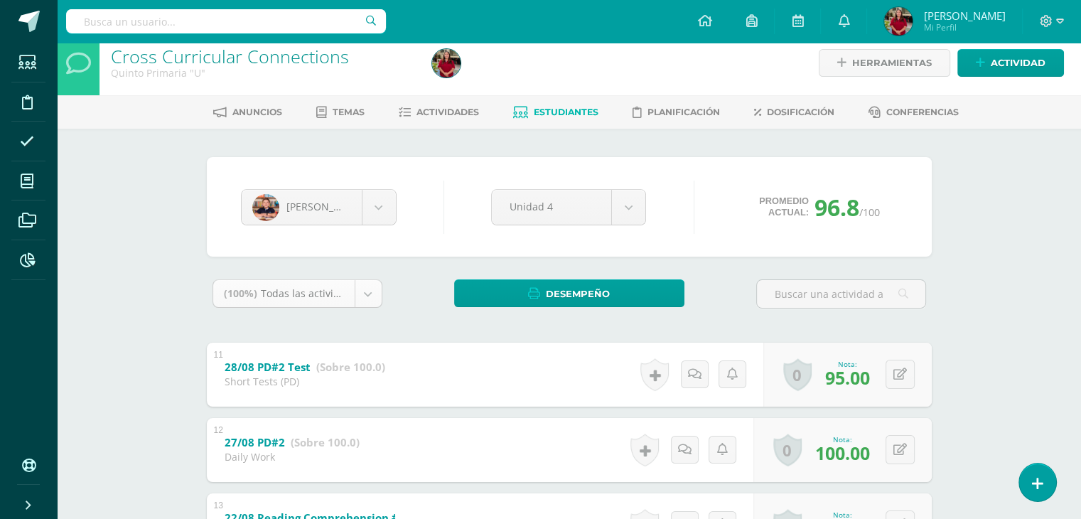
click at [370, 295] on body "Estudiantes Disciplina Asistencia Mis cursos Archivos Reportes Soporte Ayuda Re…" at bounding box center [540, 395] width 1081 height 814
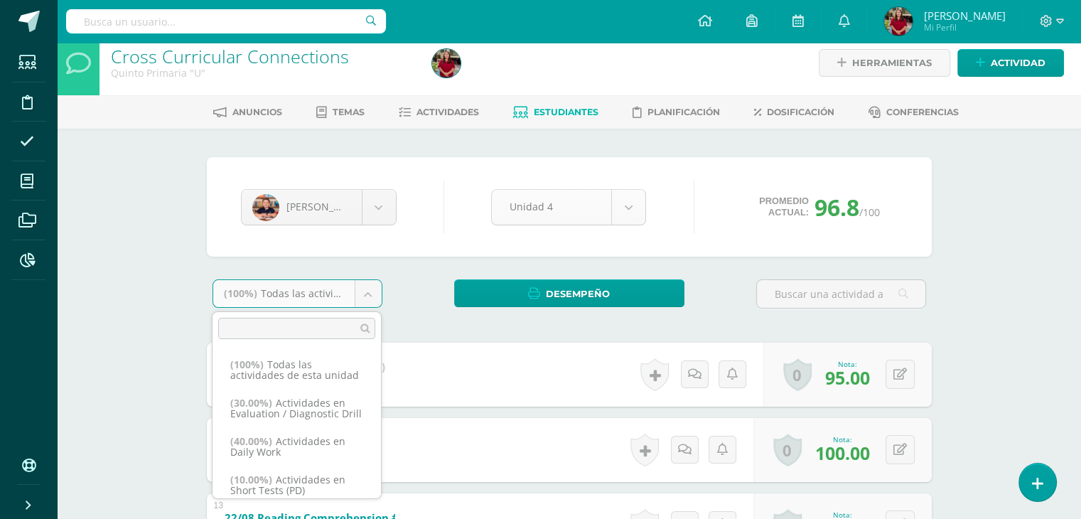
click at [548, 198] on body "Estudiantes Disciplina Asistencia Mis cursos Archivos Reportes Soporte Ayuda Re…" at bounding box center [540, 395] width 1081 height 814
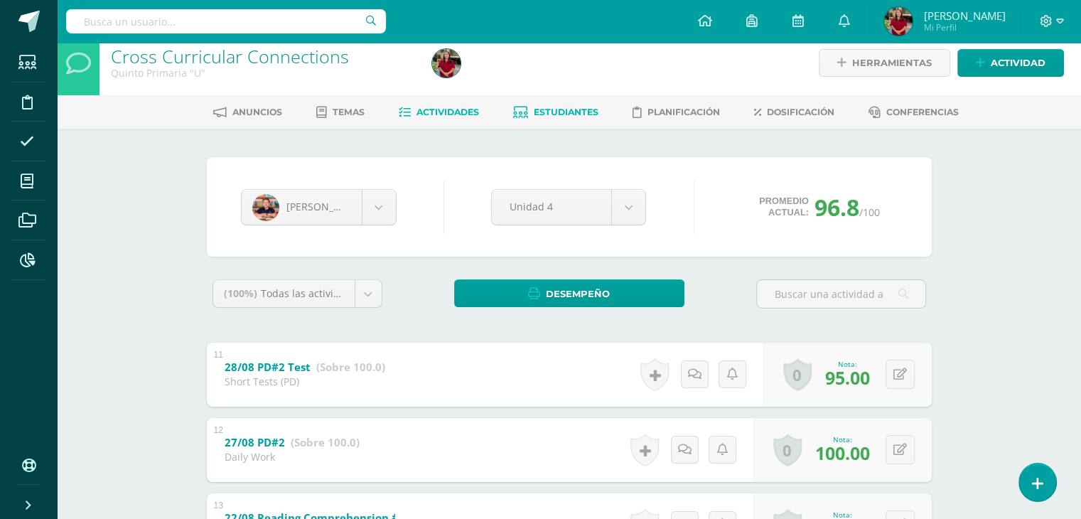
click at [422, 112] on span "Actividades" at bounding box center [447, 112] width 63 height 11
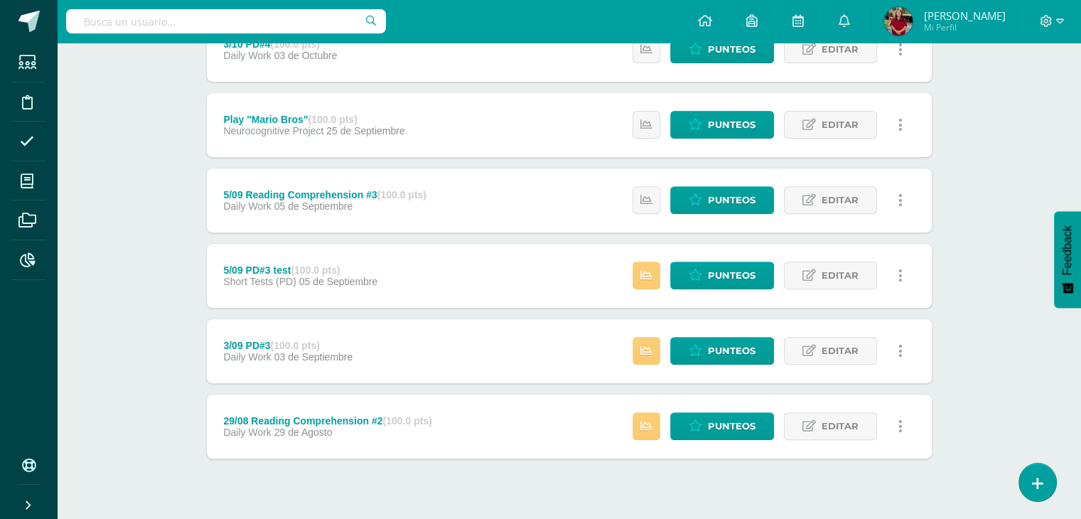
scroll to position [549, 0]
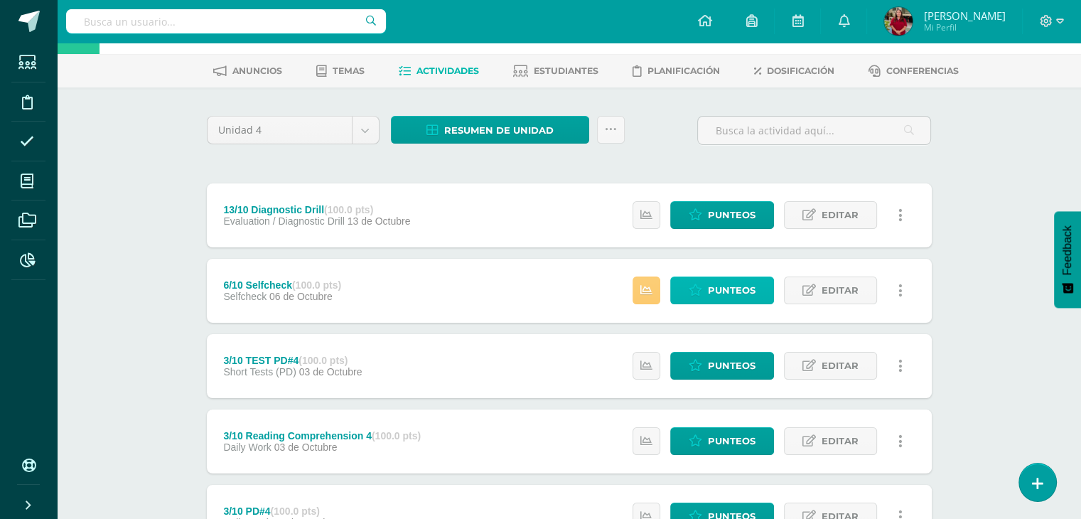
click at [704, 293] on link "Punteos" at bounding box center [722, 290] width 104 height 28
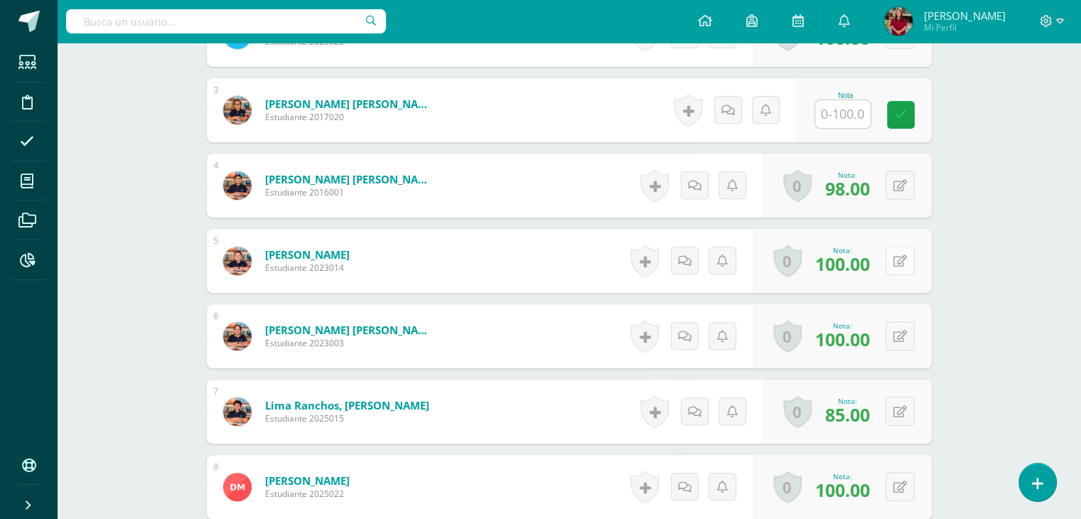
click at [898, 251] on button at bounding box center [899, 260] width 29 height 29
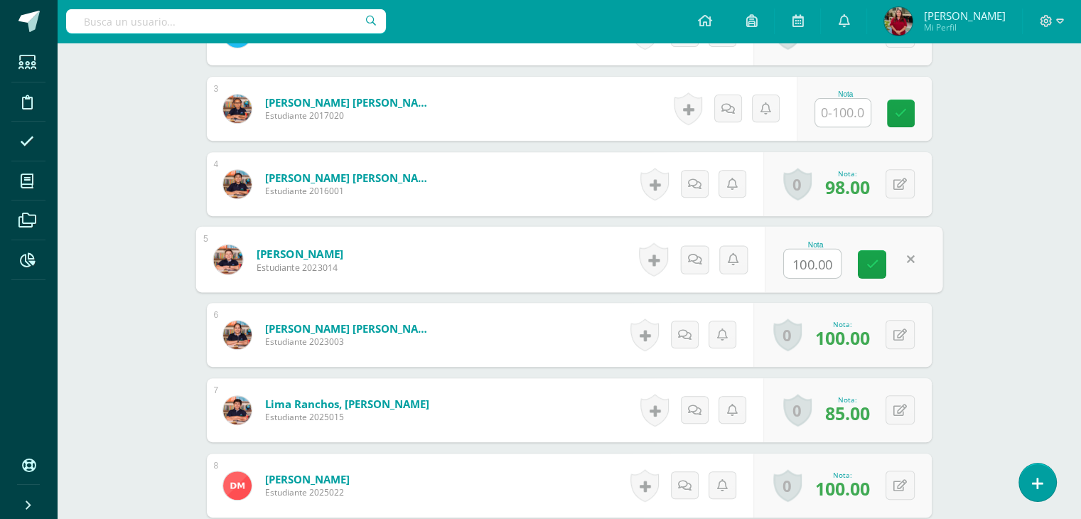
scroll to position [568, 0]
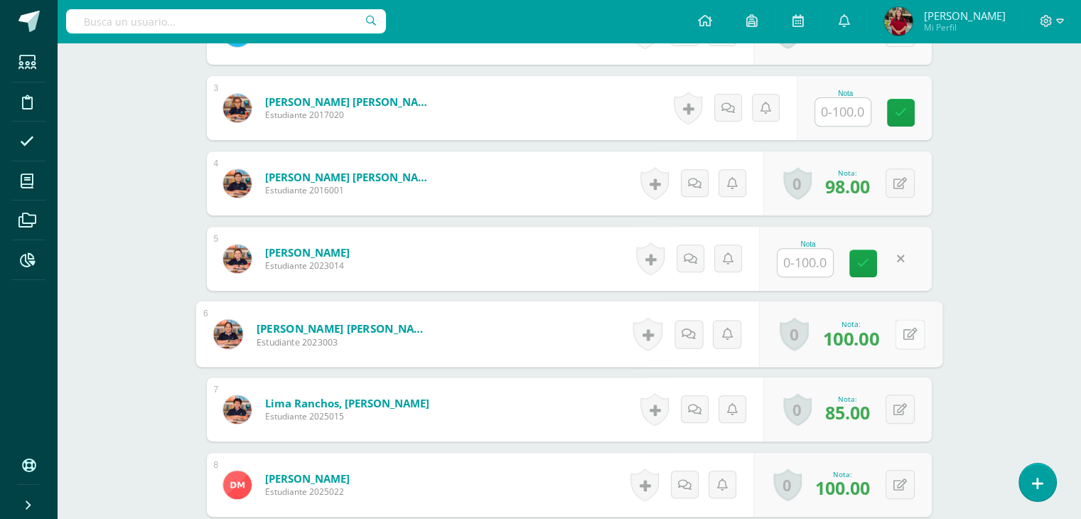
click at [904, 340] on button at bounding box center [910, 334] width 30 height 30
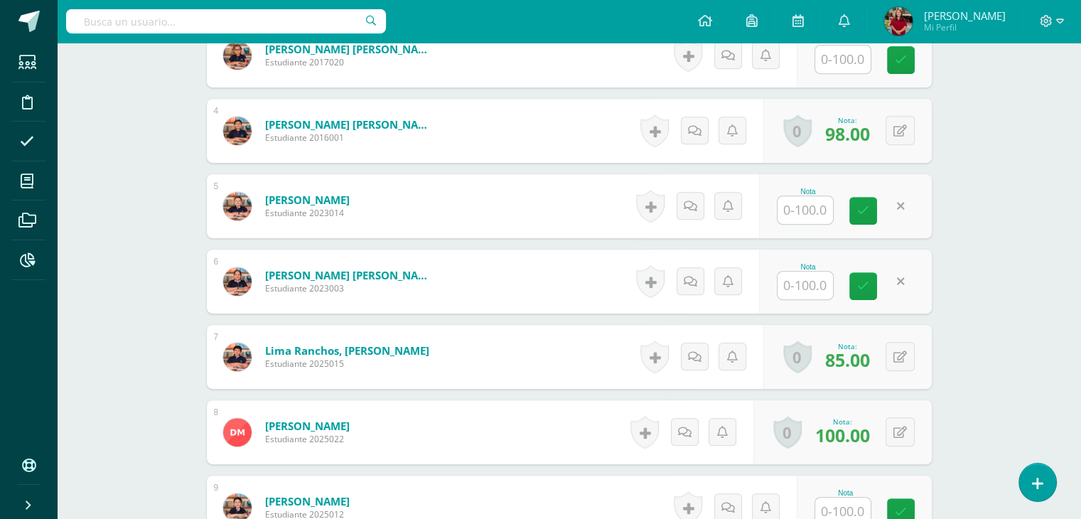
click at [984, 350] on div "Cross Curricular Connections Quinto Primaria "U" Herramientas Detalle de asiste…" at bounding box center [569, 62] width 1024 height 1280
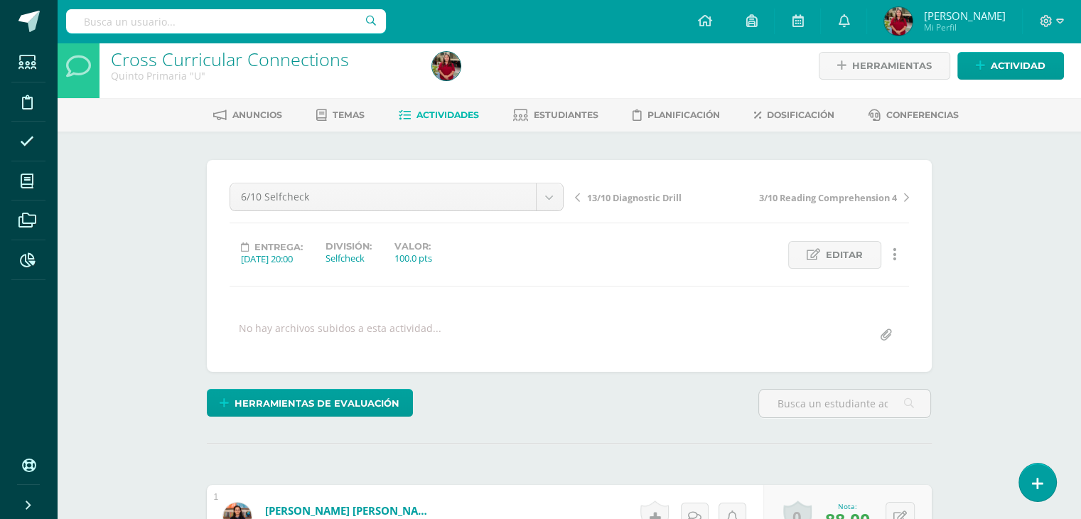
scroll to position [0, 0]
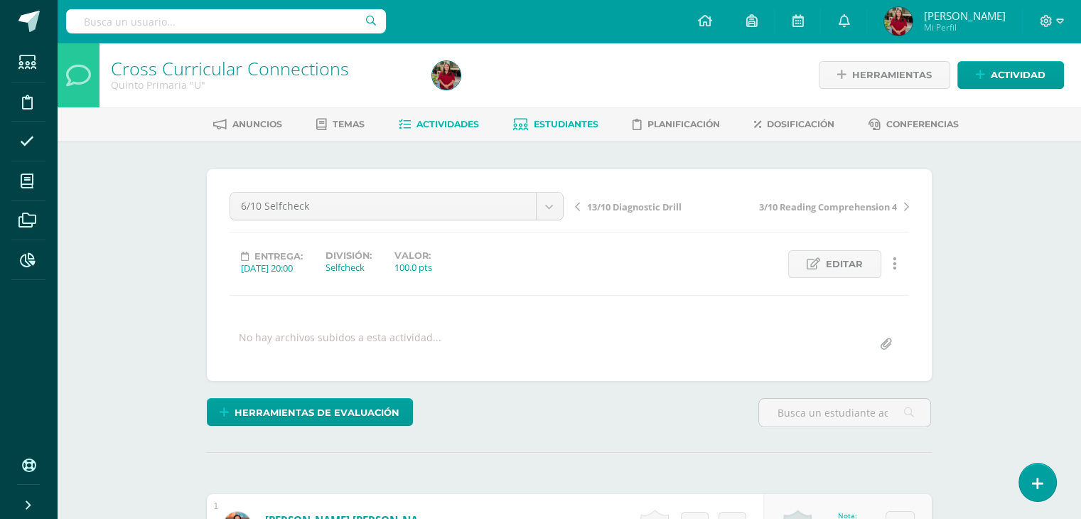
click at [547, 127] on span "Estudiantes" at bounding box center [566, 124] width 65 height 11
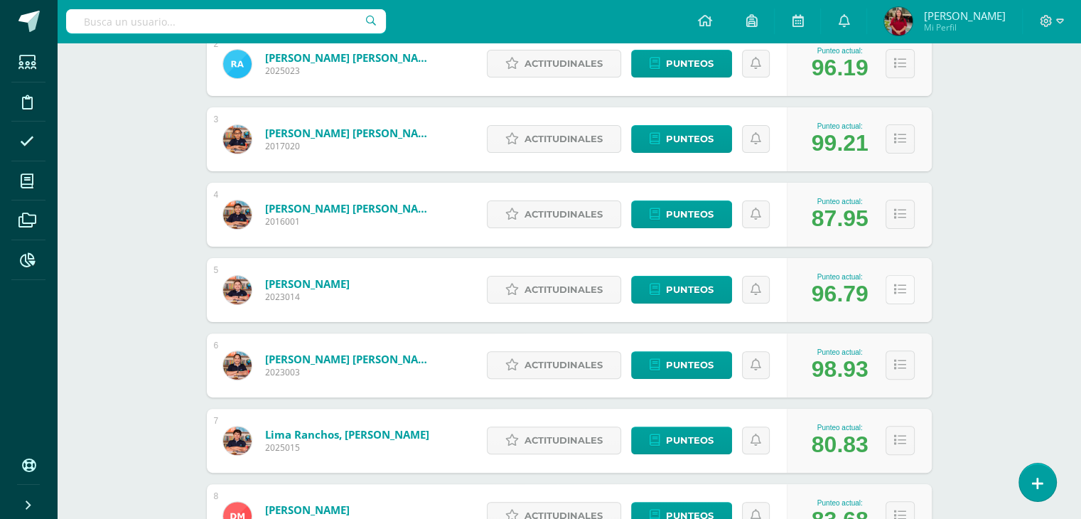
scroll to position [352, 0]
click at [903, 288] on icon at bounding box center [900, 290] width 12 height 12
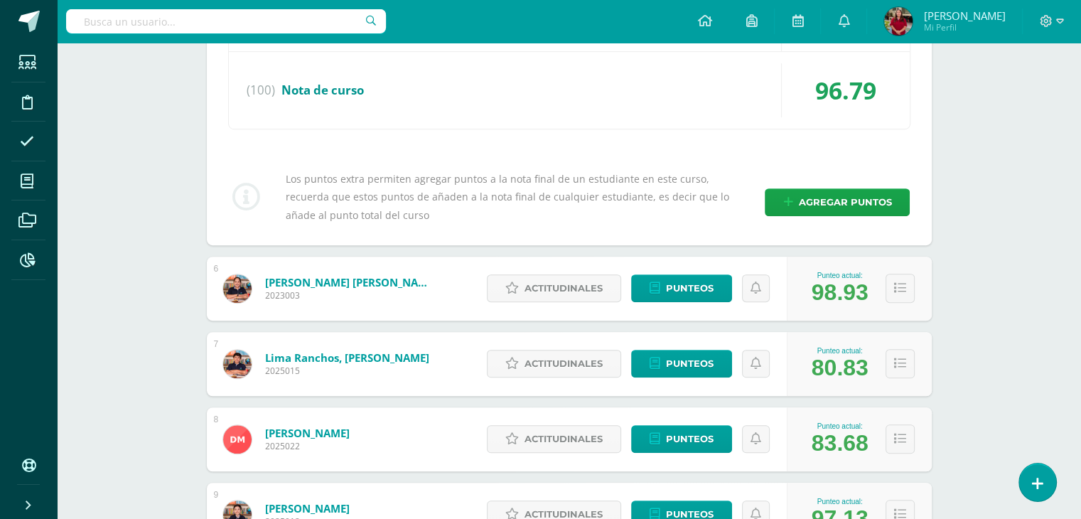
scroll to position [850, 0]
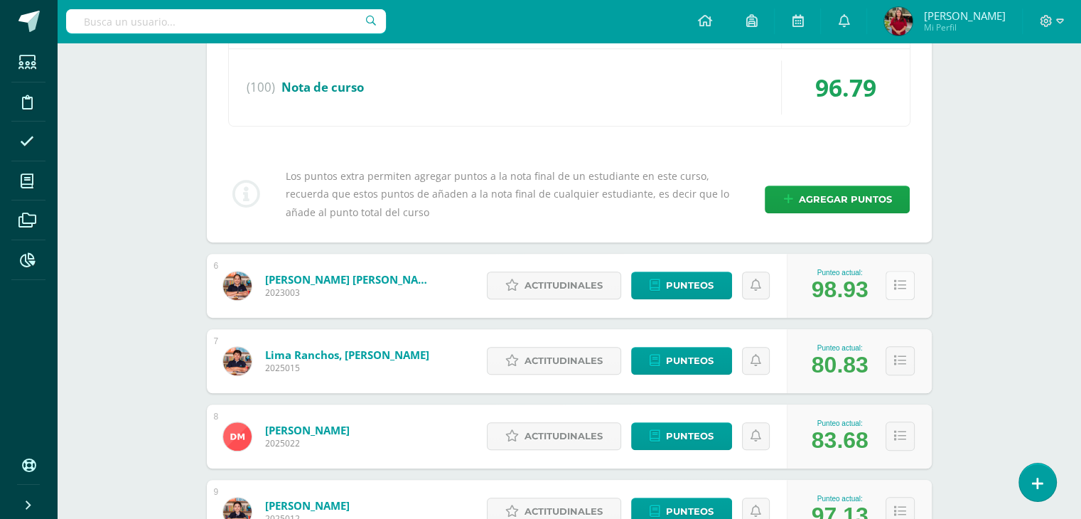
click at [893, 286] on button at bounding box center [899, 285] width 29 height 29
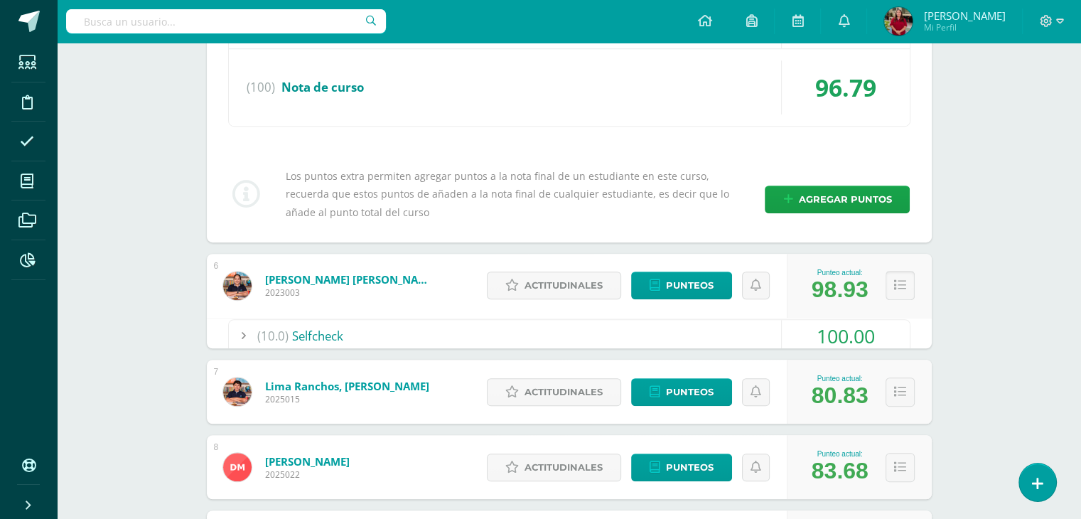
click at [894, 287] on icon at bounding box center [900, 285] width 12 height 12
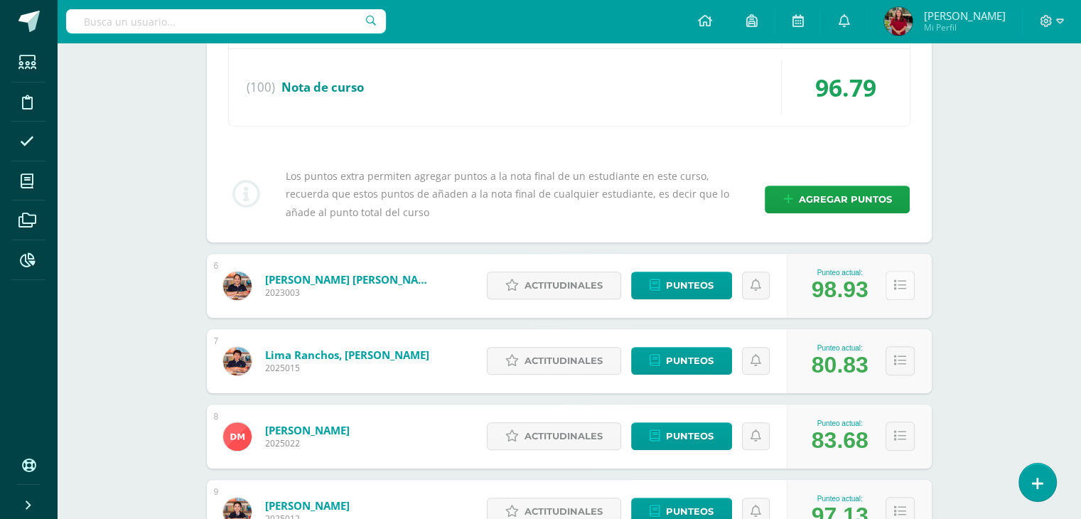
click at [894, 287] on icon at bounding box center [900, 285] width 12 height 12
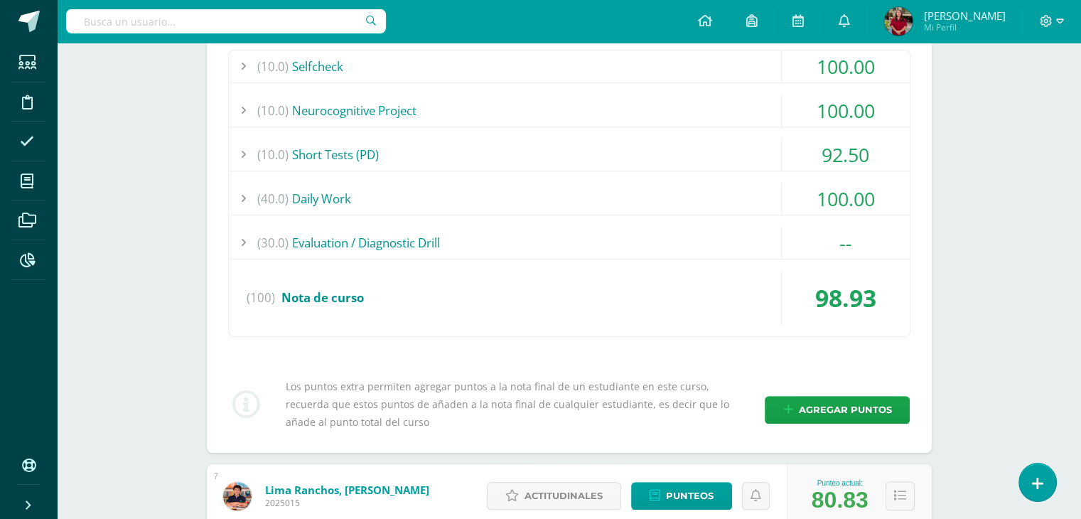
scroll to position [1134, 0]
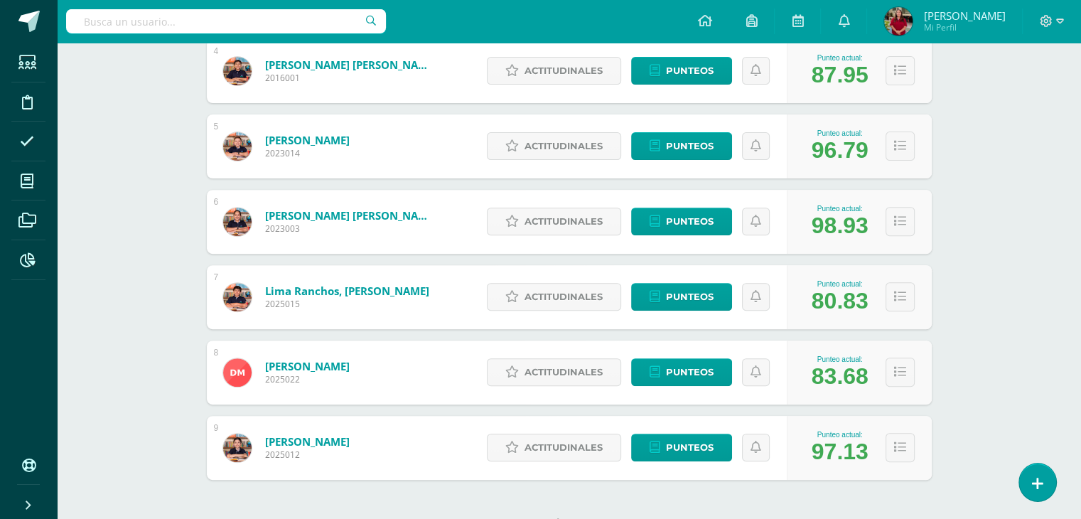
scroll to position [497, 0]
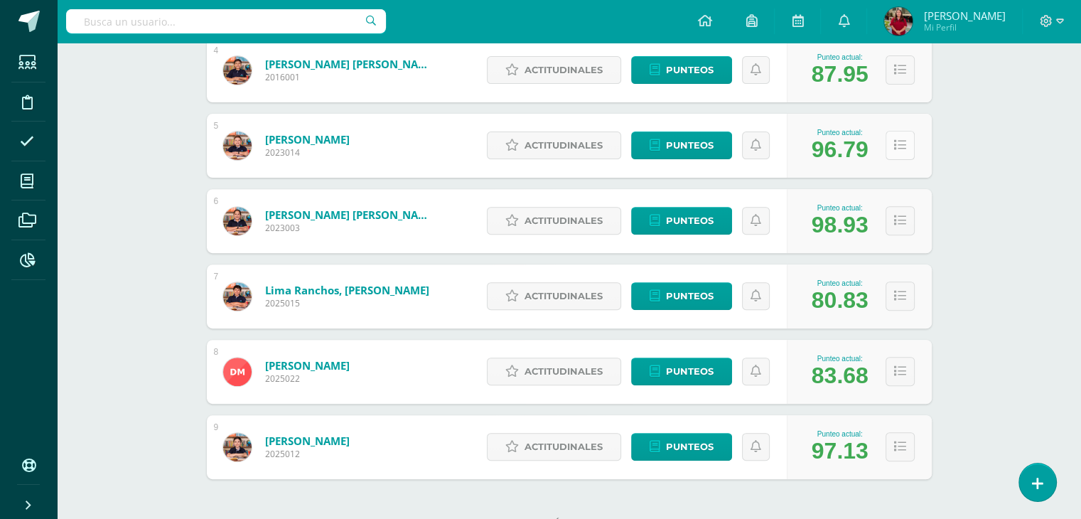
click at [895, 145] on icon at bounding box center [900, 145] width 12 height 12
click at [895, 146] on icon at bounding box center [900, 145] width 12 height 12
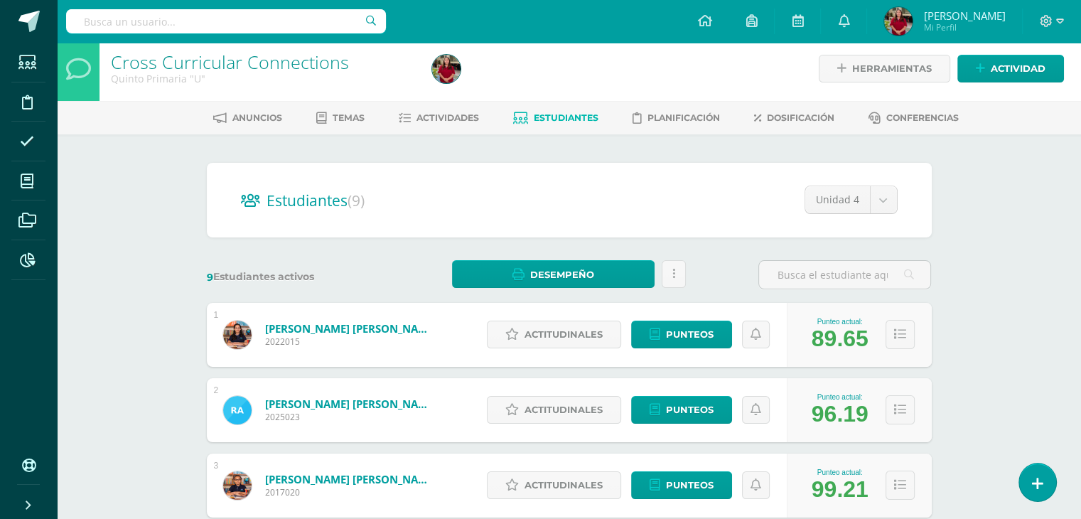
scroll to position [0, 0]
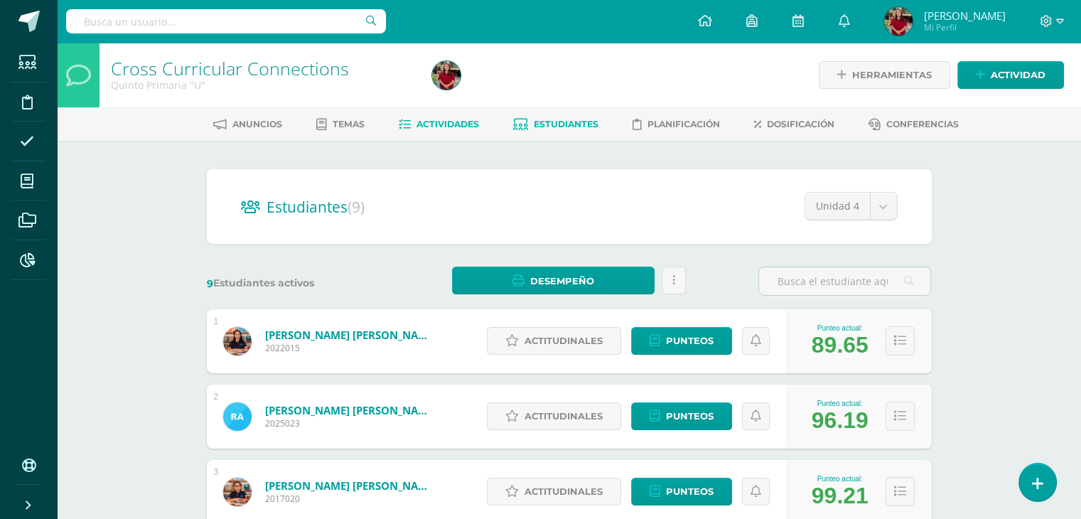
click at [443, 121] on span "Actividades" at bounding box center [447, 124] width 63 height 11
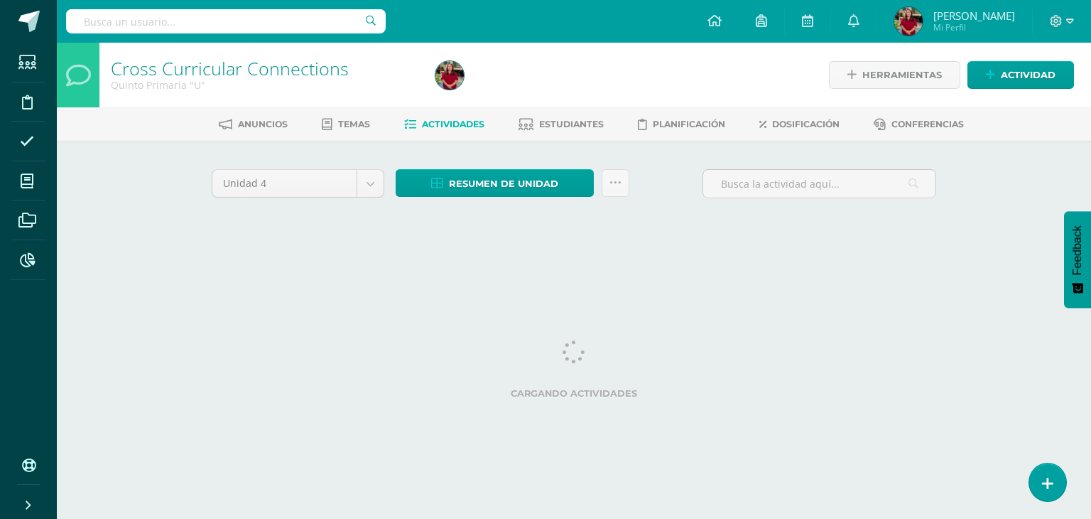
click at [561, 204] on div "Resumen de unidad Descargar como HTML Descargar como PDF Descargar como XLS Sub…" at bounding box center [512, 189] width 245 height 41
click at [553, 193] on span "Resumen de unidad" at bounding box center [503, 184] width 109 height 26
click at [544, 90] on link "Descargar como HTML" at bounding box center [496, 91] width 151 height 22
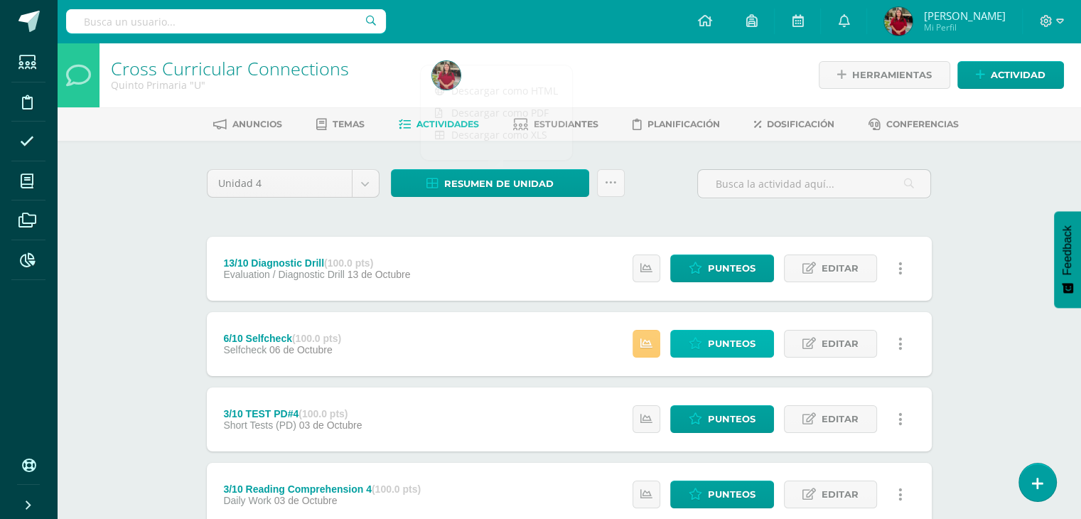
click at [713, 351] on span "Punteos" at bounding box center [732, 343] width 48 height 26
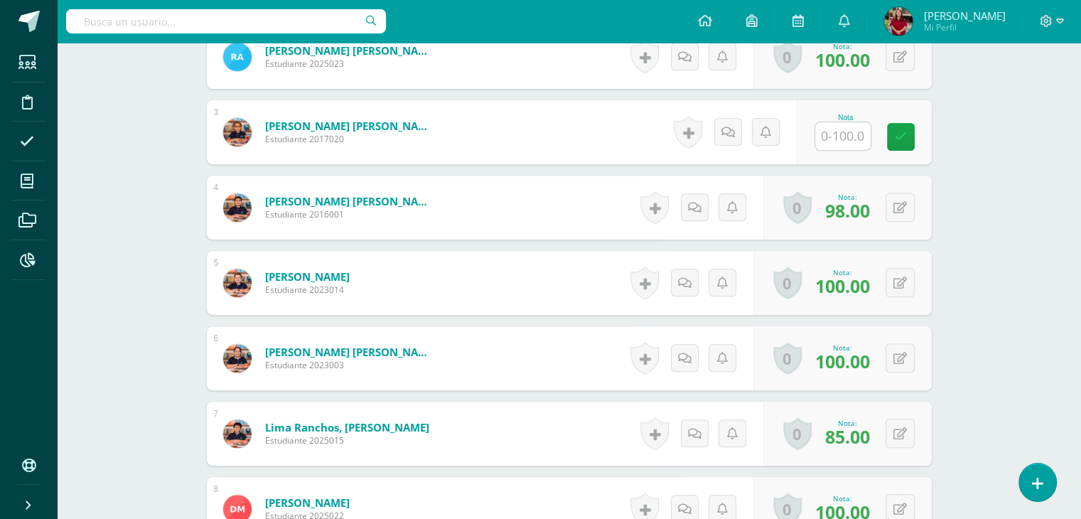
scroll to position [546, 0]
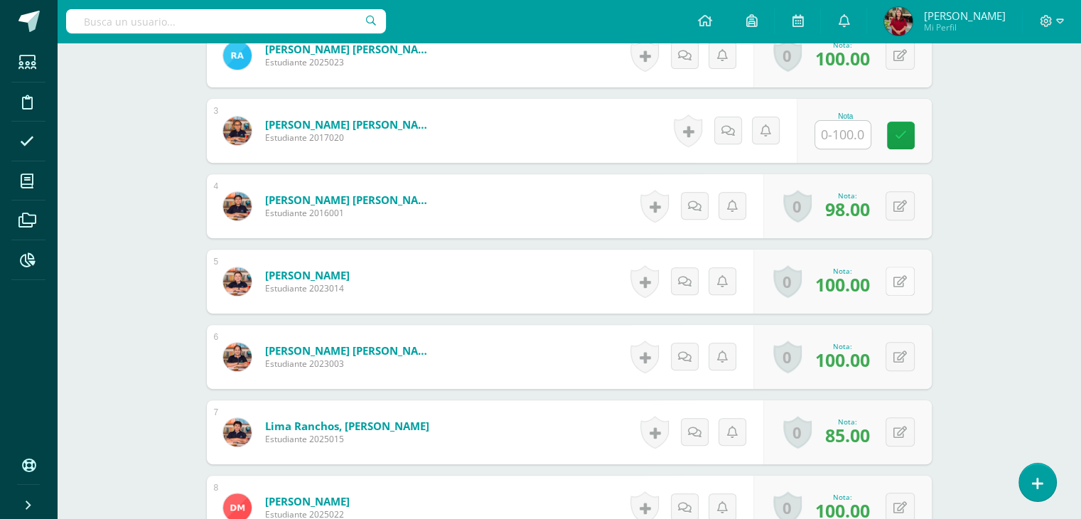
click at [895, 281] on button at bounding box center [899, 280] width 29 height 29
click at [870, 288] on icon at bounding box center [872, 286] width 13 height 12
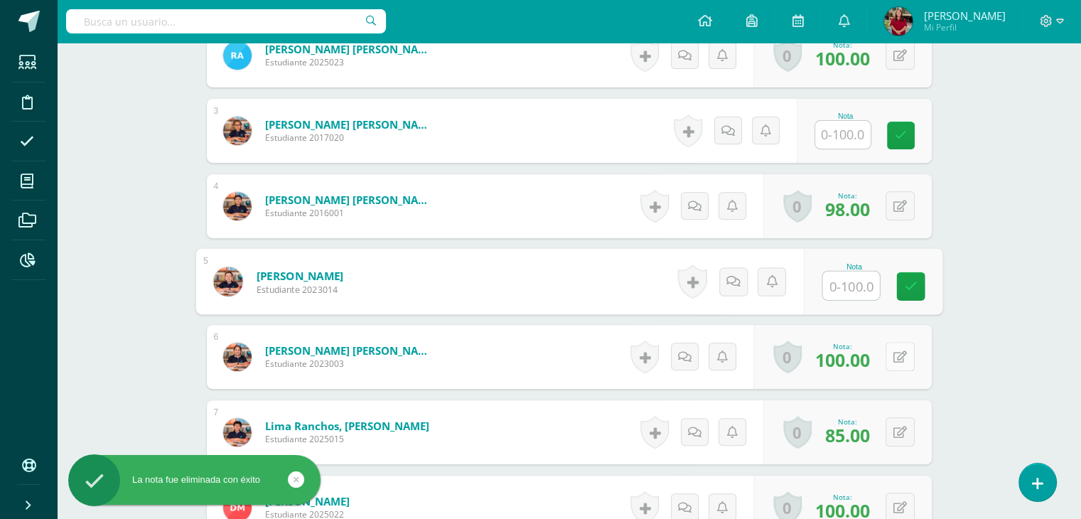
click at [893, 359] on button at bounding box center [899, 356] width 29 height 29
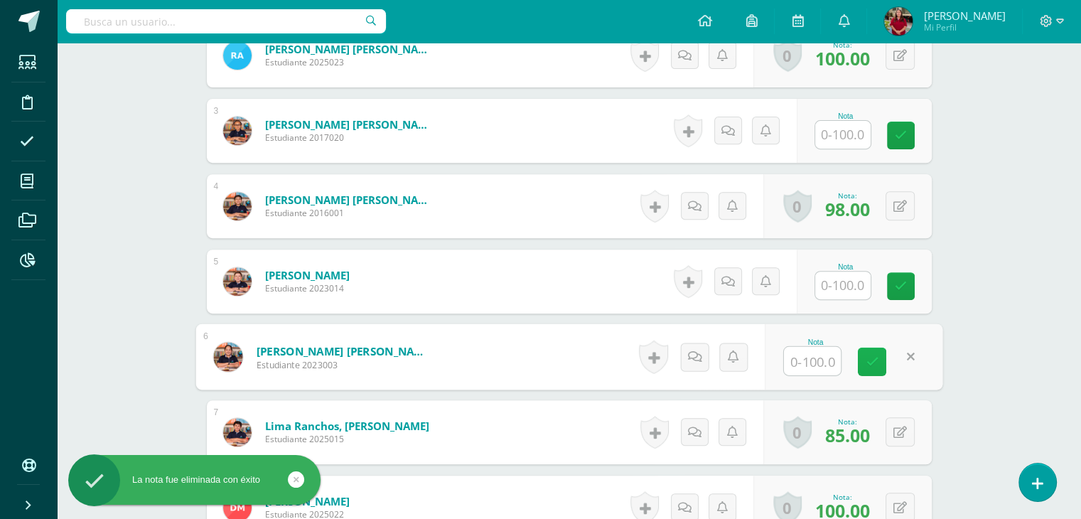
click at [870, 365] on icon at bounding box center [872, 361] width 13 height 12
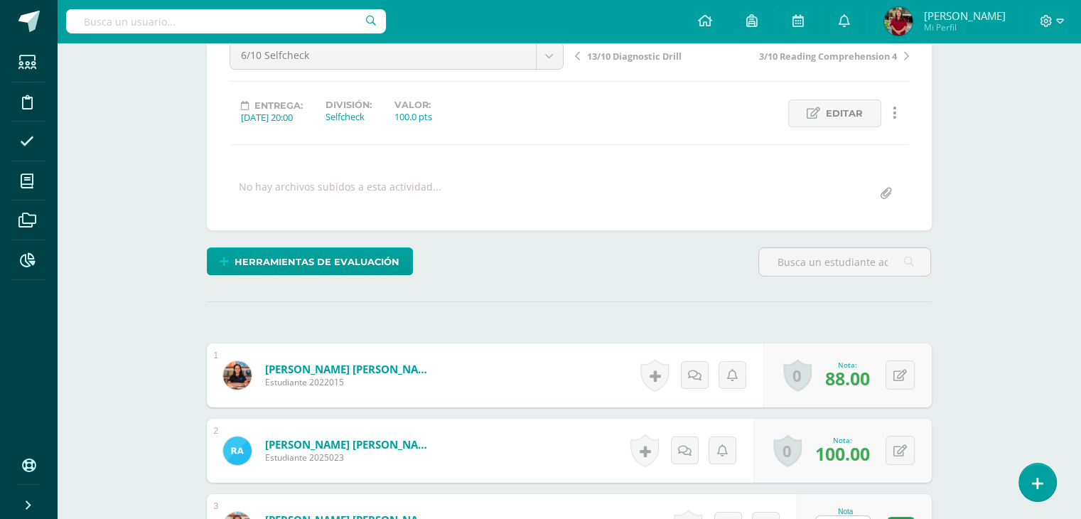
scroll to position [0, 0]
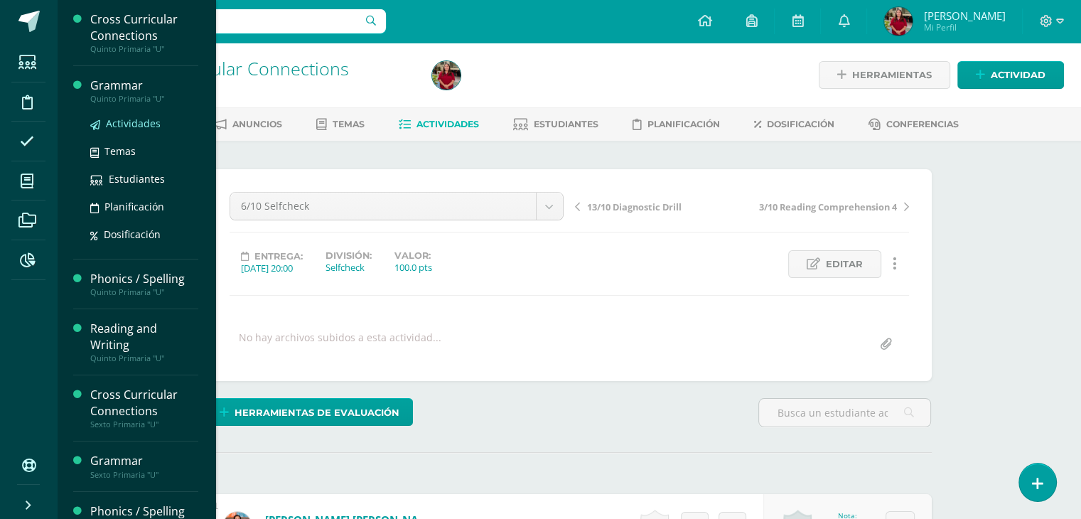
click at [134, 122] on span "Actividades" at bounding box center [133, 124] width 55 height 14
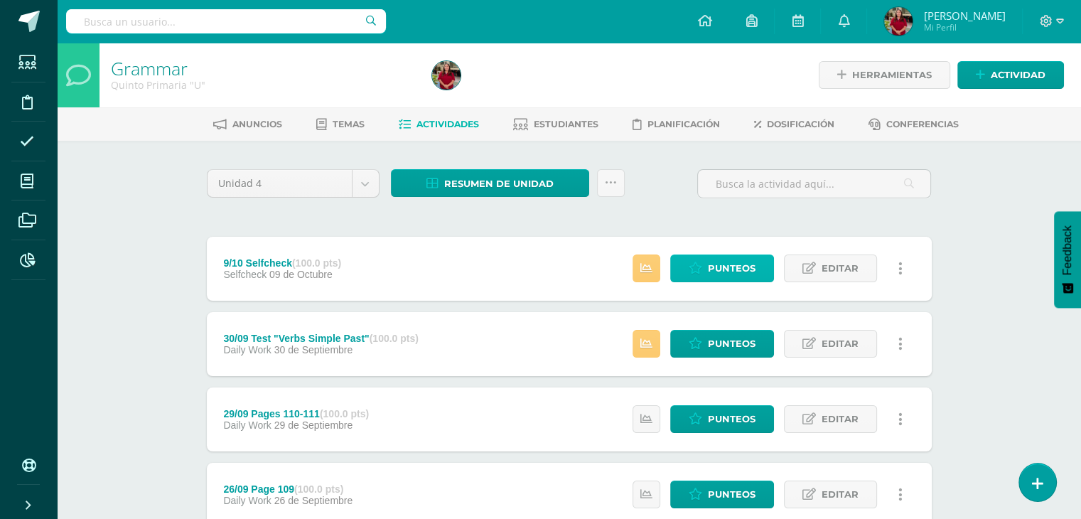
click at [680, 262] on link "Punteos" at bounding box center [722, 268] width 104 height 28
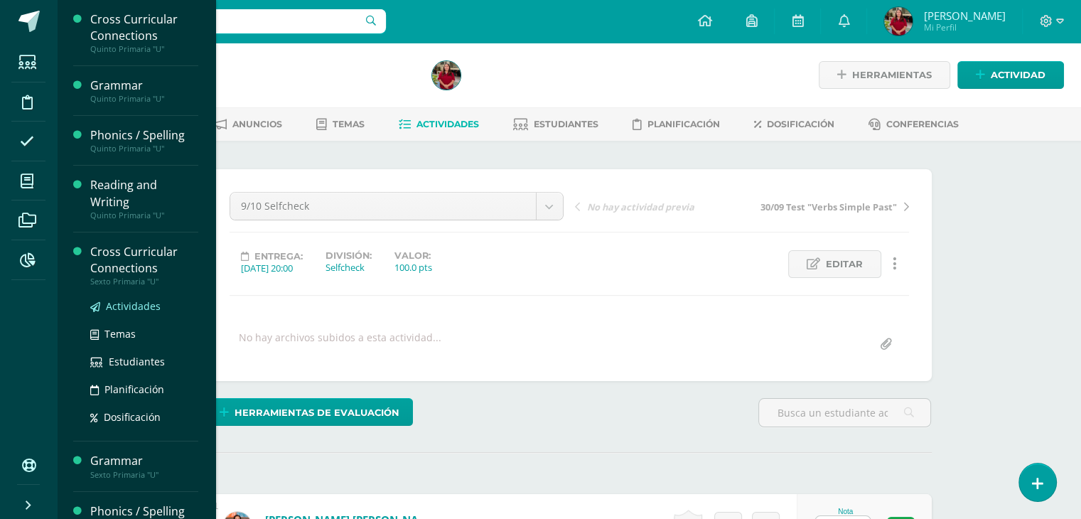
click at [101, 305] on link "Actividades" at bounding box center [144, 306] width 108 height 16
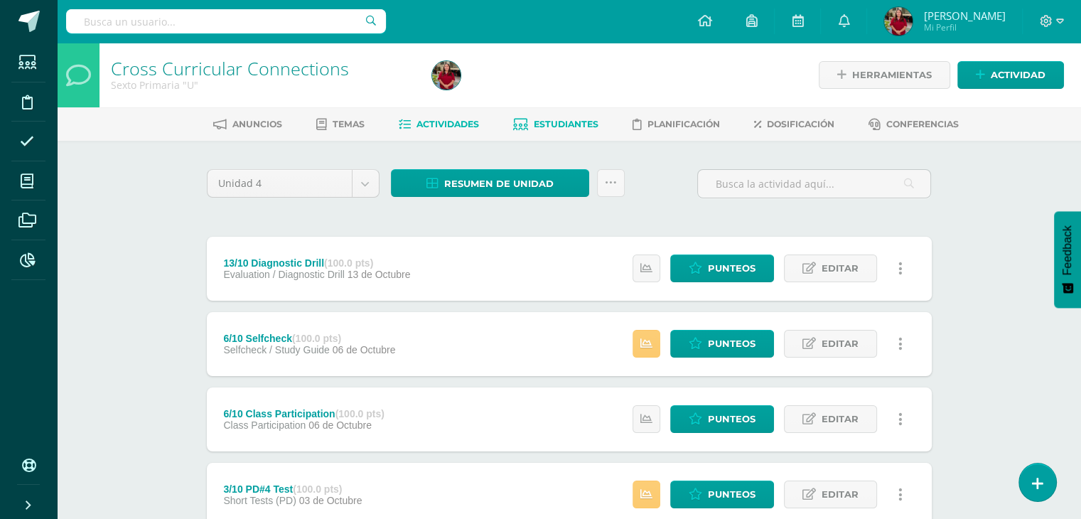
click at [567, 124] on span "Estudiantes" at bounding box center [566, 124] width 65 height 11
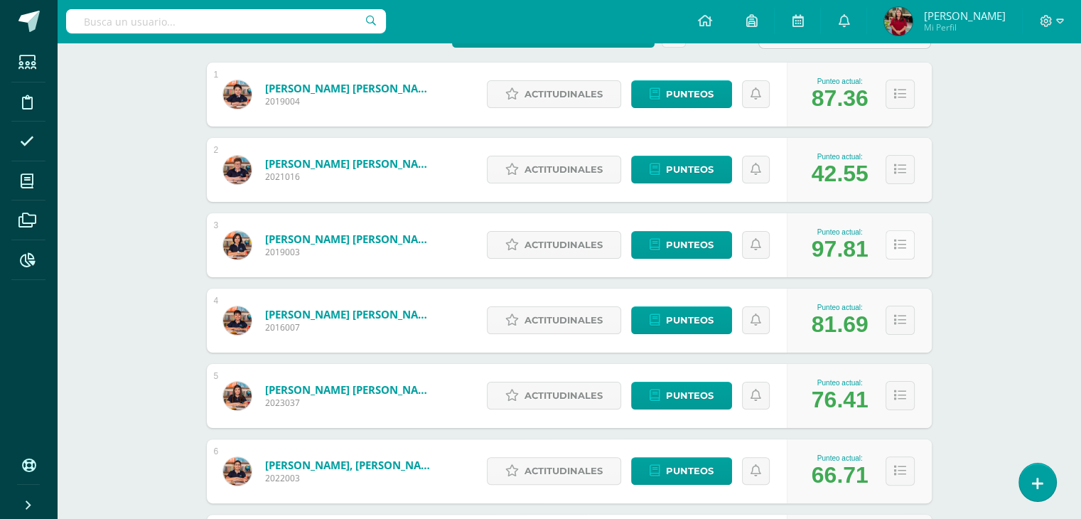
drag, startPoint x: 889, startPoint y: 220, endPoint x: 895, endPoint y: 236, distance: 17.3
click at [890, 222] on div "Punteo actual: 97.81" at bounding box center [859, 245] width 145 height 64
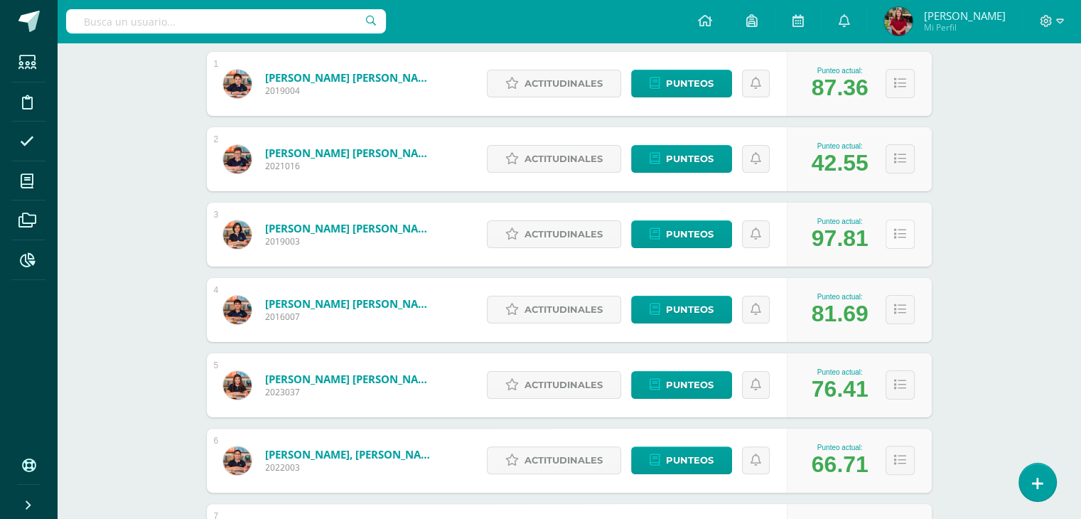
click at [895, 237] on icon at bounding box center [900, 234] width 12 height 12
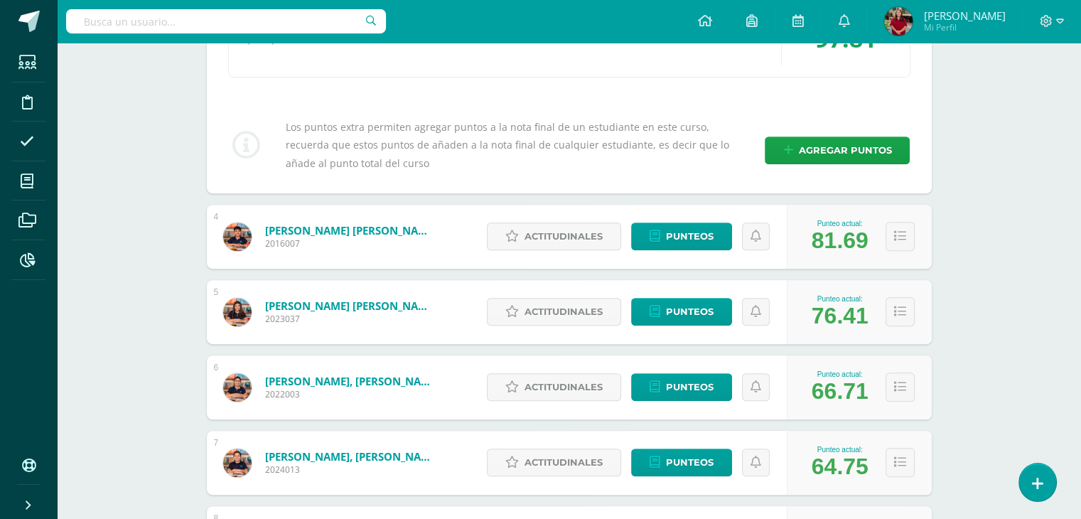
scroll to position [295, 0]
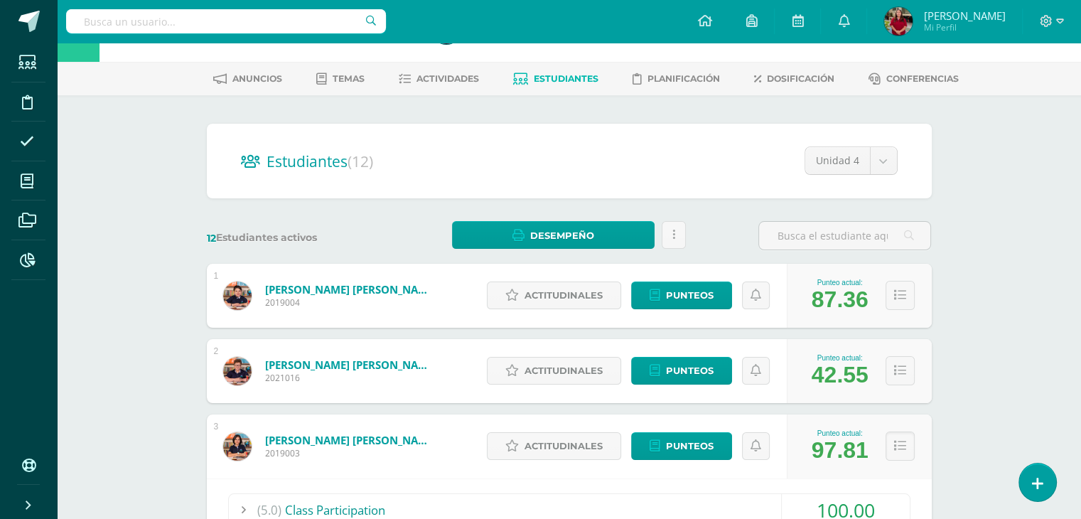
scroll to position [0, 0]
